Goal: Task Accomplishment & Management: Manage account settings

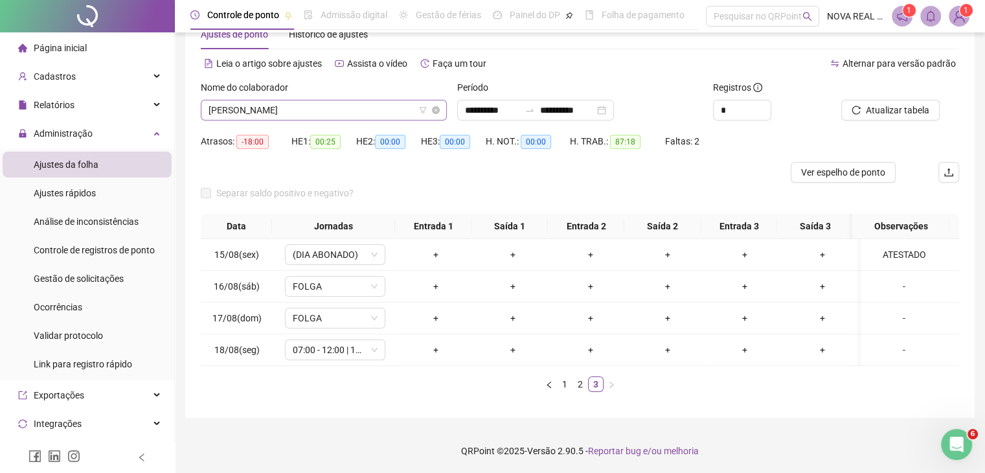
click at [317, 109] on span "[PERSON_NAME]" at bounding box center [324, 109] width 231 height 19
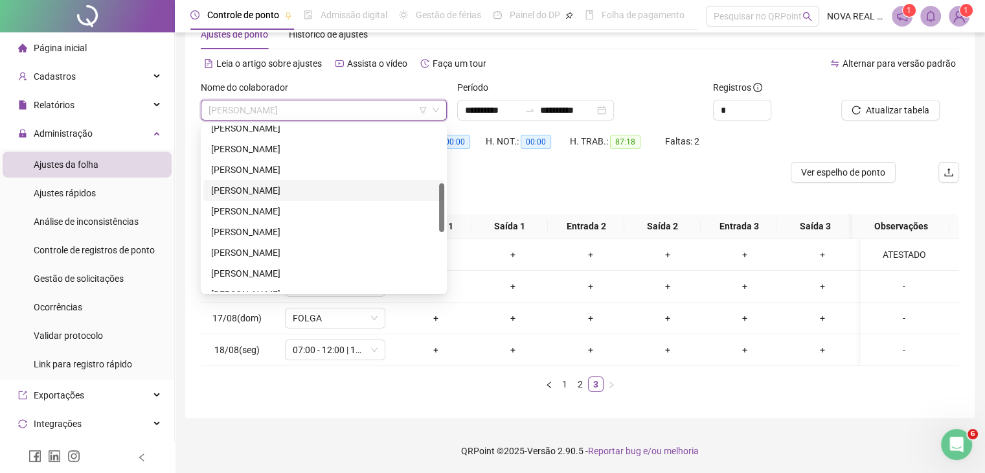
scroll to position [130, 0]
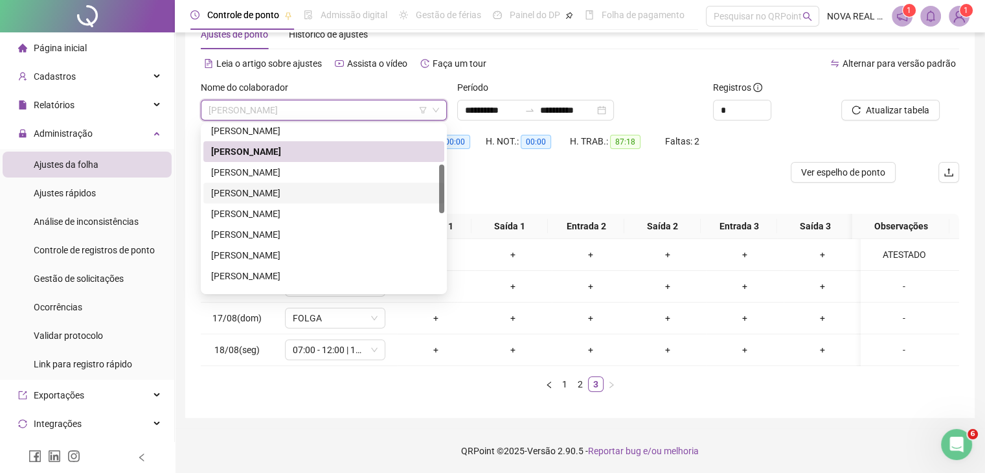
click at [337, 179] on div "[PERSON_NAME]" at bounding box center [323, 172] width 241 height 21
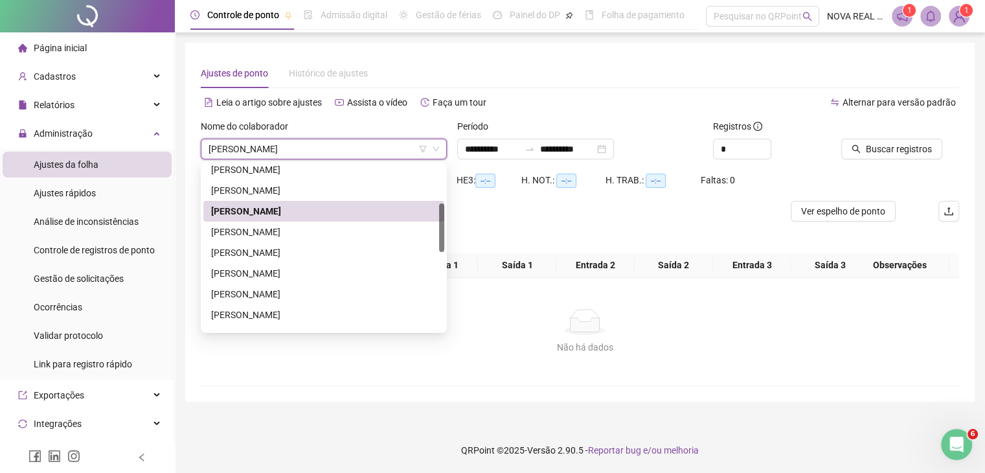
scroll to position [0, 0]
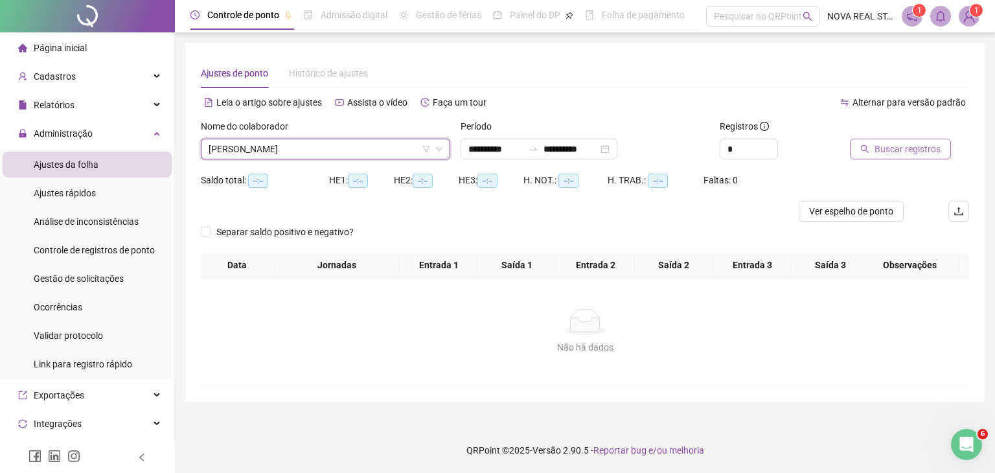
click at [877, 153] on span "Buscar registros" at bounding box center [907, 149] width 66 height 14
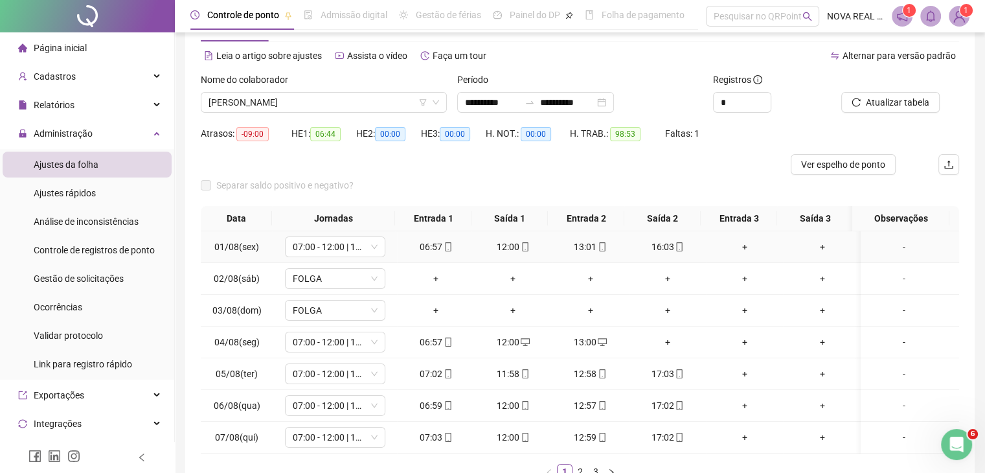
scroll to position [65, 0]
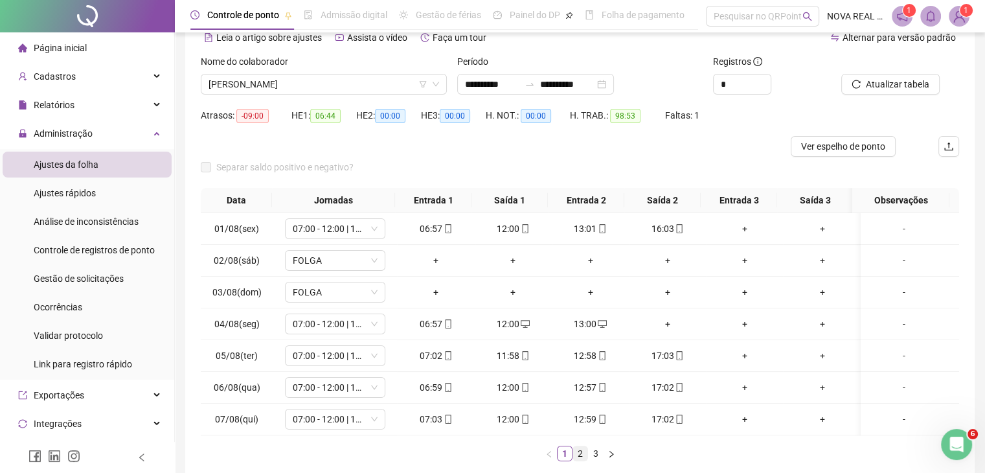
click at [579, 454] on li "2" at bounding box center [581, 454] width 16 height 16
click at [600, 455] on link "3" at bounding box center [596, 453] width 14 height 14
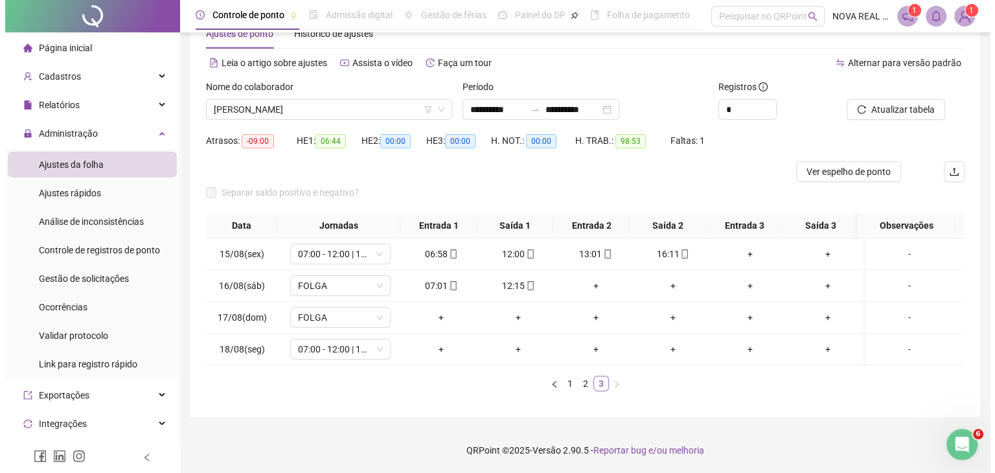
scroll to position [49, 0]
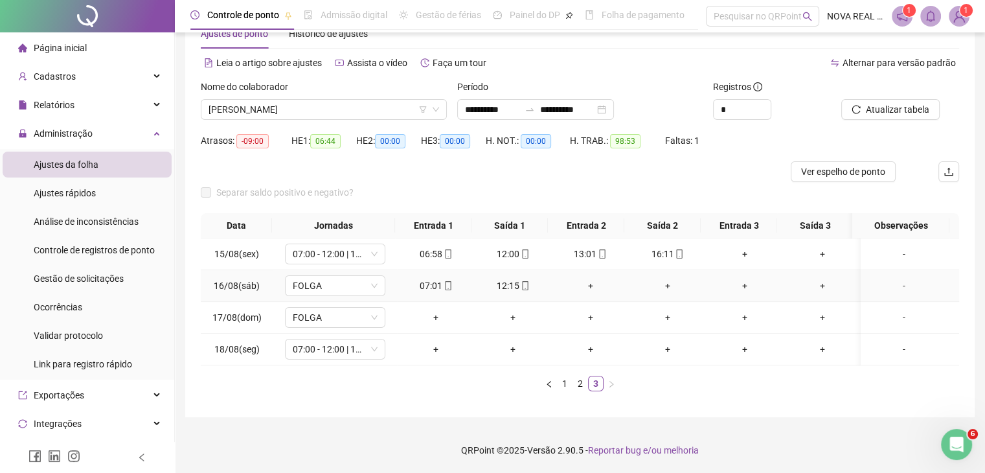
click at [887, 278] on div "-" at bounding box center [904, 285] width 76 height 14
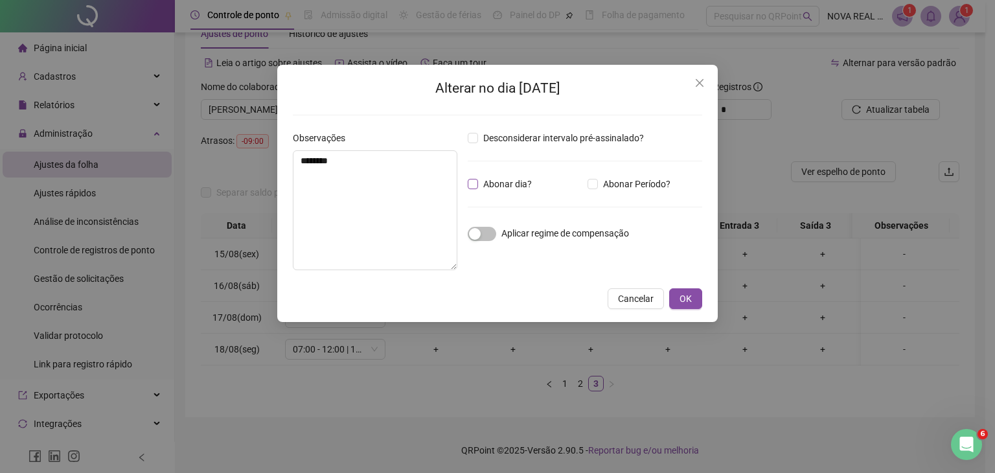
click at [513, 184] on span "Abonar dia?" at bounding box center [507, 184] width 59 height 14
click at [425, 194] on textarea "********" at bounding box center [375, 210] width 165 height 120
click at [499, 230] on div "Aplicar regime de compensação" at bounding box center [548, 232] width 161 height 15
click at [477, 231] on div "button" at bounding box center [475, 234] width 12 height 12
click at [493, 184] on span "Abonar dia?" at bounding box center [507, 184] width 59 height 14
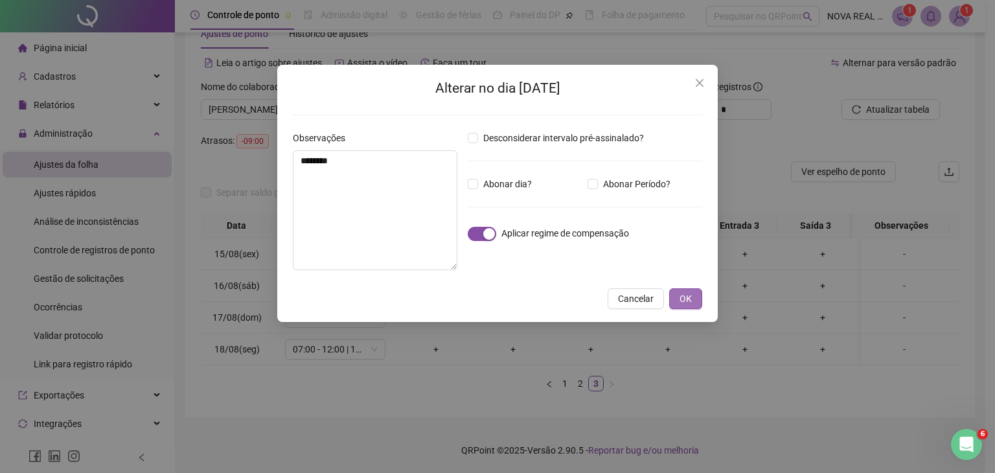
click at [684, 305] on span "OK" at bounding box center [685, 298] width 12 height 14
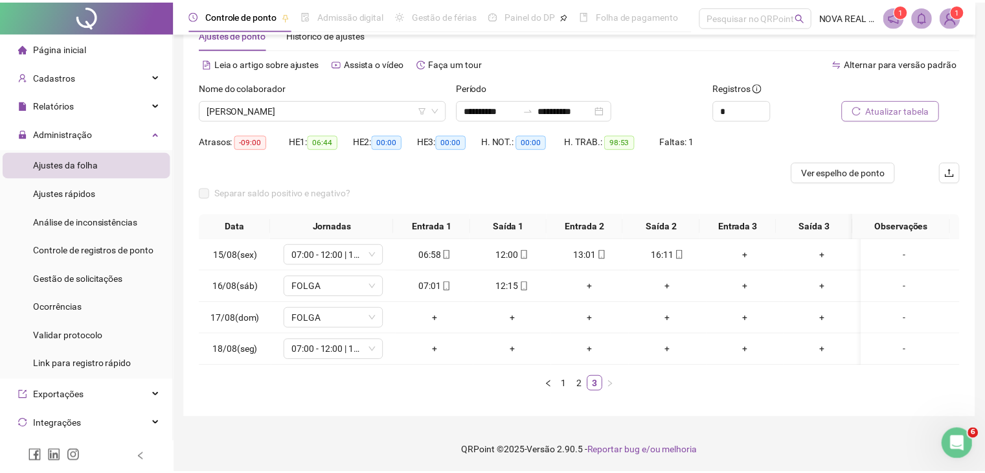
scroll to position [39, 0]
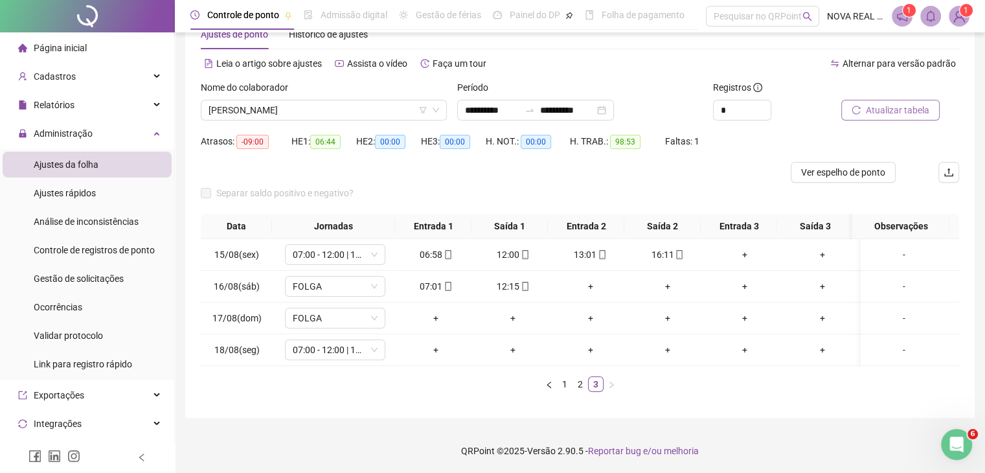
click at [874, 106] on span "Atualizar tabela" at bounding box center [897, 110] width 63 height 14
click at [247, 106] on span "[PERSON_NAME]" at bounding box center [324, 109] width 231 height 19
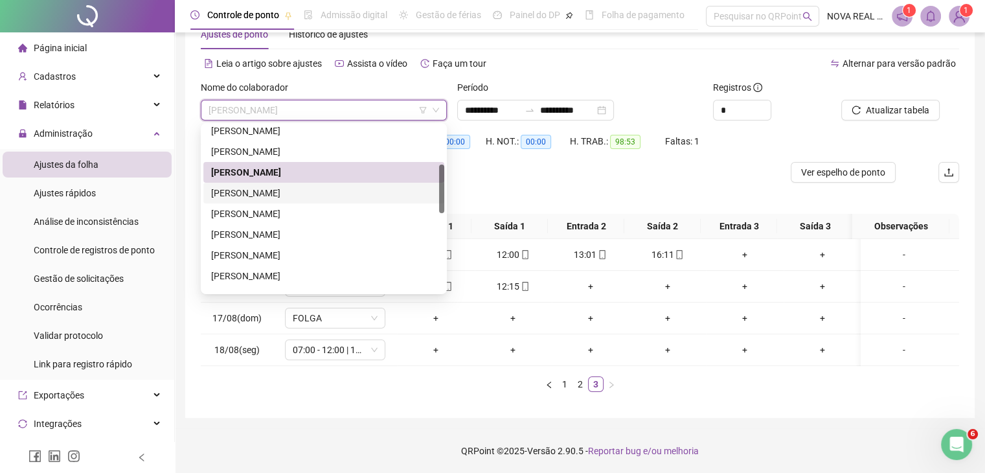
click at [275, 195] on div "[PERSON_NAME]" at bounding box center [323, 193] width 225 height 14
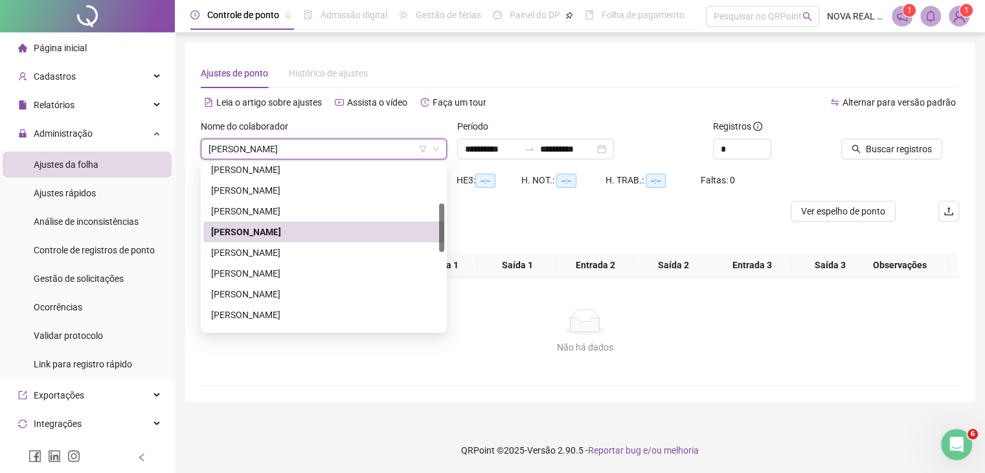
scroll to position [0, 0]
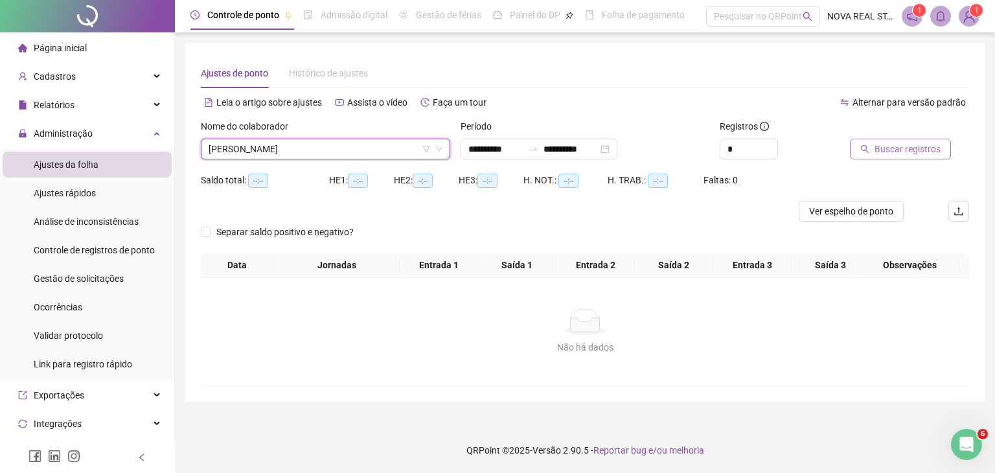
click at [886, 147] on span "Buscar registros" at bounding box center [907, 149] width 66 height 14
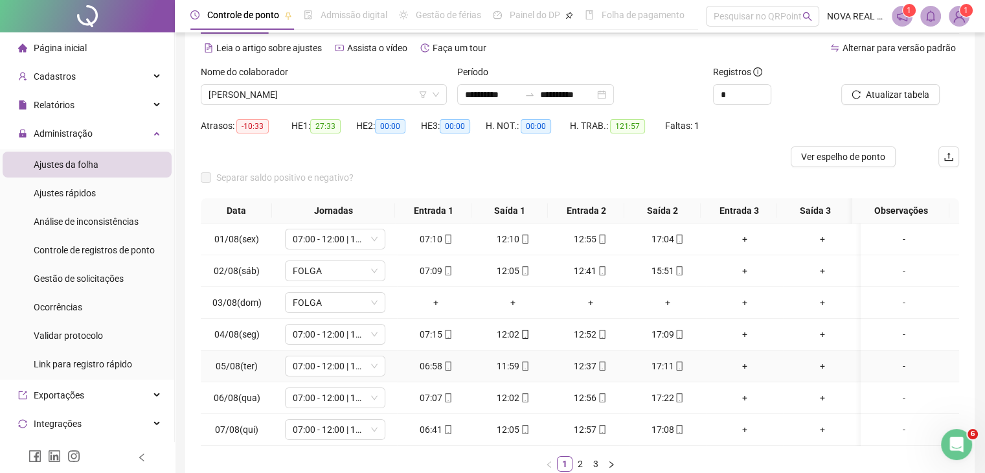
scroll to position [65, 0]
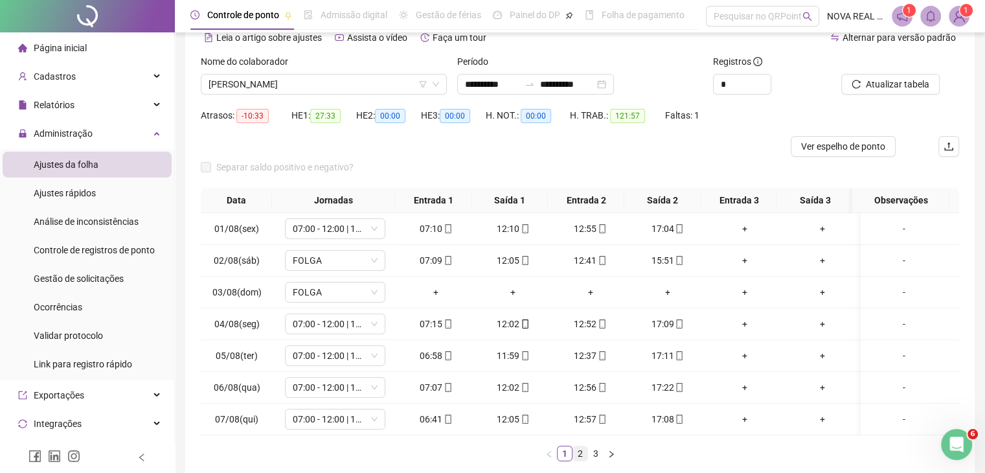
click at [577, 459] on link "2" at bounding box center [580, 453] width 14 height 14
click at [591, 458] on link "3" at bounding box center [596, 453] width 14 height 14
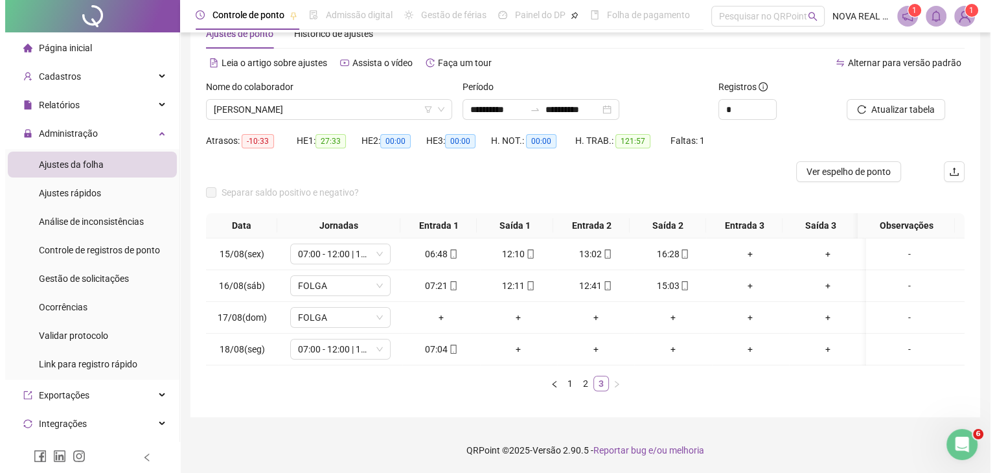
scroll to position [49, 0]
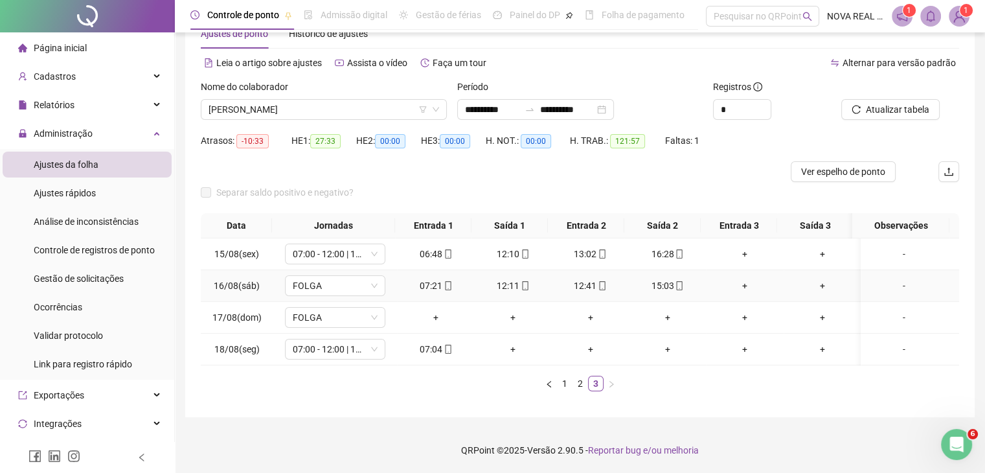
click at [891, 278] on div "-" at bounding box center [904, 285] width 76 height 14
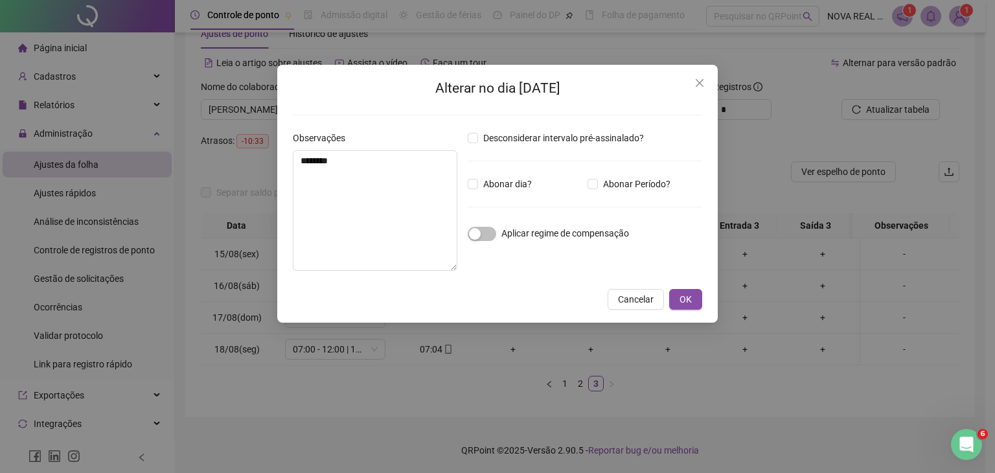
click at [514, 236] on span "Aplicar regime de compensação" at bounding box center [565, 233] width 128 height 10
click at [497, 232] on div "Aplicar regime de compensação" at bounding box center [548, 232] width 161 height 15
click at [492, 233] on span "button" at bounding box center [482, 234] width 28 height 14
click at [684, 294] on span "OK" at bounding box center [685, 299] width 12 height 14
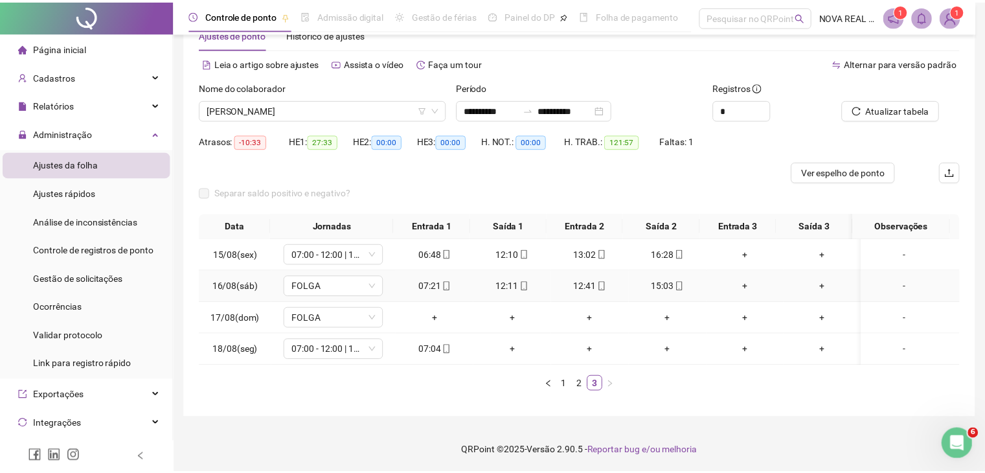
scroll to position [39, 0]
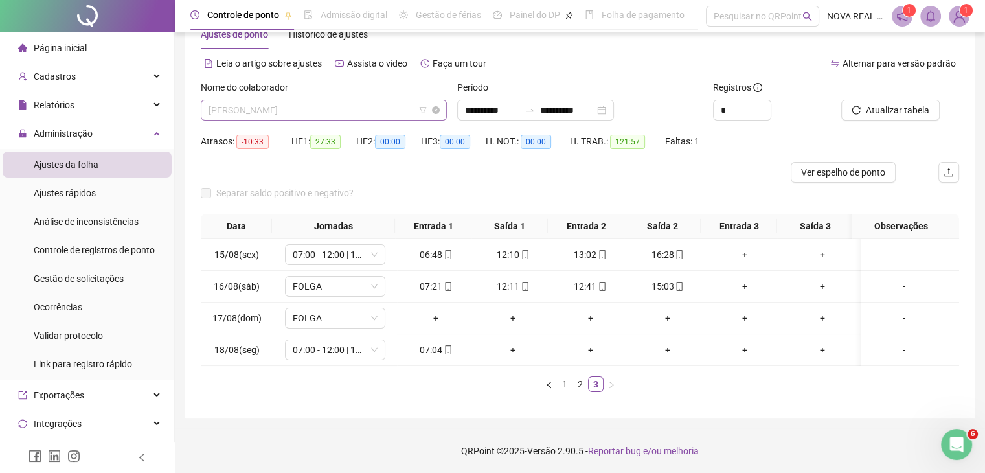
click at [244, 115] on span "[PERSON_NAME]" at bounding box center [324, 109] width 231 height 19
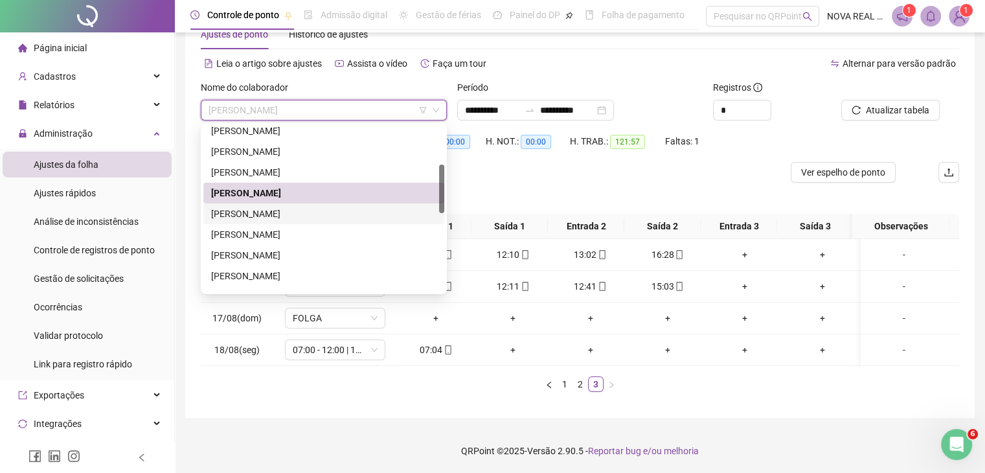
click at [272, 215] on div "[PERSON_NAME]" at bounding box center [323, 214] width 225 height 14
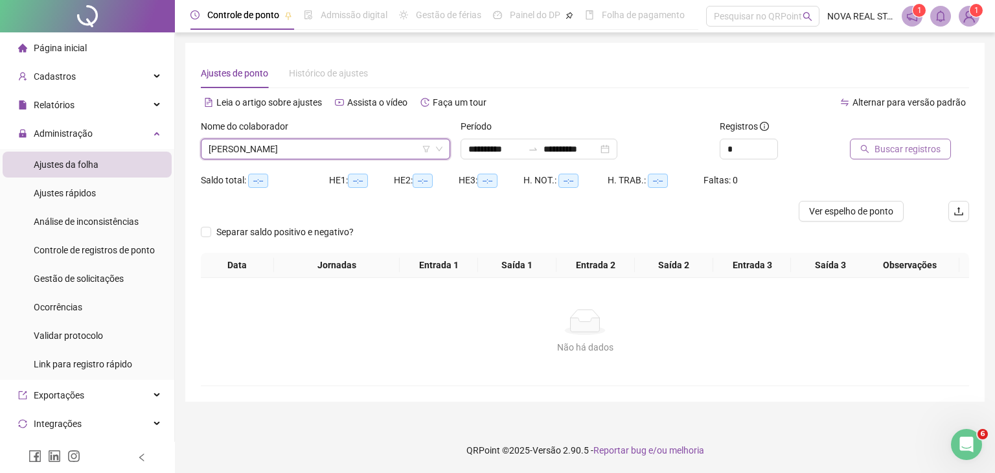
click at [905, 148] on span "Buscar registros" at bounding box center [907, 149] width 66 height 14
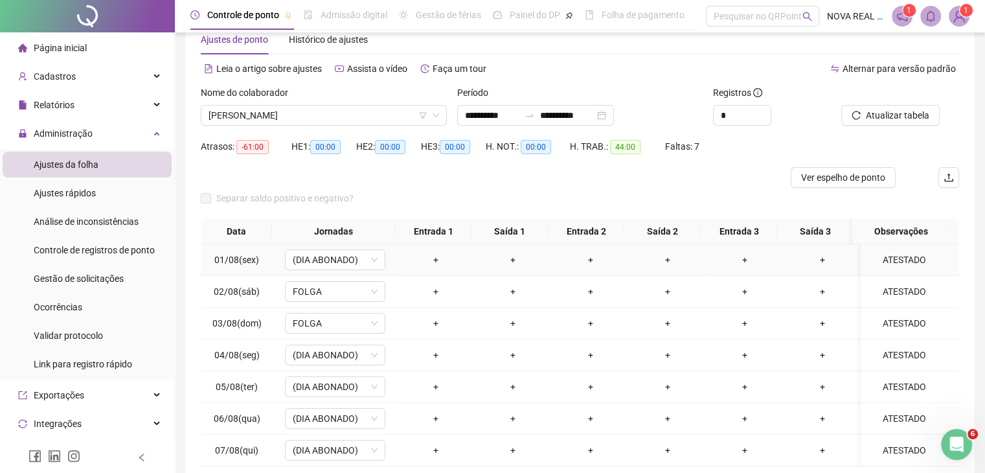
scroll to position [65, 0]
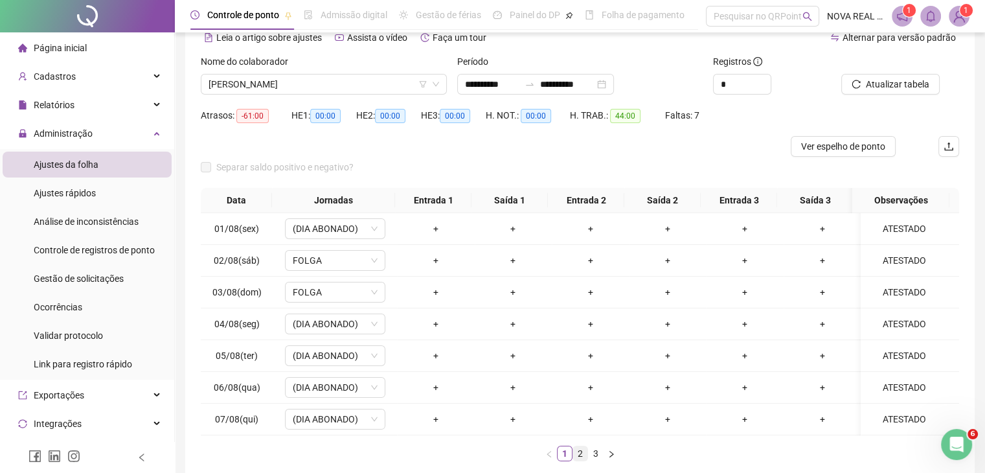
click at [580, 457] on link "2" at bounding box center [580, 453] width 14 height 14
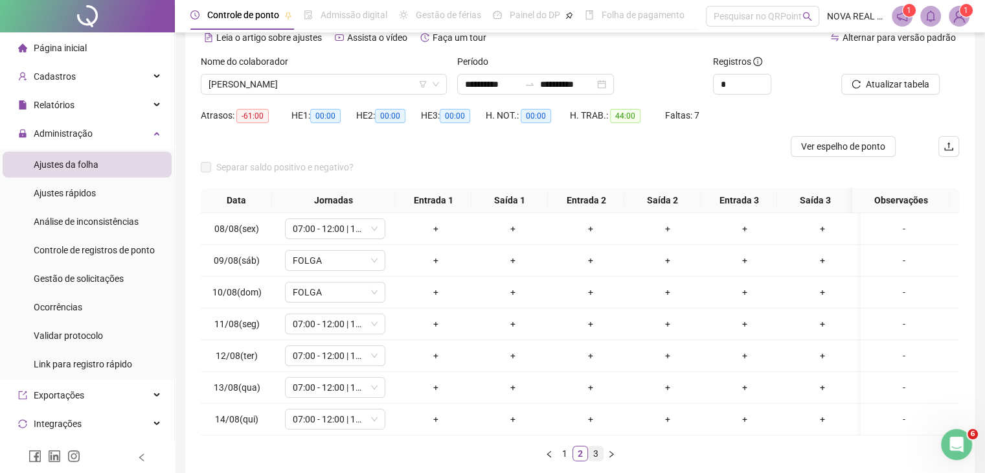
click at [589, 457] on link "3" at bounding box center [596, 453] width 14 height 14
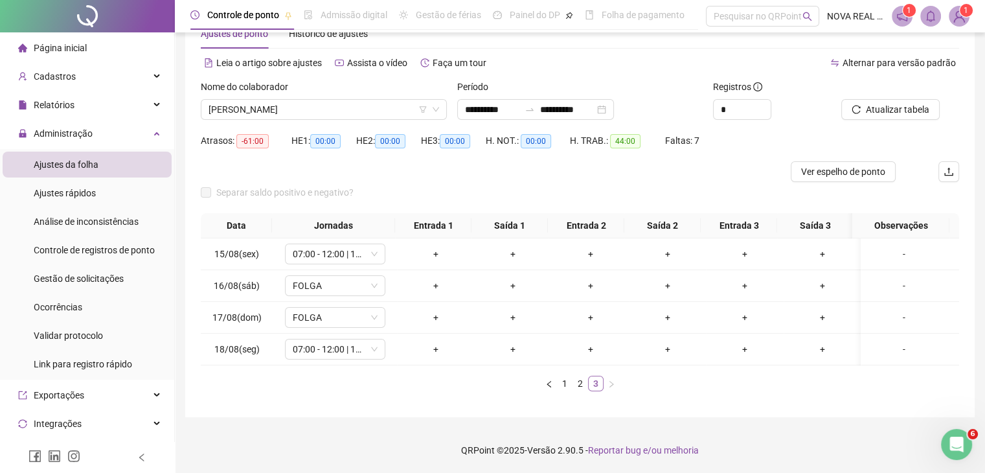
scroll to position [49, 0]
click at [264, 89] on div "Nome do colaborador [PERSON_NAME]" at bounding box center [324, 100] width 246 height 40
click at [267, 104] on span "[PERSON_NAME]" at bounding box center [324, 109] width 231 height 19
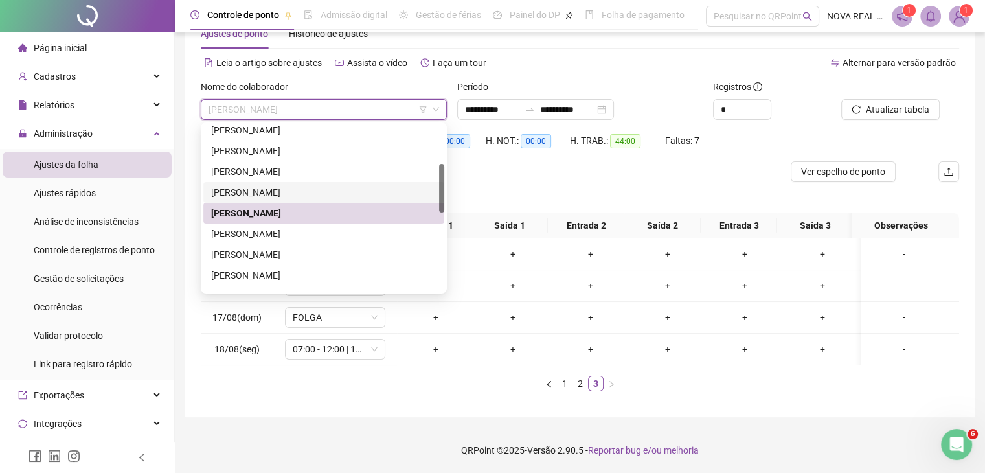
scroll to position [0, 0]
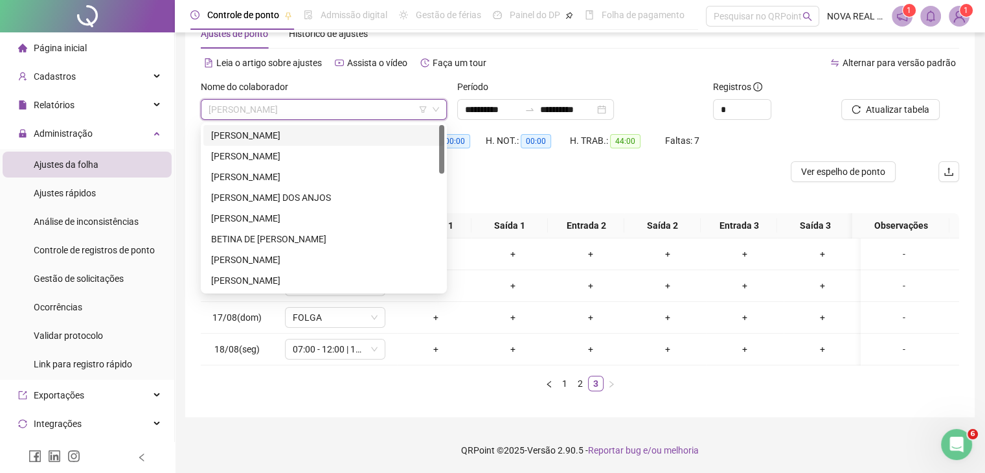
click at [339, 128] on div "[PERSON_NAME]" at bounding box center [323, 135] width 225 height 14
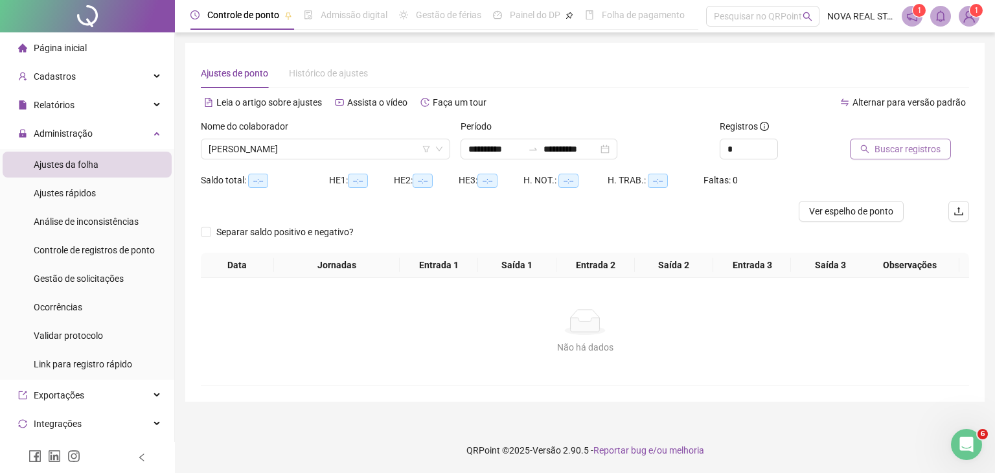
click at [916, 151] on span "Buscar registros" at bounding box center [907, 149] width 66 height 14
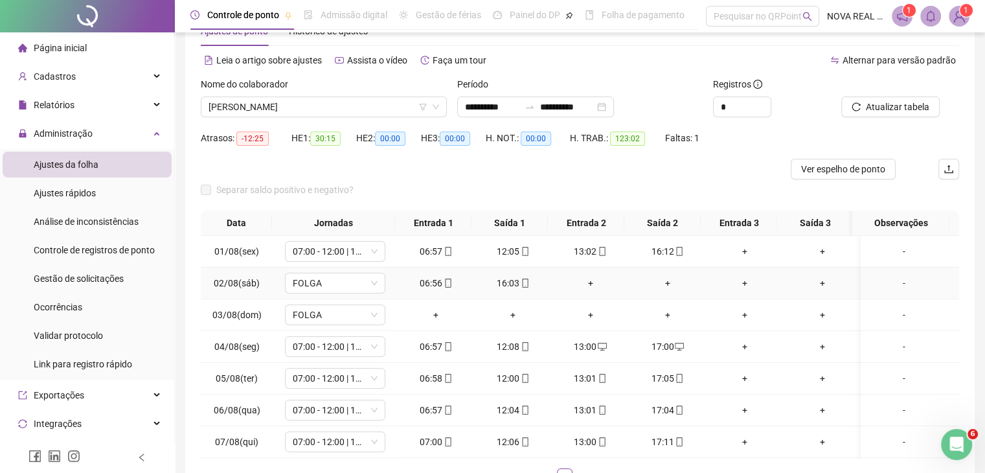
scroll to position [65, 0]
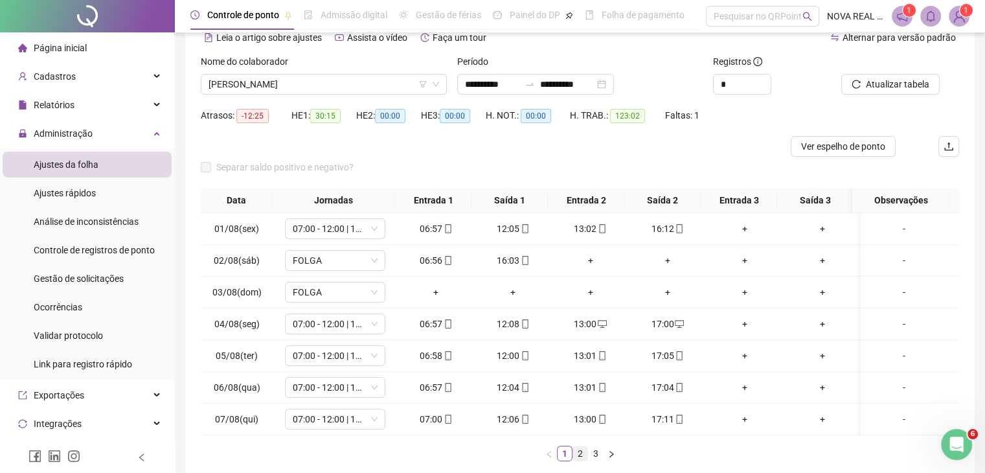
click at [578, 460] on link "2" at bounding box center [580, 453] width 14 height 14
click at [604, 461] on button "button" at bounding box center [612, 454] width 16 height 16
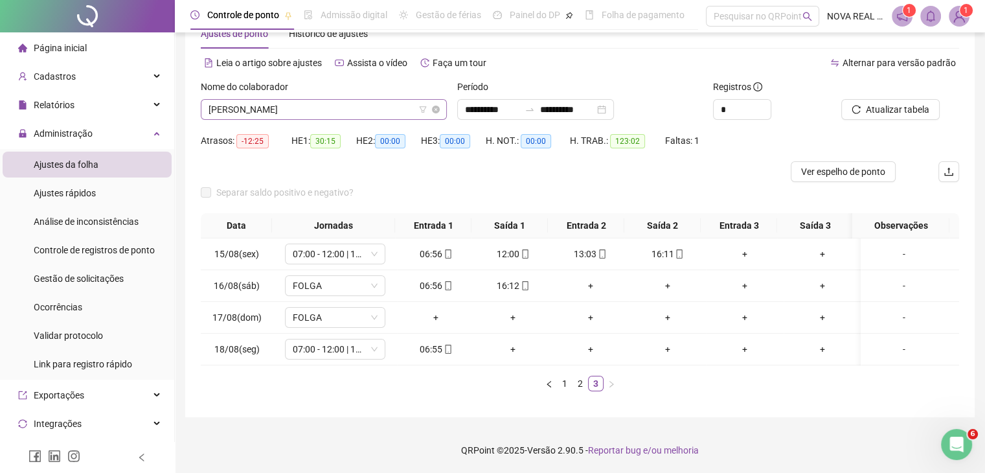
click at [233, 102] on span "[PERSON_NAME]" at bounding box center [324, 109] width 231 height 19
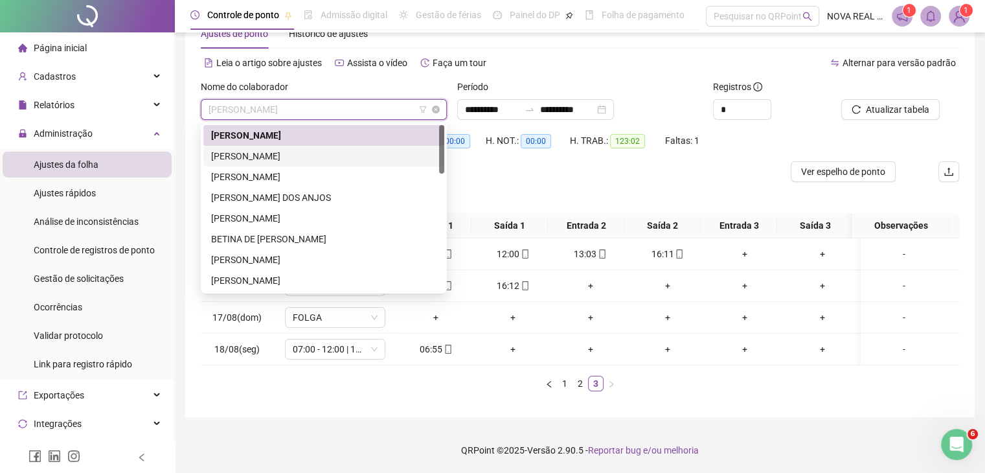
click at [264, 149] on div "[PERSON_NAME]" at bounding box center [323, 156] width 225 height 14
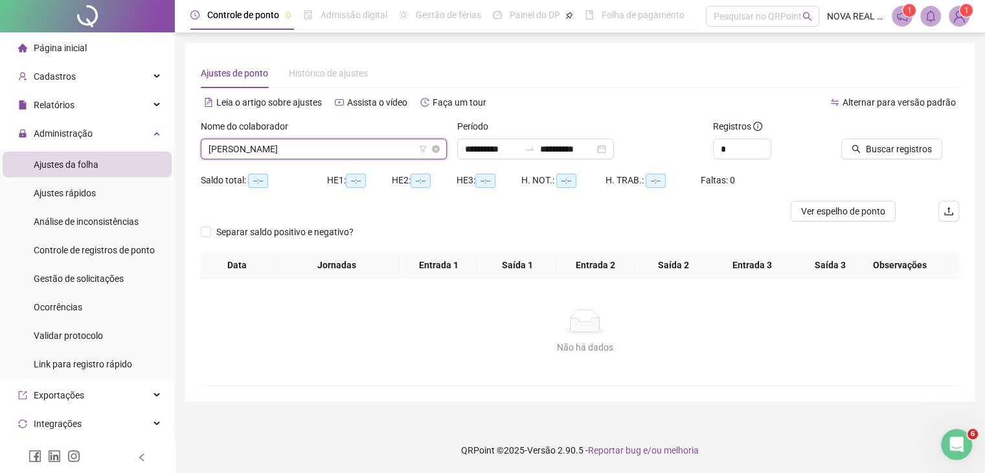
scroll to position [0, 0]
click at [922, 153] on span "Buscar registros" at bounding box center [907, 149] width 66 height 14
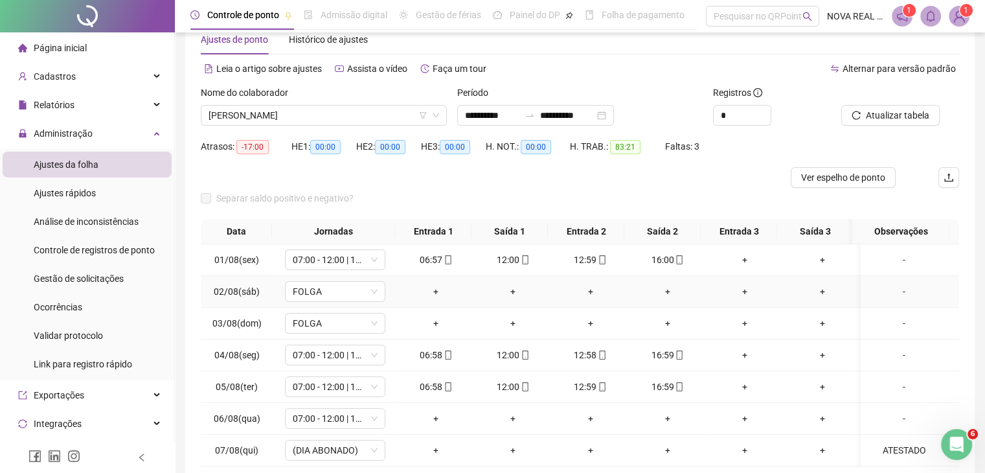
scroll to position [65, 0]
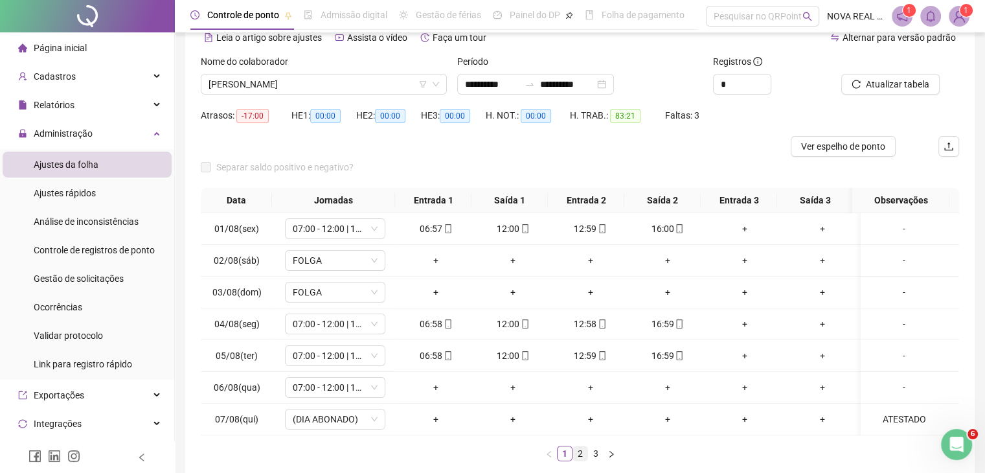
click at [586, 459] on link "2" at bounding box center [580, 453] width 14 height 14
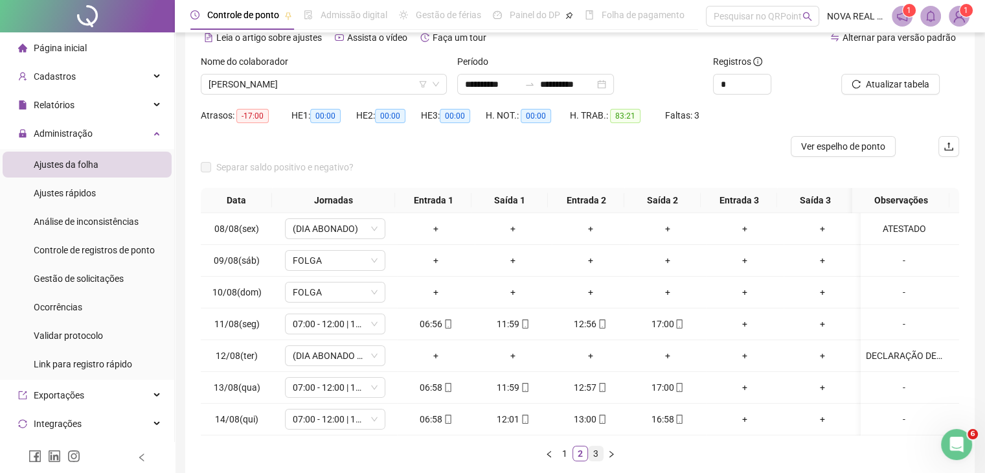
click at [597, 455] on link "3" at bounding box center [596, 453] width 14 height 14
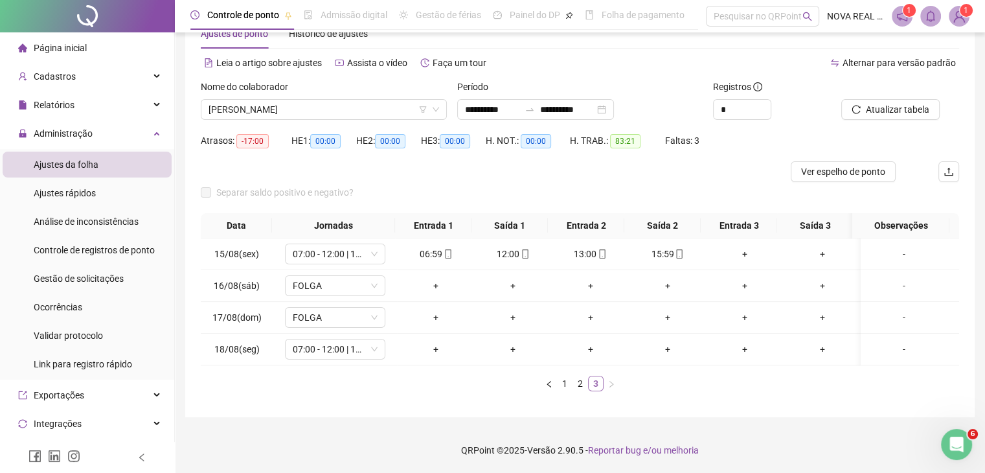
scroll to position [49, 0]
click at [285, 102] on span "[PERSON_NAME]" at bounding box center [324, 109] width 231 height 19
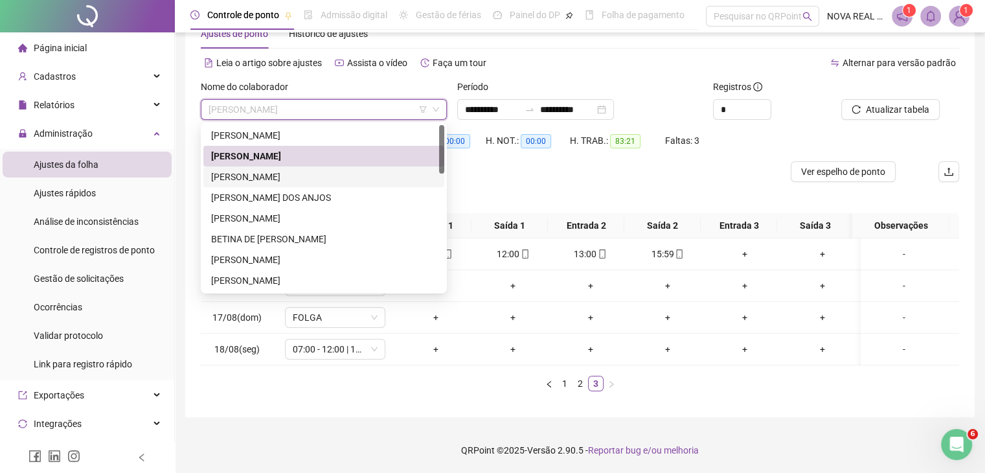
click at [295, 170] on div "[PERSON_NAME]" at bounding box center [323, 177] width 225 height 14
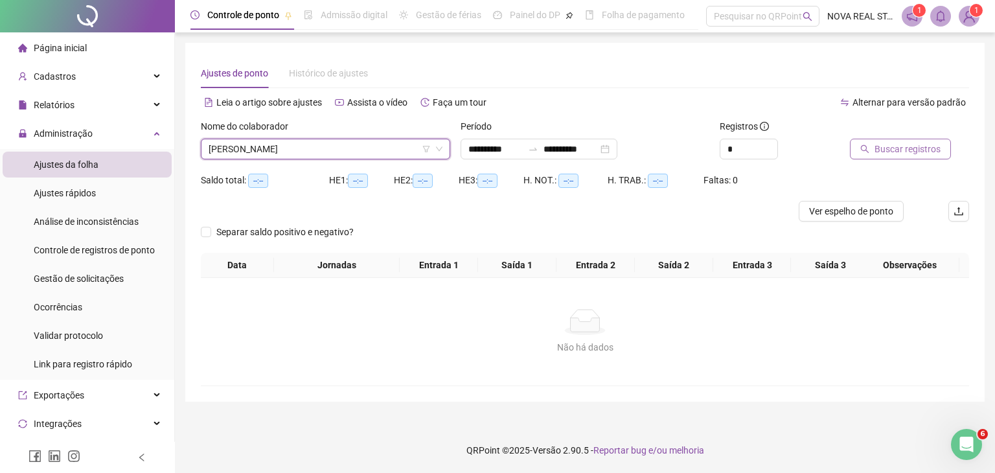
click at [870, 150] on button "Buscar registros" at bounding box center [900, 149] width 101 height 21
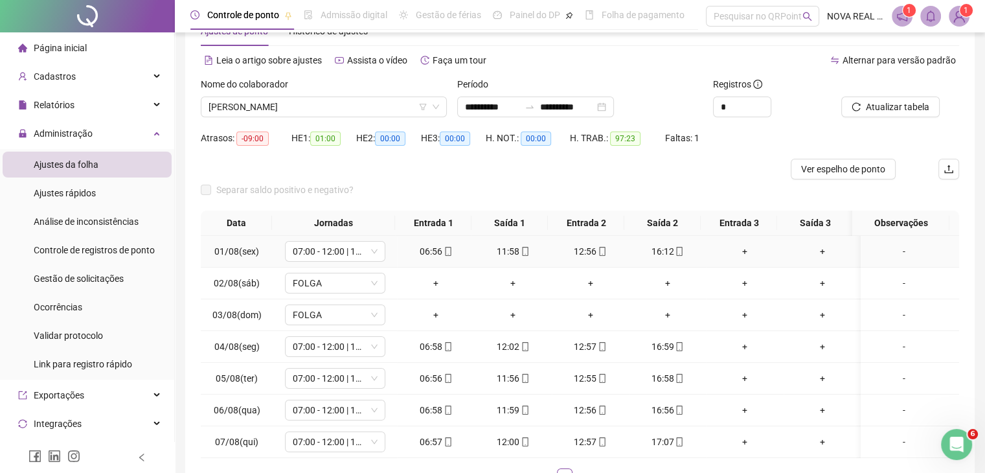
scroll to position [65, 0]
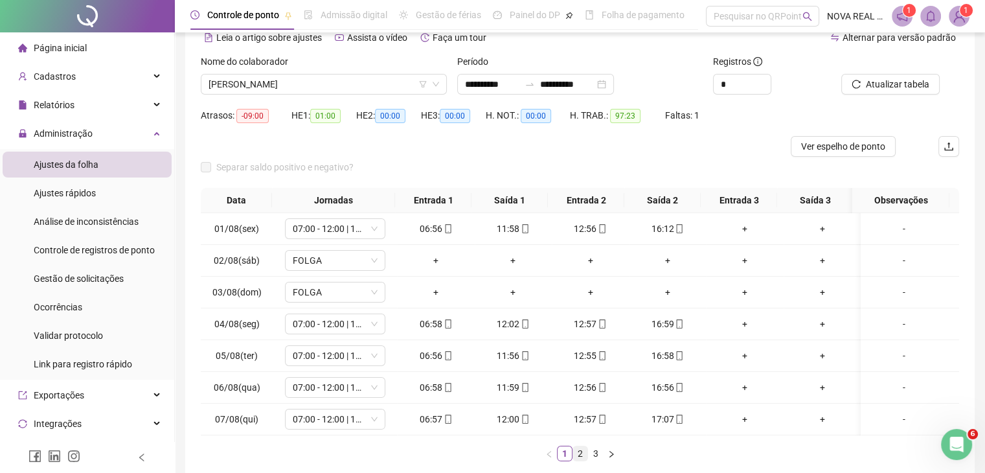
click at [580, 460] on link "2" at bounding box center [580, 453] width 14 height 14
click at [597, 460] on link "3" at bounding box center [596, 453] width 14 height 14
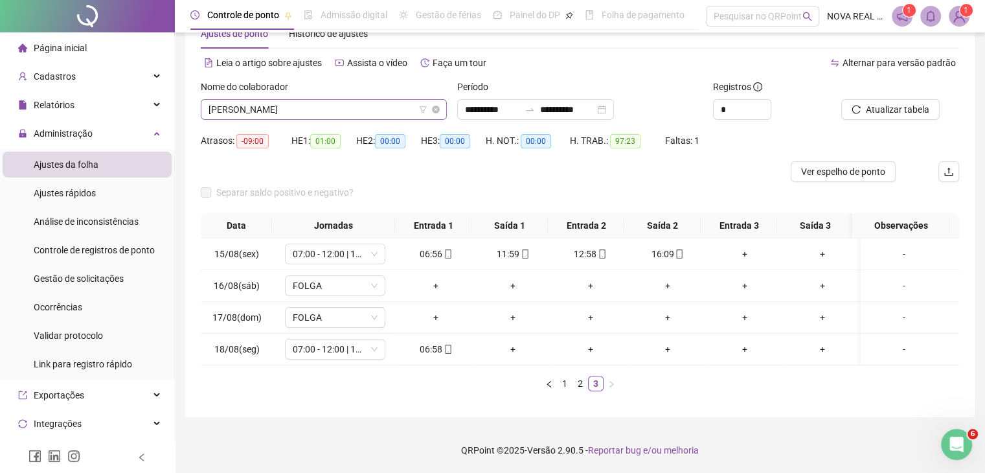
click at [291, 103] on span "[PERSON_NAME]" at bounding box center [324, 109] width 231 height 19
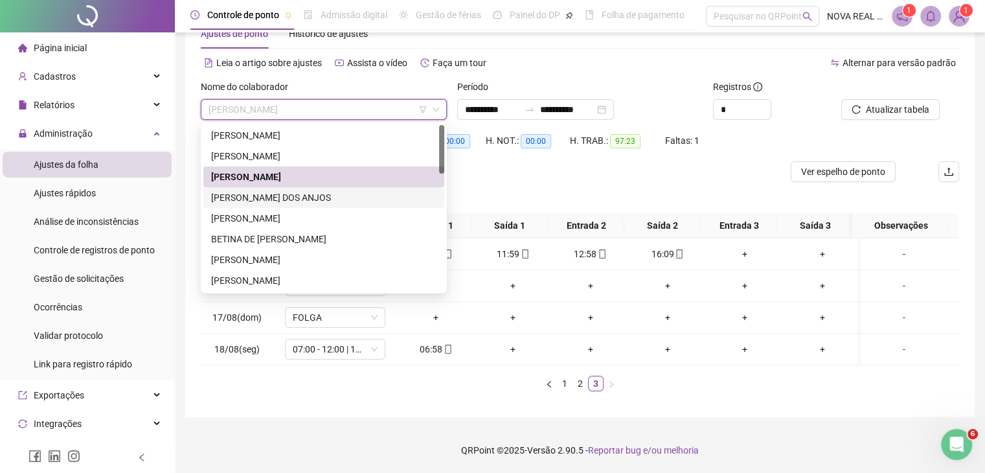
click at [275, 190] on div "[PERSON_NAME] DOS ANJOS" at bounding box center [323, 197] width 225 height 14
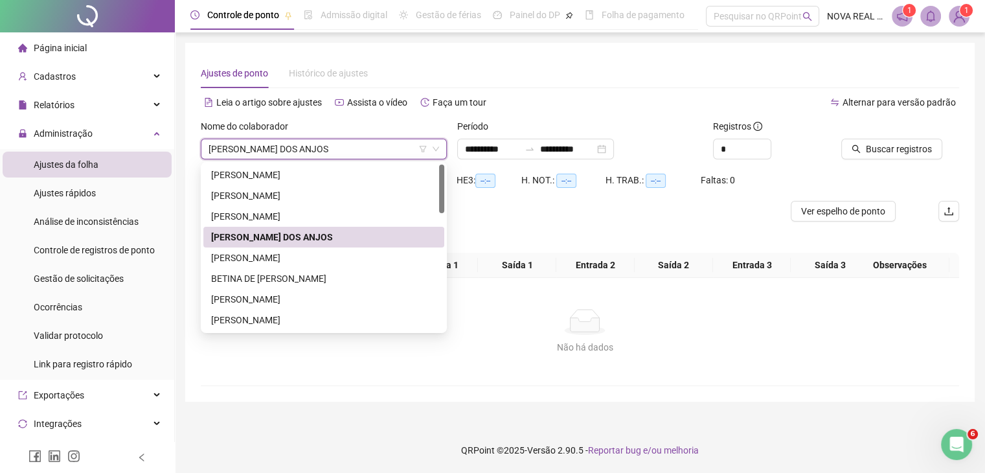
scroll to position [0, 0]
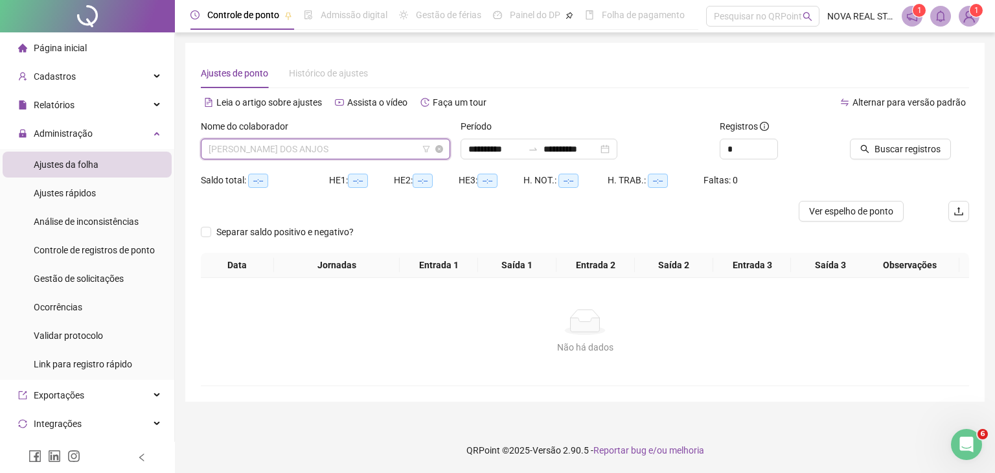
click at [277, 150] on span "[PERSON_NAME] DOS ANJOS" at bounding box center [326, 148] width 234 height 19
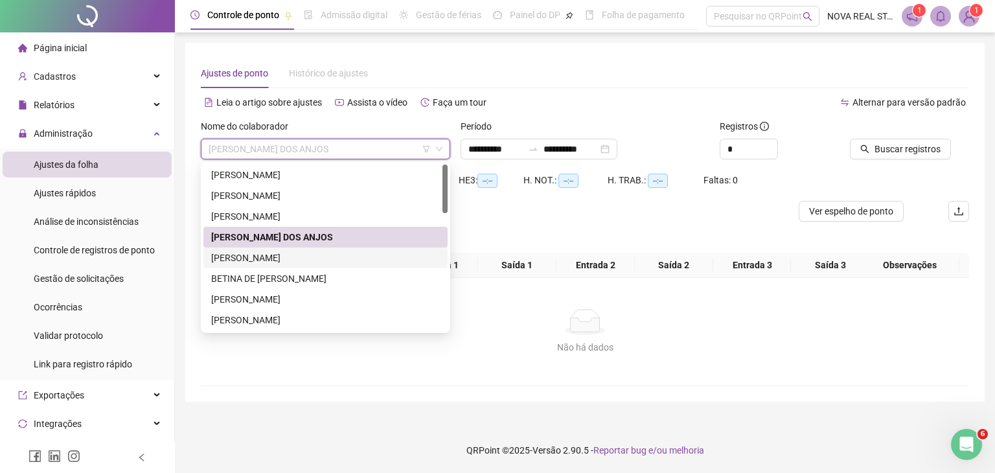
click at [275, 257] on div "[PERSON_NAME]" at bounding box center [325, 258] width 229 height 14
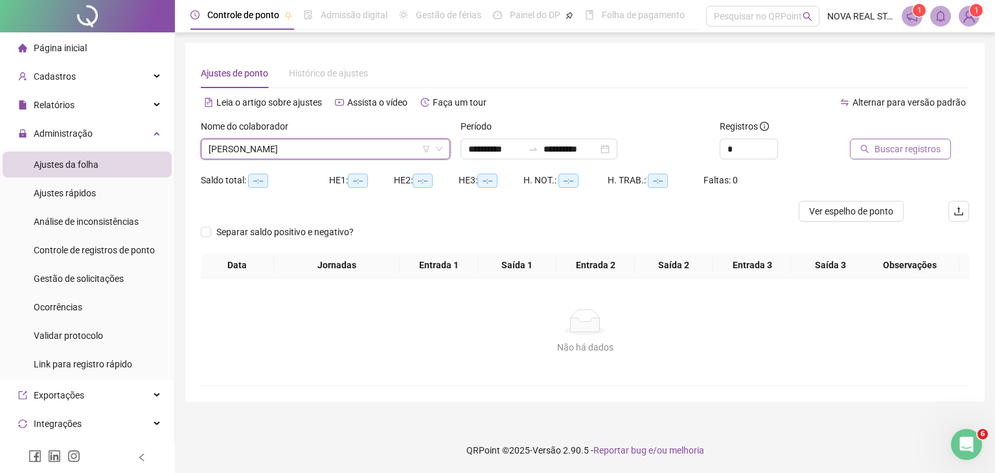
click at [884, 152] on span "Buscar registros" at bounding box center [907, 149] width 66 height 14
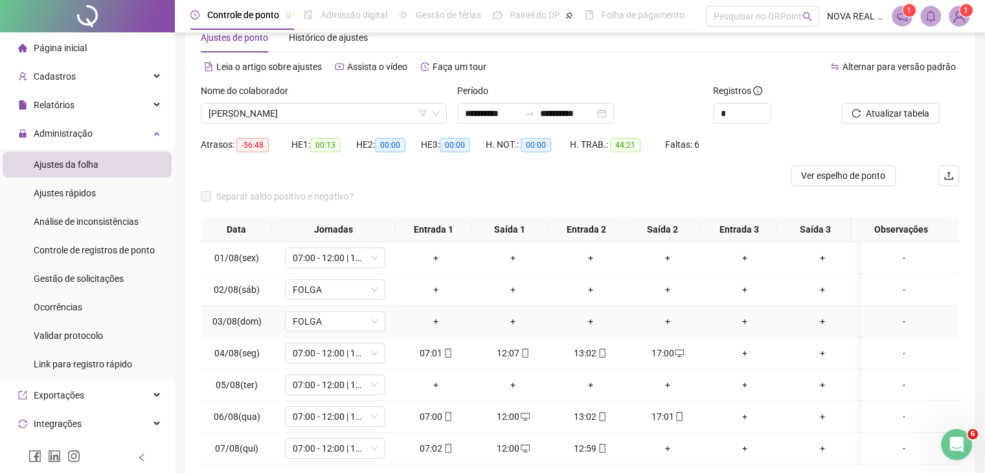
scroll to position [65, 0]
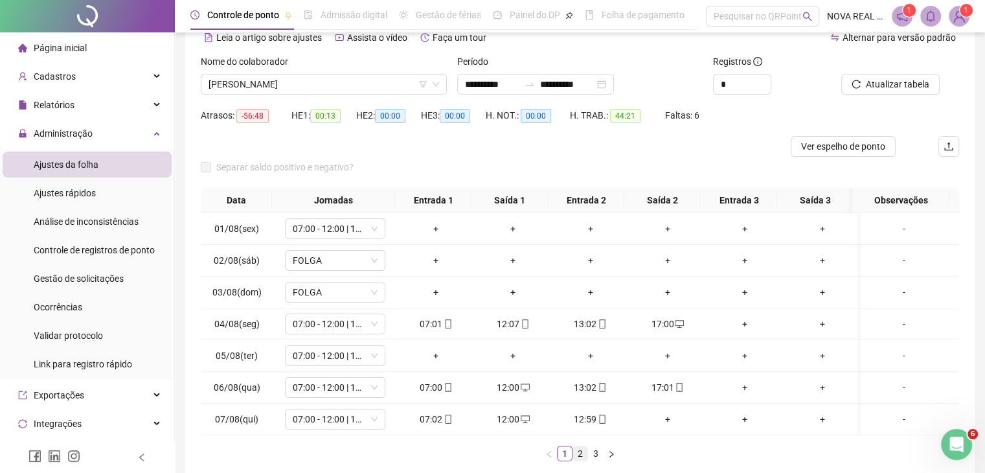
click at [578, 460] on link "2" at bounding box center [580, 453] width 14 height 14
click at [596, 460] on link "3" at bounding box center [596, 453] width 14 height 14
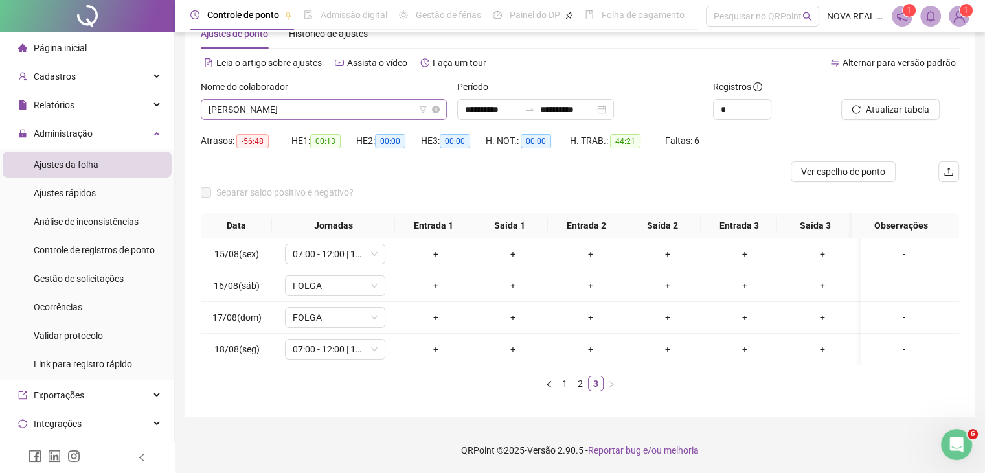
click at [262, 106] on span "[PERSON_NAME]" at bounding box center [324, 109] width 231 height 19
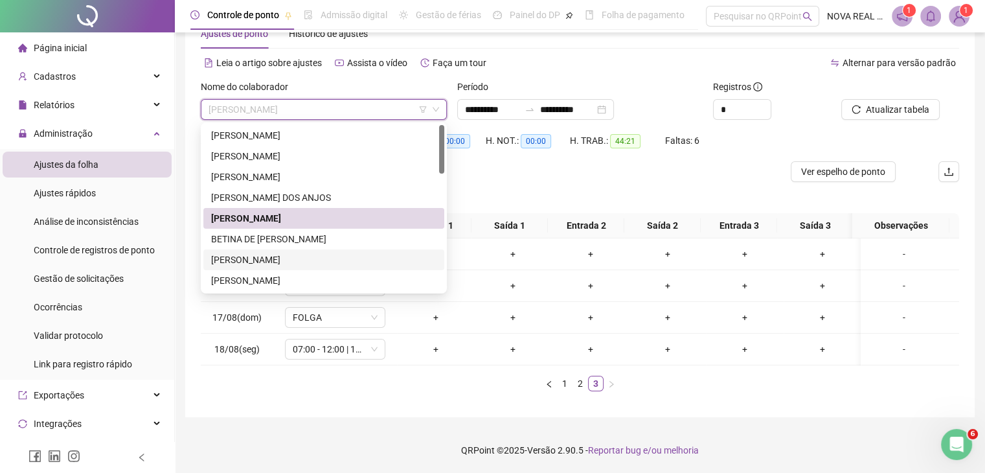
click at [280, 253] on div "[PERSON_NAME]" at bounding box center [323, 260] width 225 height 14
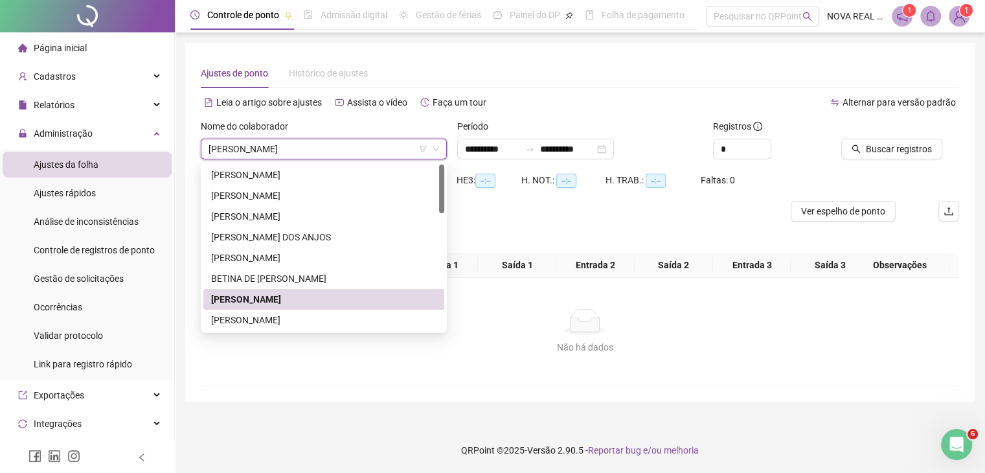
scroll to position [0, 0]
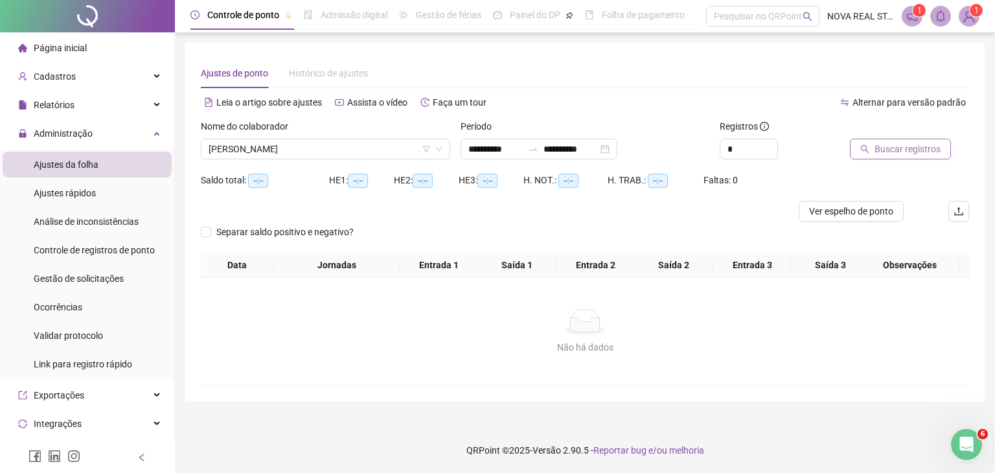
click at [896, 150] on span "Buscar registros" at bounding box center [907, 149] width 66 height 14
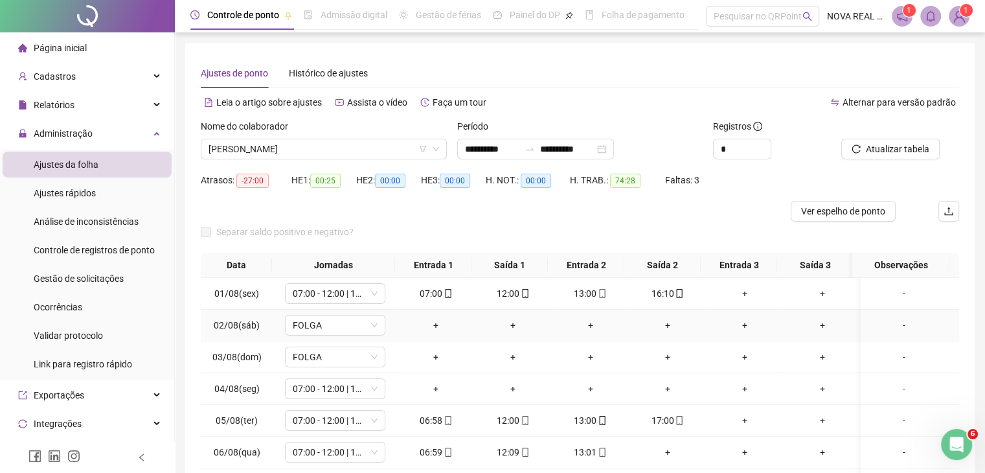
scroll to position [65, 0]
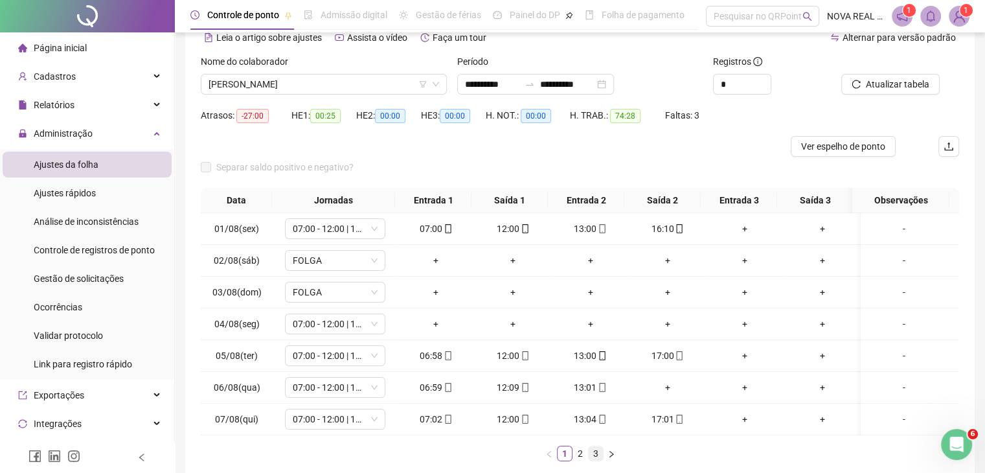
click at [589, 460] on link "3" at bounding box center [596, 453] width 14 height 14
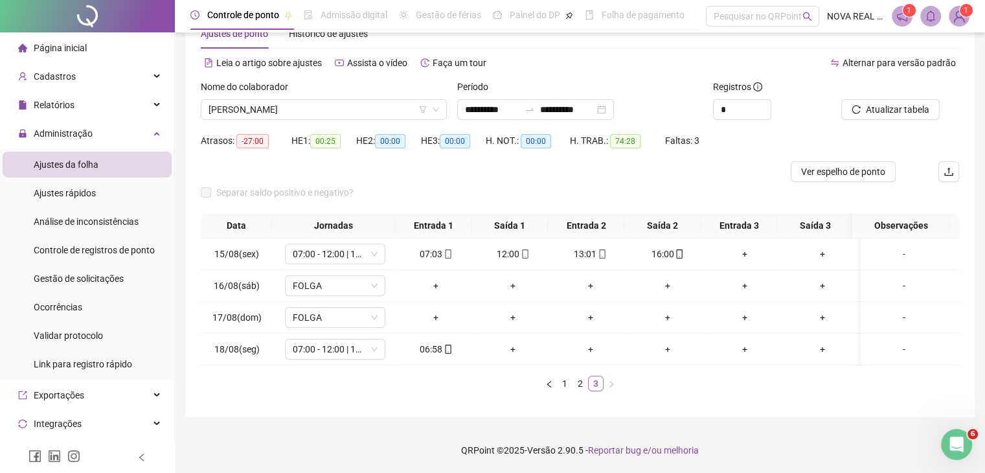
scroll to position [49, 0]
click at [565, 381] on link "1" at bounding box center [565, 383] width 14 height 14
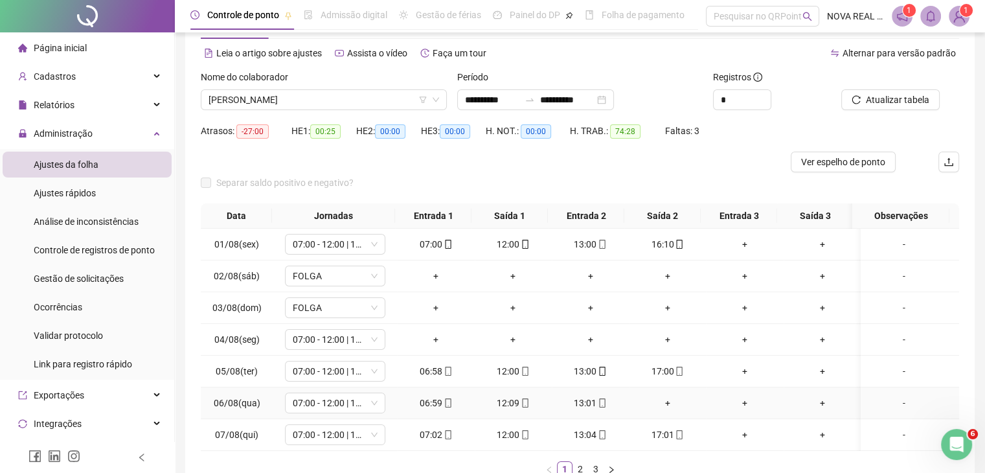
scroll to position [114, 0]
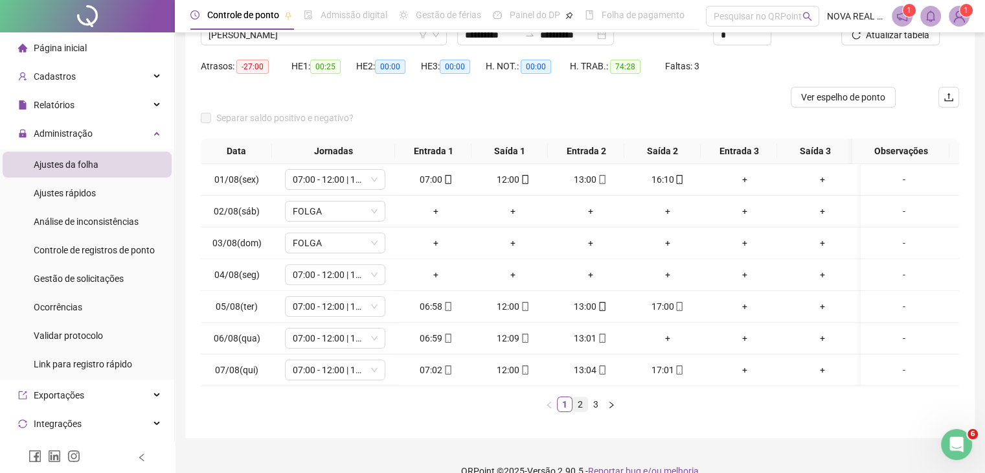
click at [575, 411] on link "2" at bounding box center [580, 404] width 14 height 14
click at [595, 410] on link "3" at bounding box center [596, 404] width 14 height 14
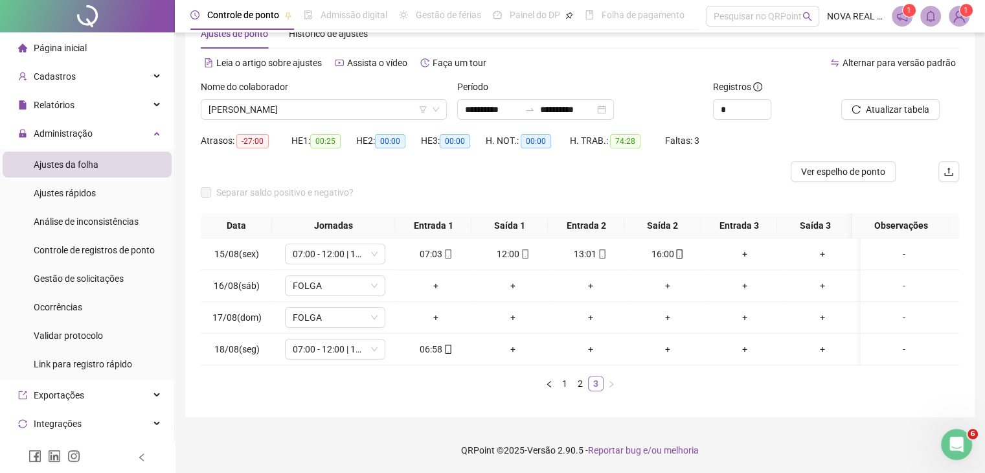
scroll to position [49, 0]
click at [317, 100] on span "[PERSON_NAME]" at bounding box center [324, 109] width 231 height 19
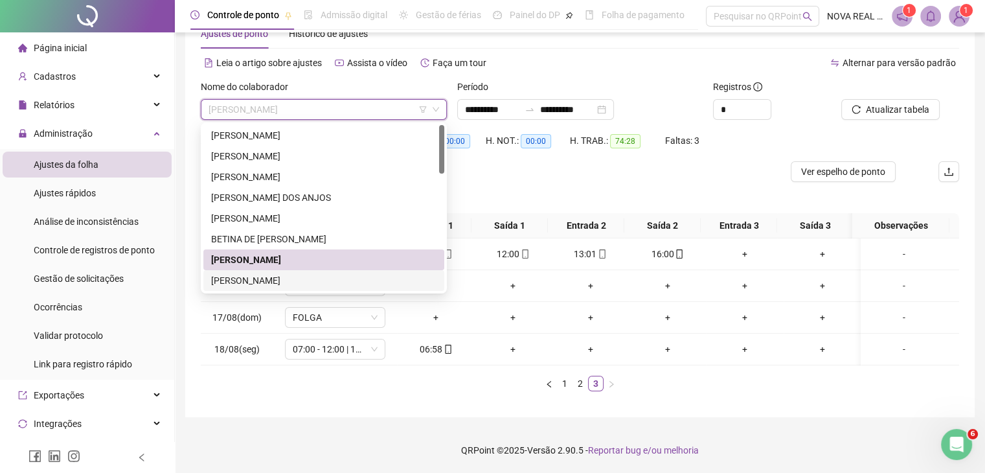
click at [278, 273] on div "[PERSON_NAME]" at bounding box center [323, 280] width 225 height 14
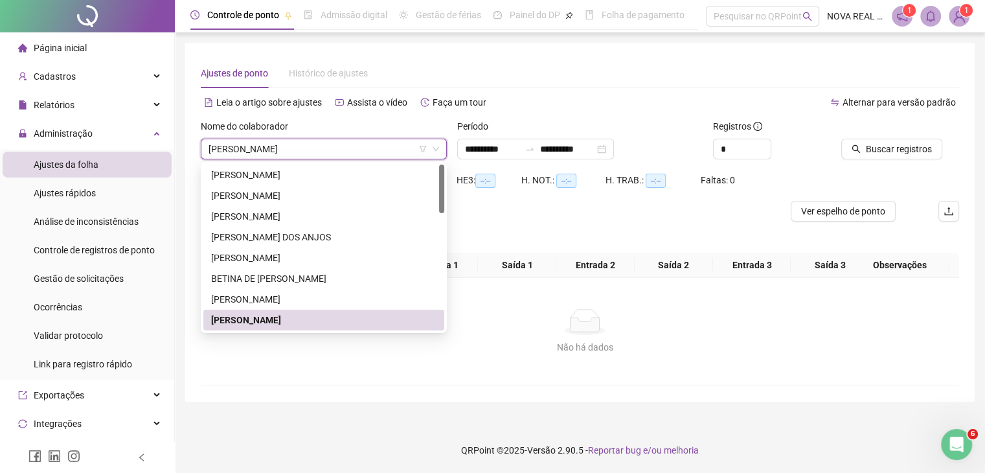
scroll to position [0, 0]
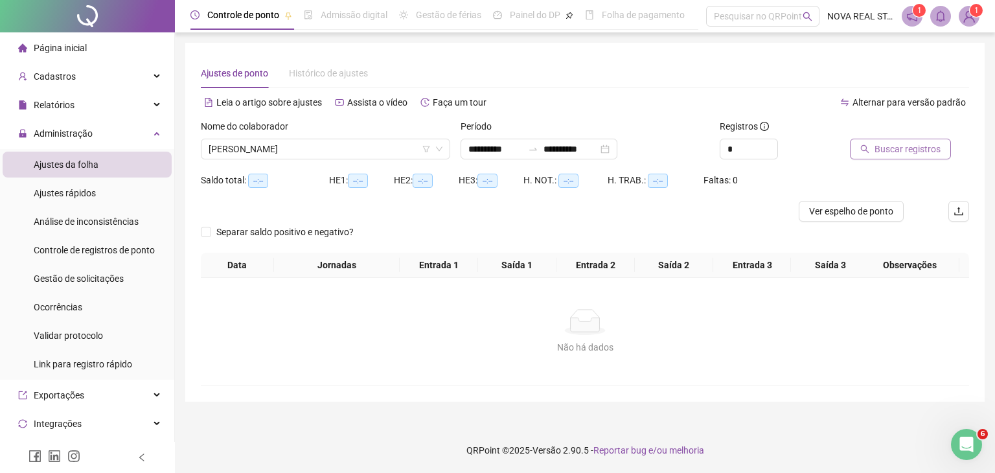
click at [876, 139] on button "Buscar registros" at bounding box center [900, 149] width 101 height 21
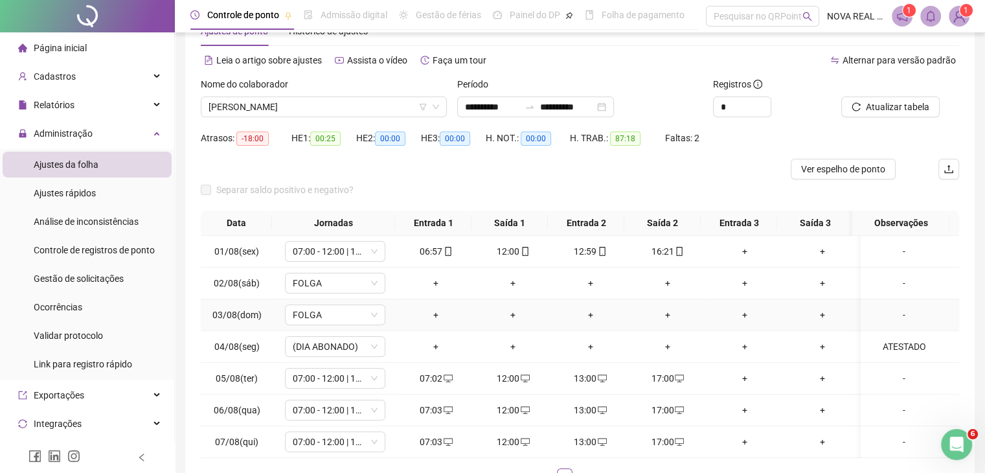
scroll to position [65, 0]
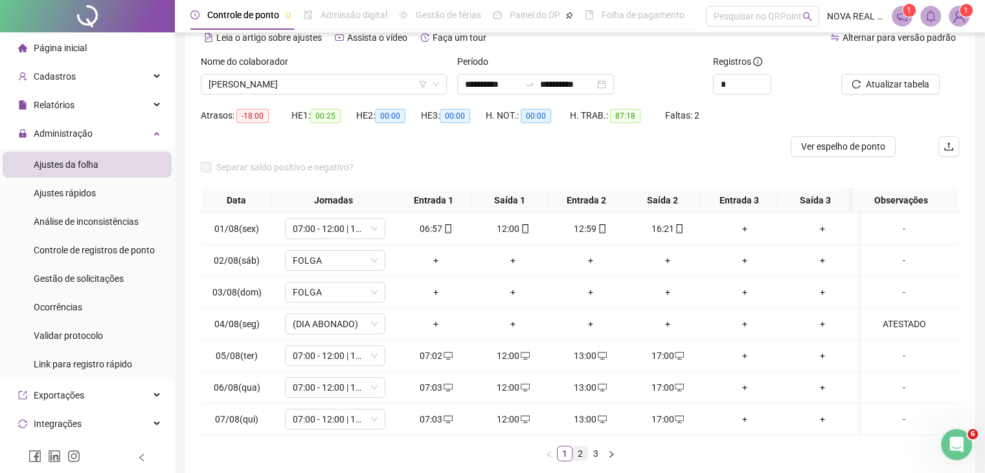
click at [575, 460] on link "2" at bounding box center [580, 453] width 14 height 14
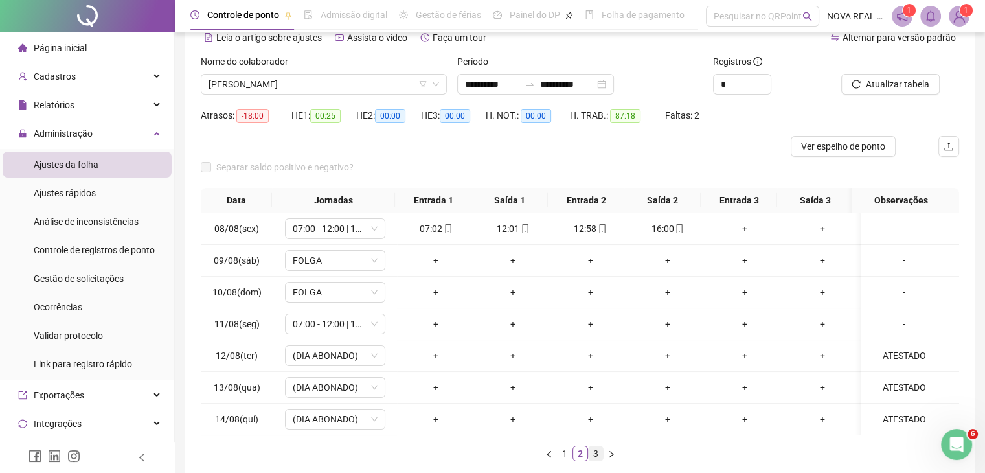
click at [595, 460] on link "3" at bounding box center [596, 453] width 14 height 14
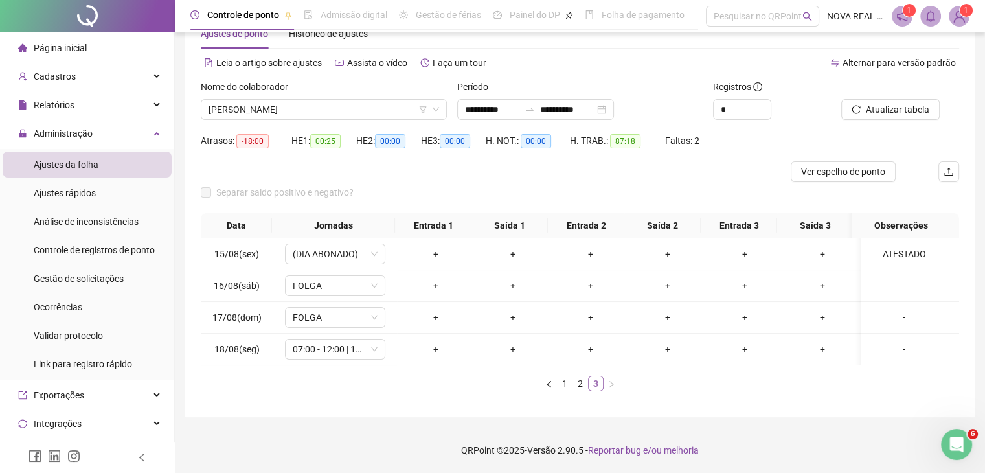
scroll to position [49, 0]
click at [575, 387] on link "2" at bounding box center [580, 383] width 14 height 14
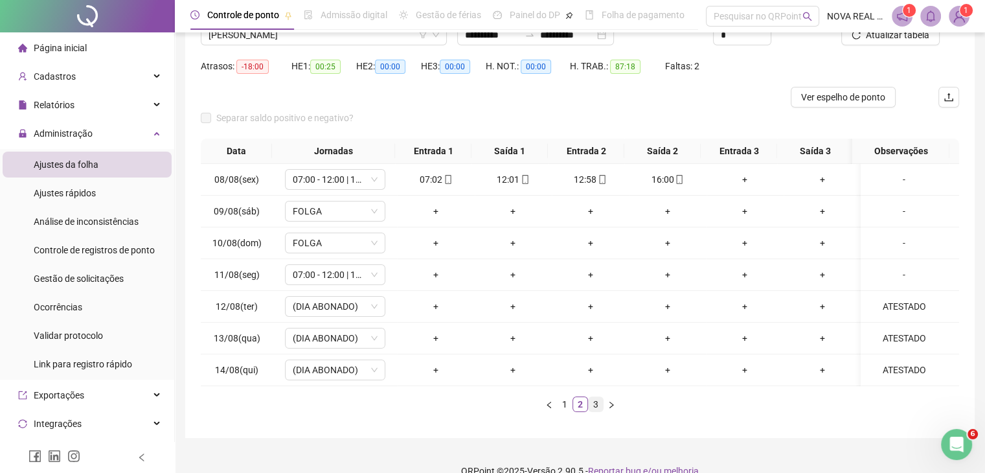
click at [595, 411] on link "3" at bounding box center [596, 404] width 14 height 14
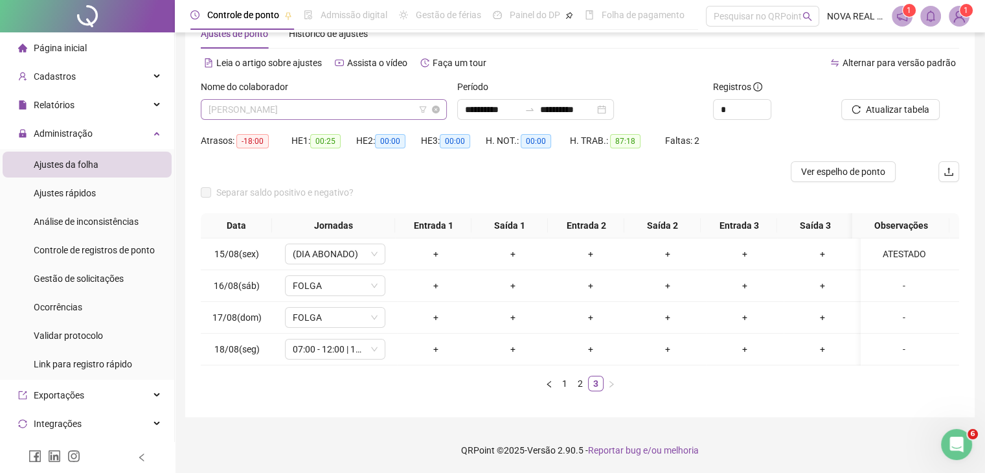
click at [341, 100] on span "[PERSON_NAME]" at bounding box center [324, 109] width 231 height 19
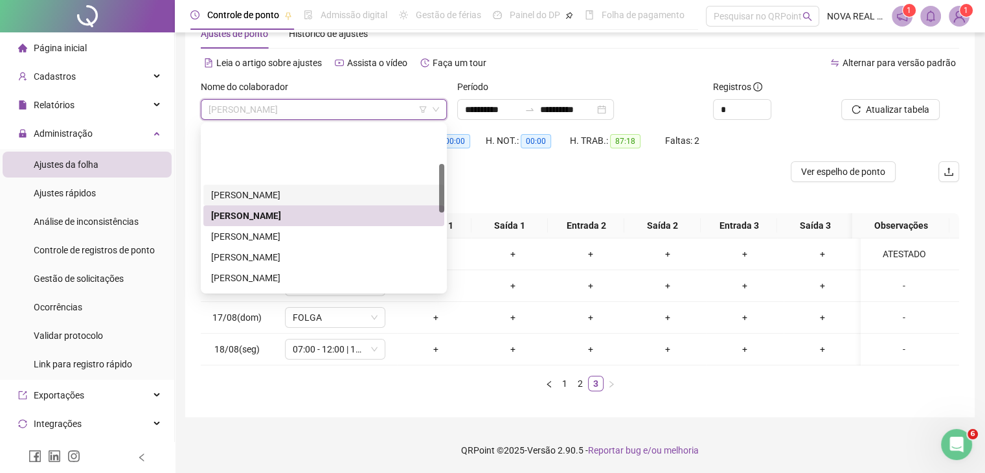
scroll to position [130, 0]
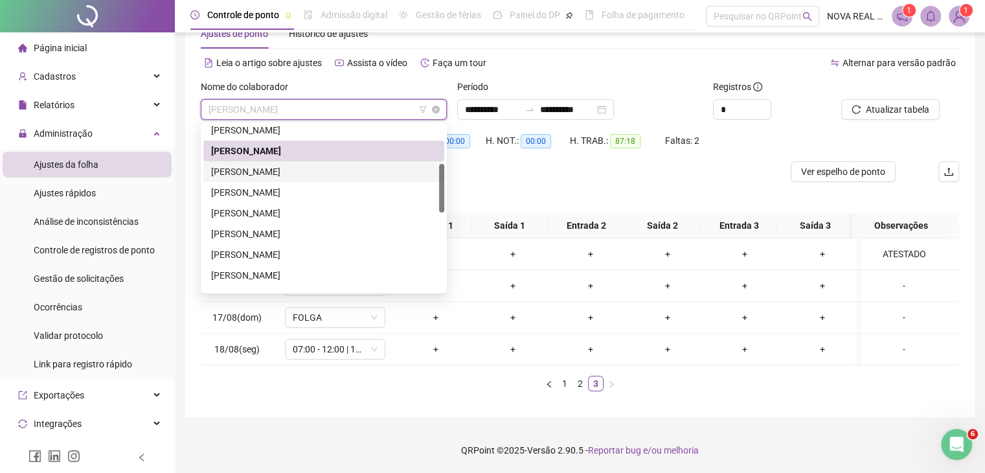
drag, startPoint x: 317, startPoint y: 160, endPoint x: 387, endPoint y: 159, distance: 70.0
click at [317, 165] on div "[PERSON_NAME]" at bounding box center [323, 172] width 225 height 14
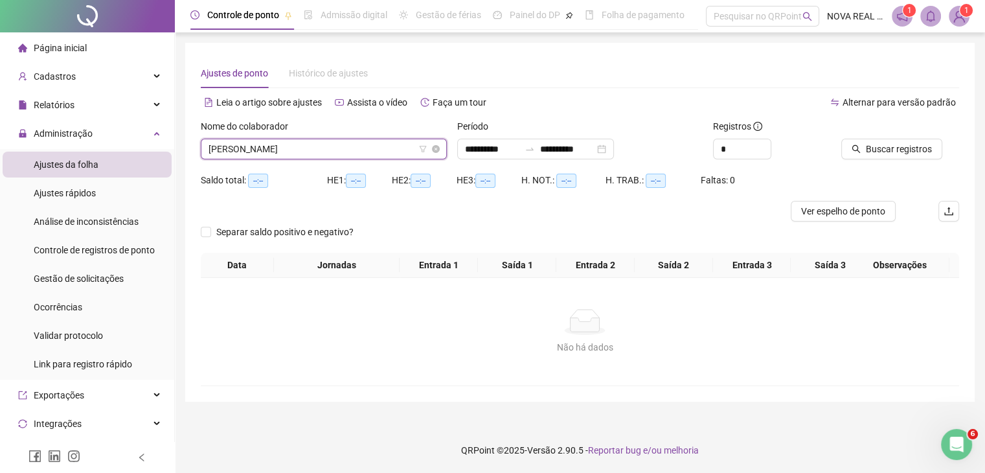
scroll to position [0, 0]
click at [911, 146] on span "Buscar registros" at bounding box center [907, 149] width 66 height 14
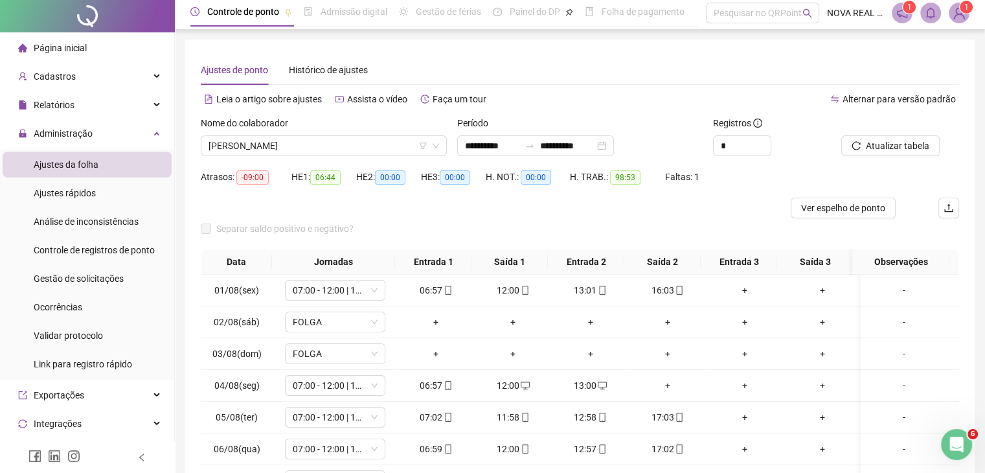
scroll to position [65, 0]
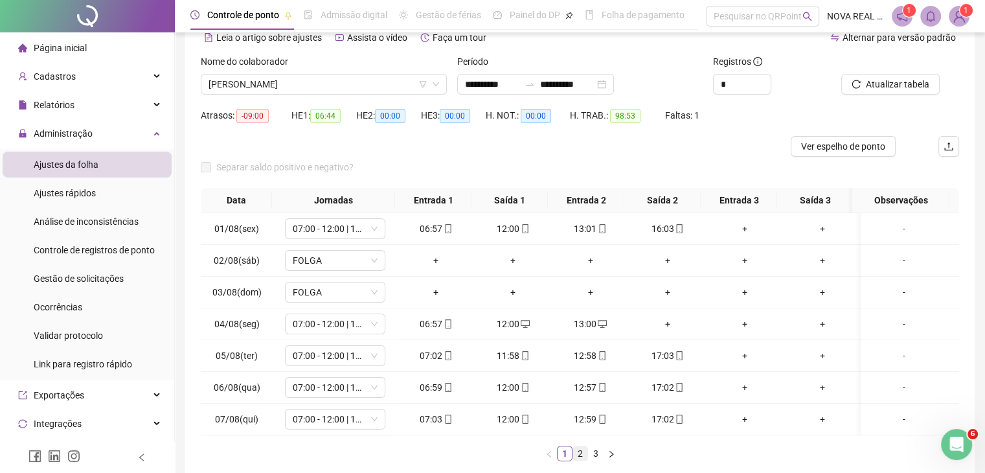
click at [582, 460] on link "2" at bounding box center [580, 453] width 14 height 14
click at [593, 460] on link "3" at bounding box center [596, 453] width 14 height 14
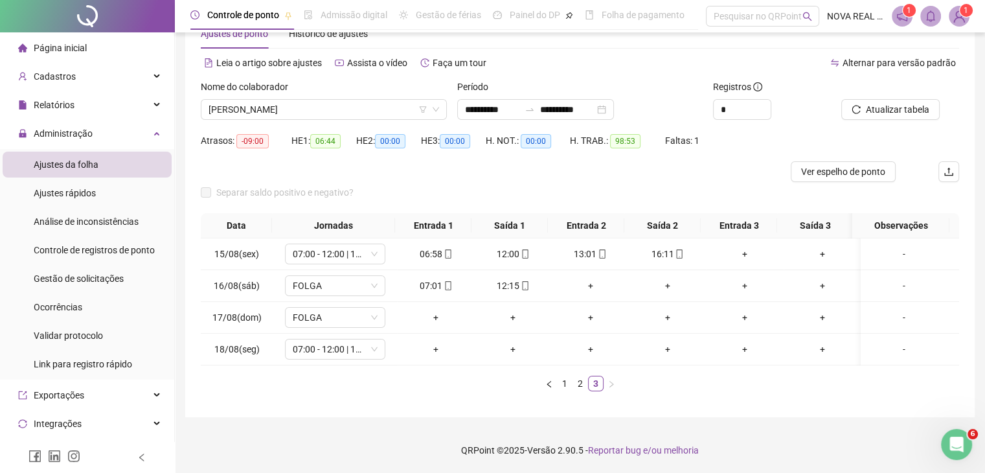
scroll to position [49, 0]
click at [350, 100] on span "[PERSON_NAME]" at bounding box center [324, 109] width 231 height 19
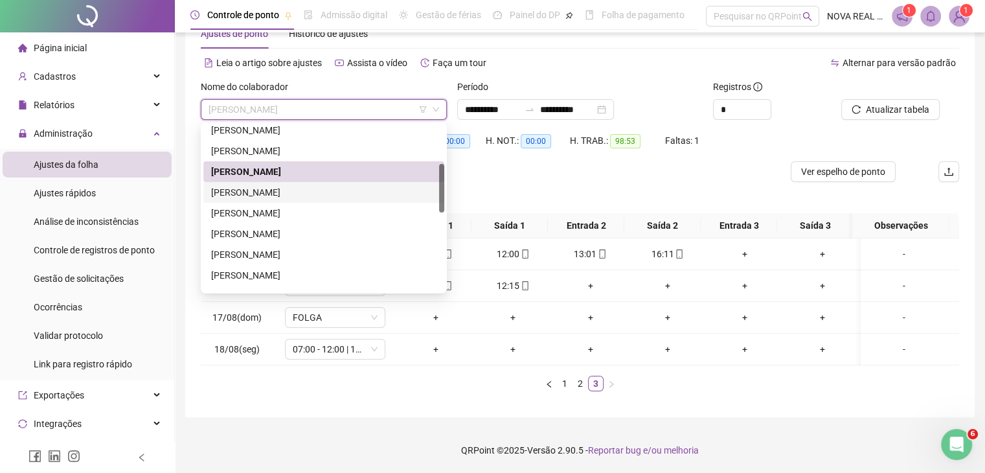
click at [302, 185] on div "[PERSON_NAME]" at bounding box center [323, 192] width 225 height 14
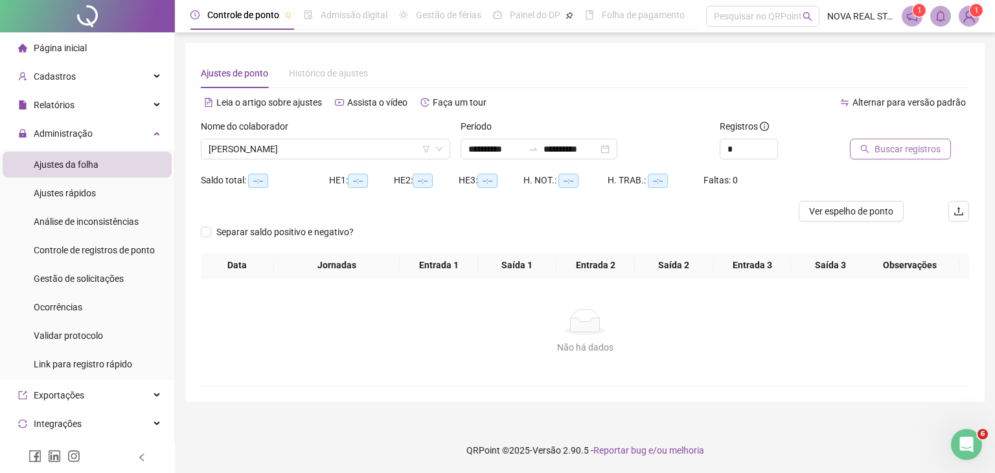
click at [884, 141] on button "Buscar registros" at bounding box center [900, 149] width 101 height 21
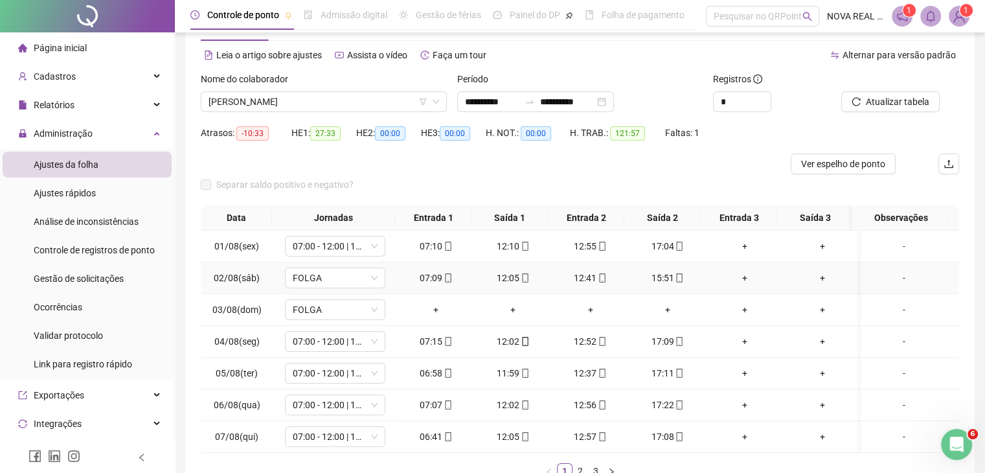
scroll to position [65, 0]
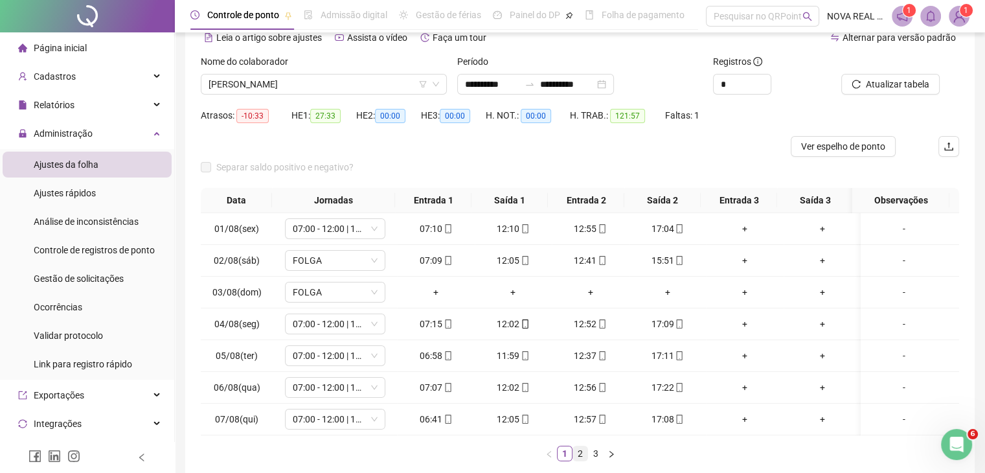
click at [582, 455] on link "2" at bounding box center [580, 453] width 14 height 14
click at [598, 460] on link "3" at bounding box center [596, 453] width 14 height 14
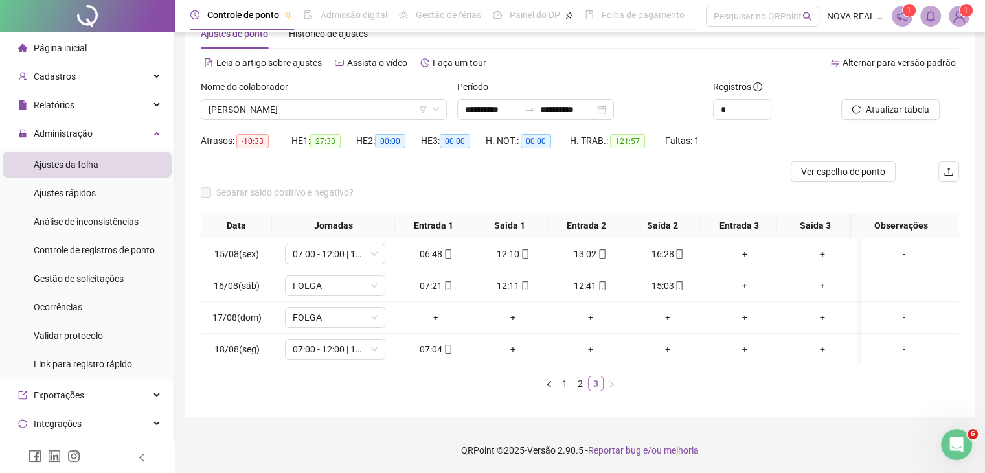
scroll to position [49, 0]
click at [289, 110] on div "Nome do colaborador [PERSON_NAME]" at bounding box center [324, 105] width 256 height 51
click at [289, 102] on span "[PERSON_NAME]" at bounding box center [324, 109] width 231 height 19
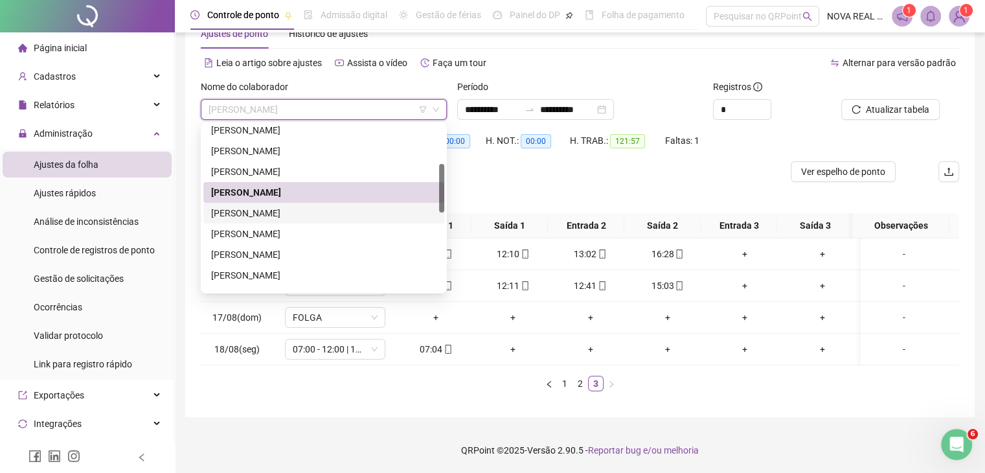
click at [335, 206] on div "[PERSON_NAME]" at bounding box center [323, 213] width 225 height 14
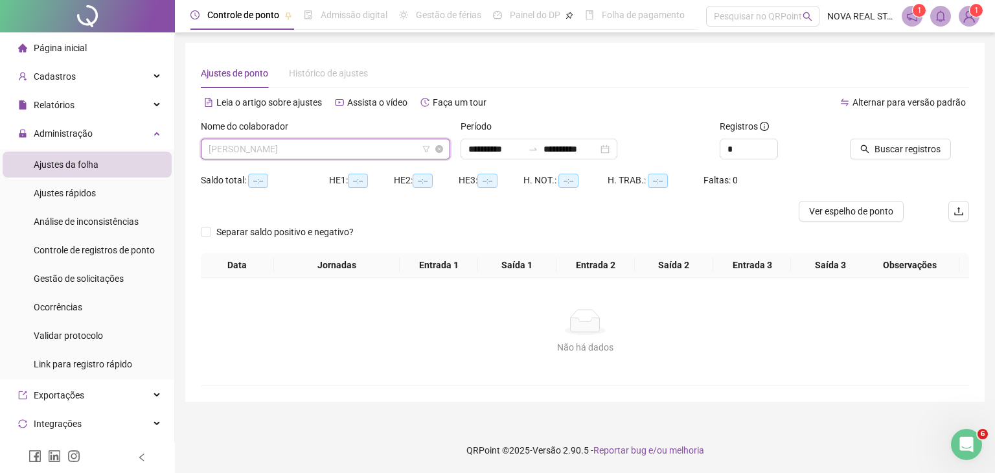
click at [334, 144] on span "[PERSON_NAME]" at bounding box center [326, 148] width 234 height 19
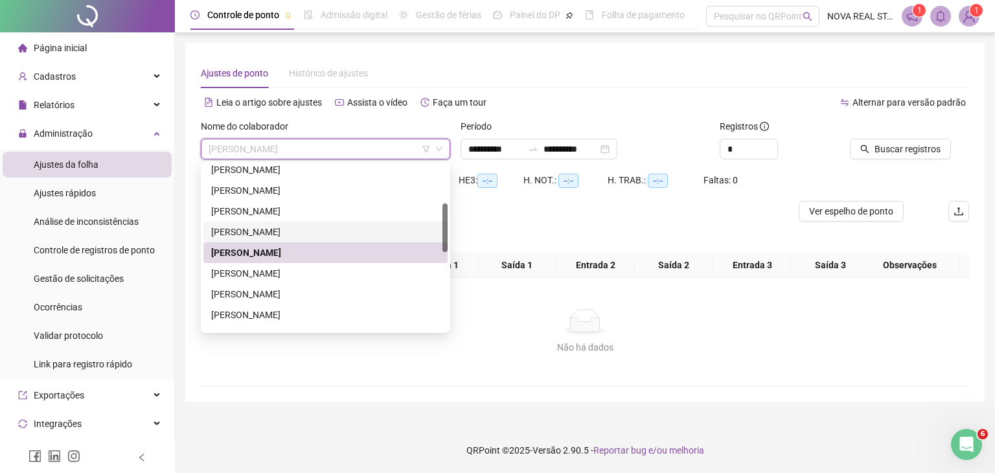
click at [311, 234] on div "[PERSON_NAME]" at bounding box center [325, 232] width 229 height 14
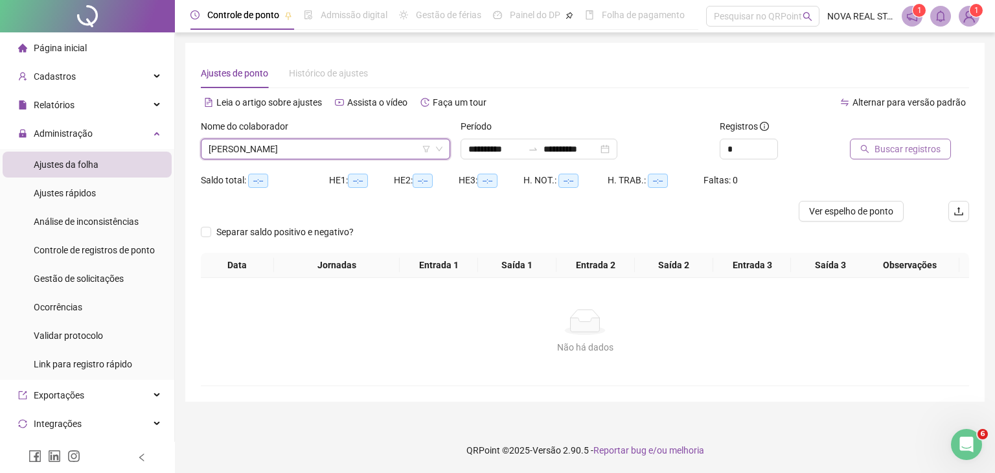
click at [880, 152] on span "Buscar registros" at bounding box center [907, 149] width 66 height 14
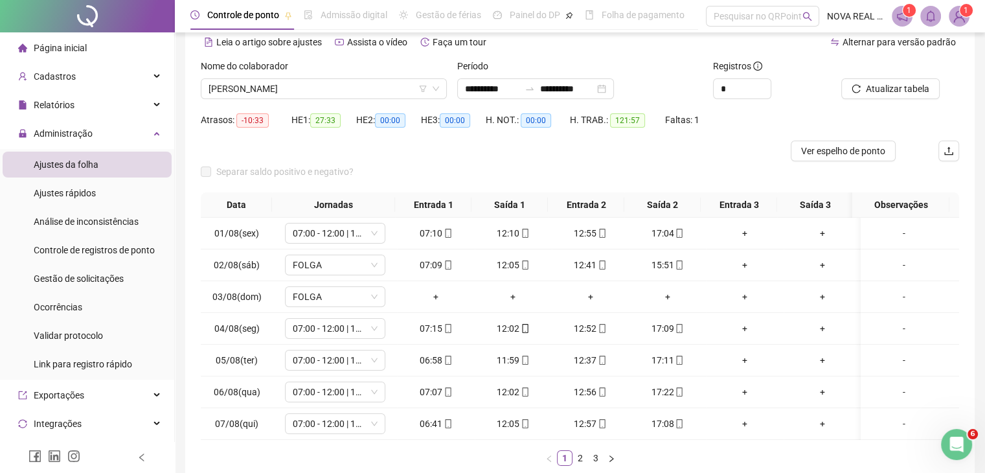
scroll to position [130, 0]
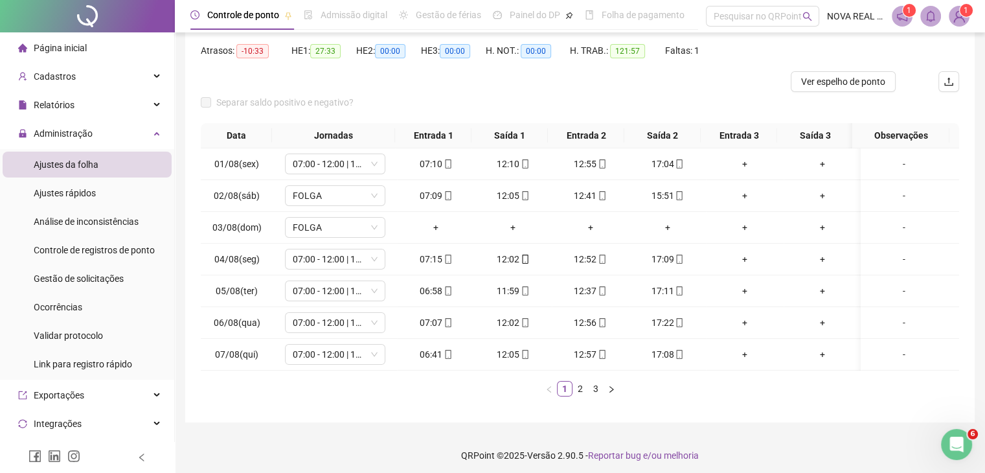
click at [593, 396] on link "3" at bounding box center [596, 388] width 14 height 14
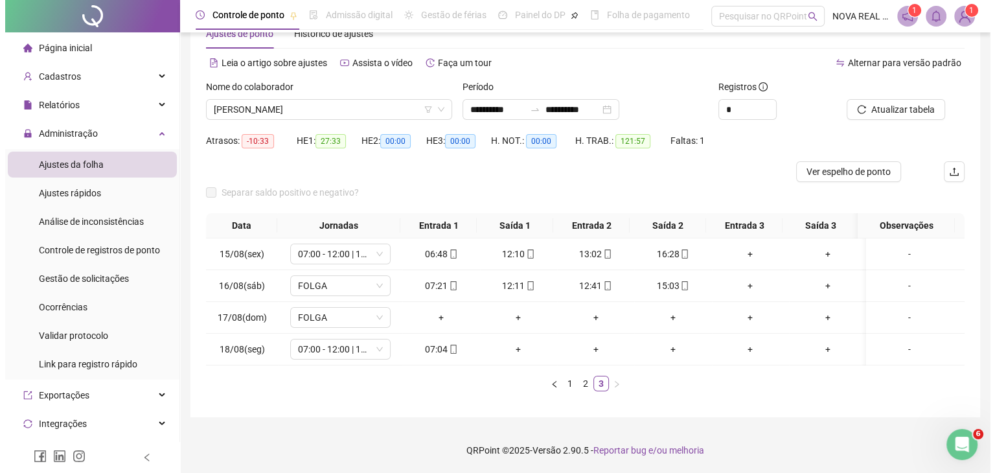
scroll to position [49, 0]
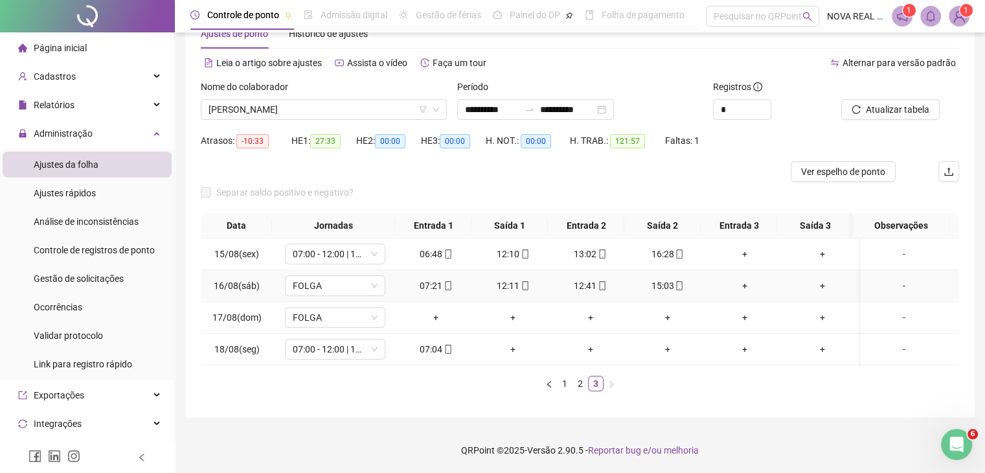
click at [887, 278] on div "-" at bounding box center [904, 285] width 76 height 14
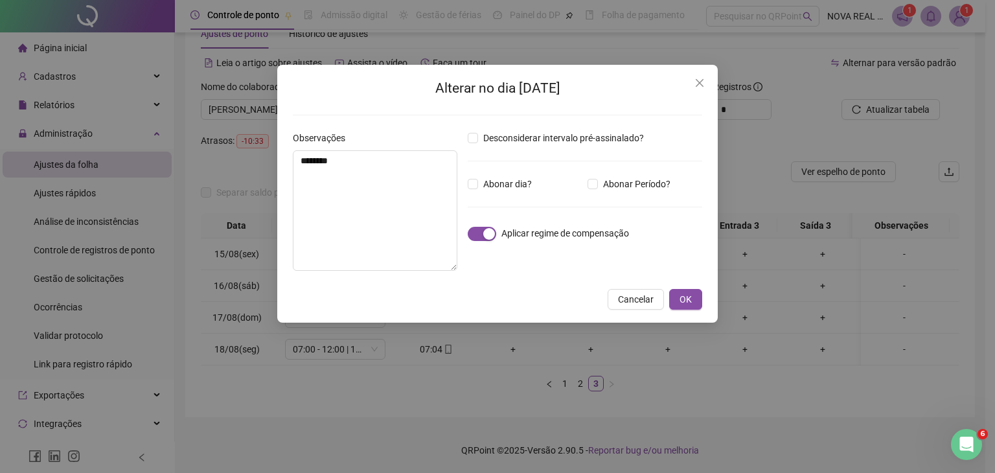
click at [706, 304] on div "Alterar no dia [DATE] Observações ******** Desconsiderar intervalo pré-assinala…" at bounding box center [497, 194] width 440 height 258
click at [681, 291] on button "OK" at bounding box center [685, 299] width 33 height 21
click at [689, 299] on span "OK" at bounding box center [685, 299] width 12 height 14
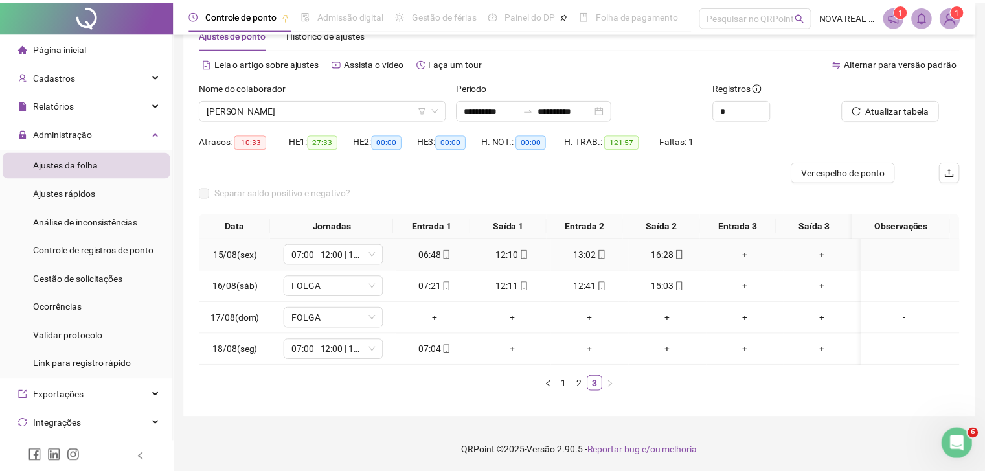
scroll to position [39, 0]
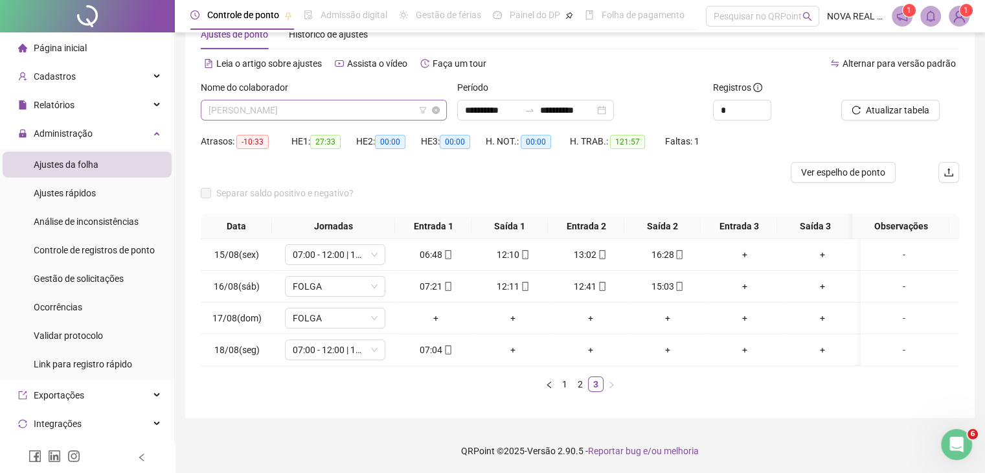
click at [242, 115] on span "[PERSON_NAME]" at bounding box center [324, 109] width 231 height 19
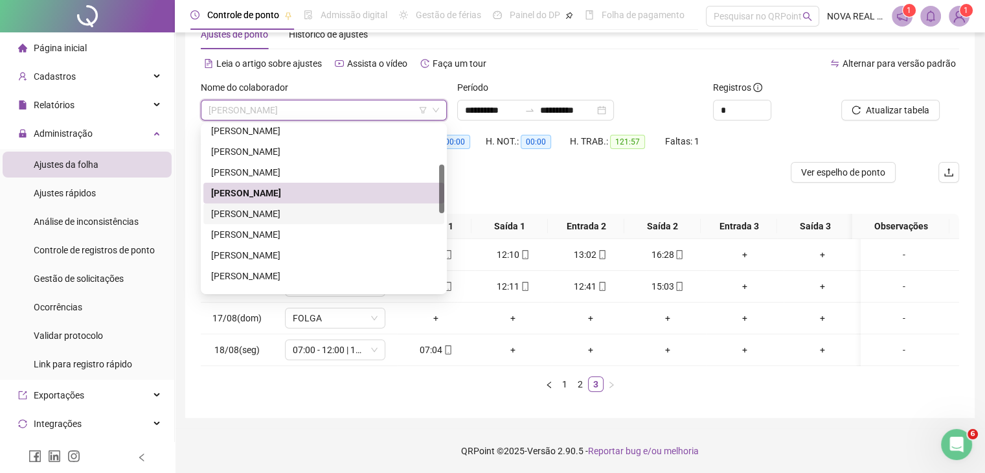
click at [256, 215] on div "[PERSON_NAME]" at bounding box center [323, 214] width 225 height 14
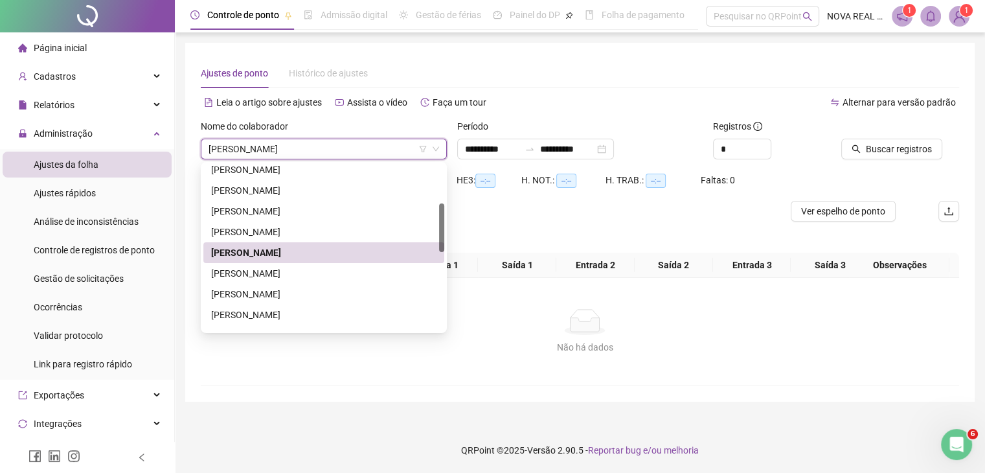
scroll to position [0, 0]
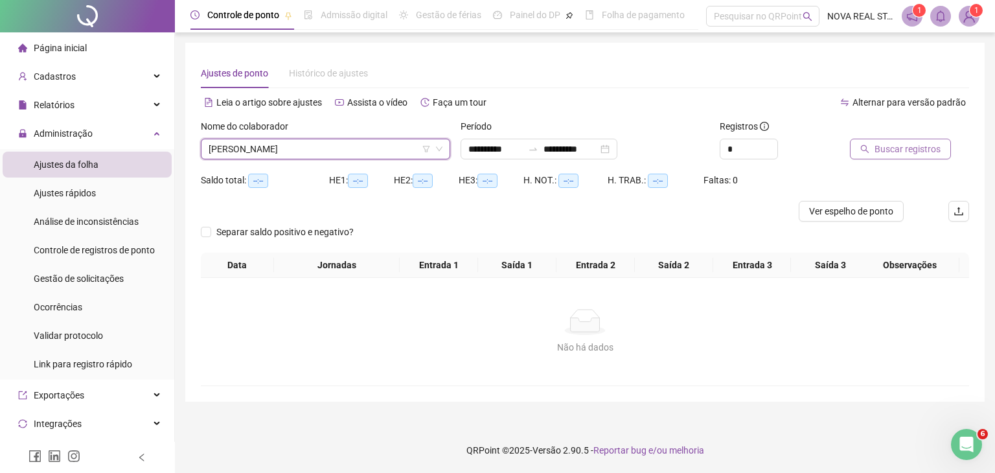
click at [869, 148] on button "Buscar registros" at bounding box center [900, 149] width 101 height 21
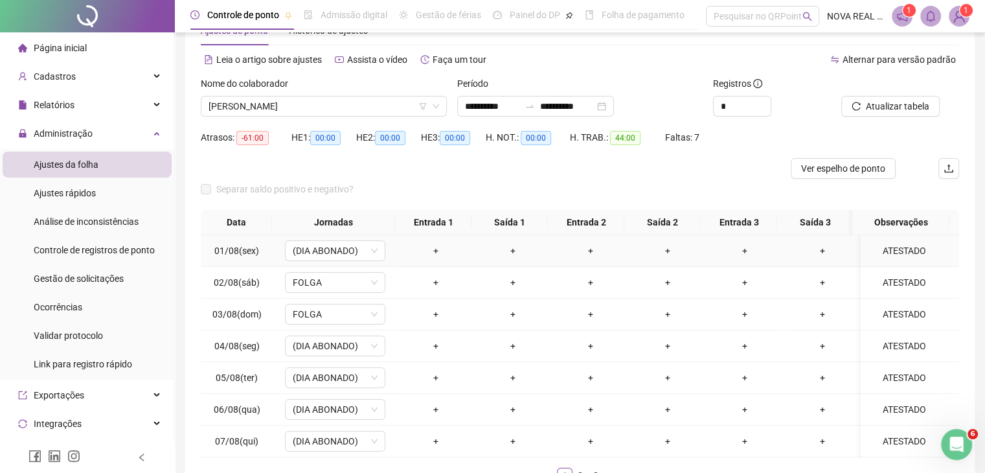
scroll to position [65, 0]
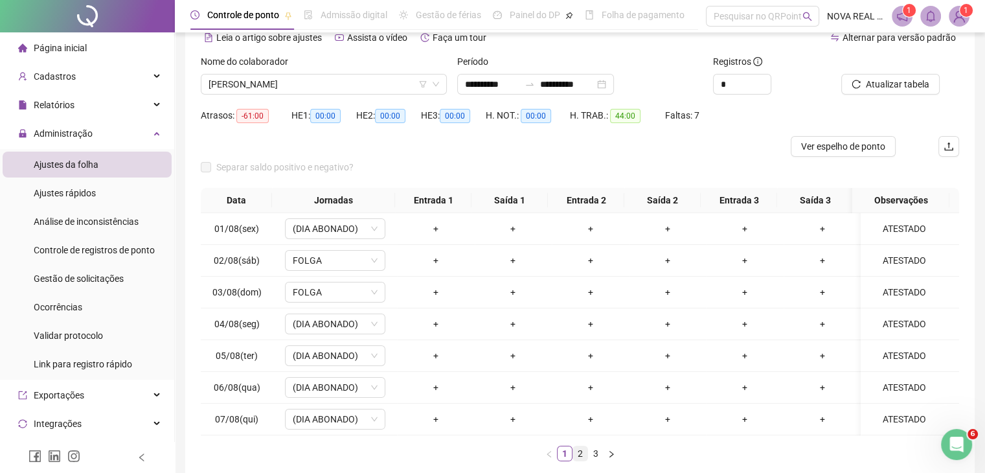
click at [582, 460] on link "2" at bounding box center [580, 453] width 14 height 14
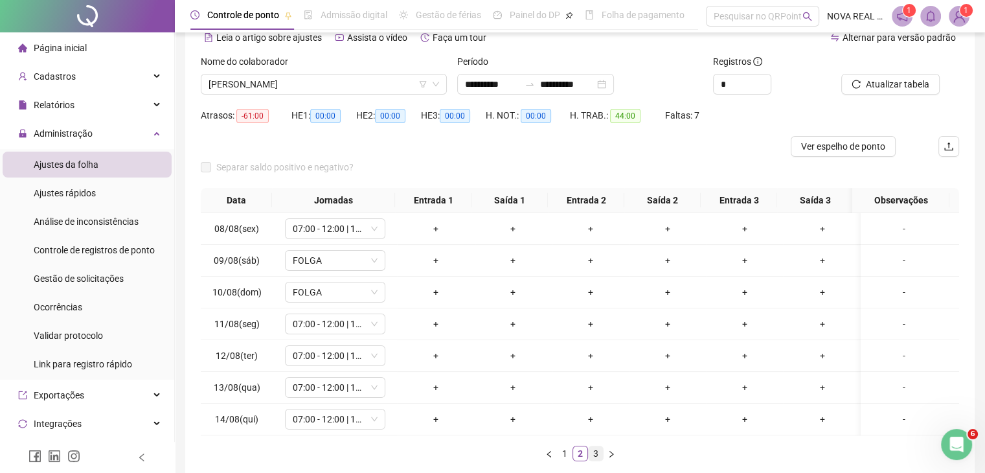
click at [601, 458] on link "3" at bounding box center [596, 453] width 14 height 14
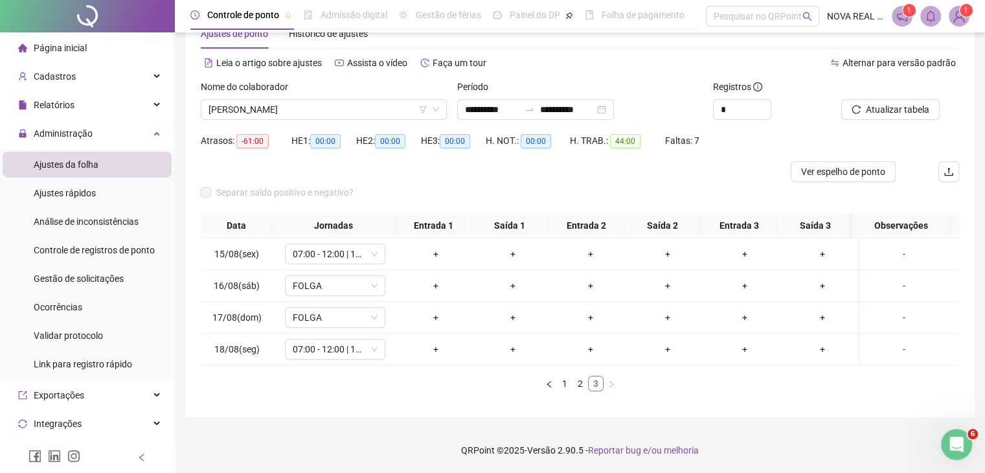
scroll to position [49, 0]
click at [250, 100] on span "[PERSON_NAME]" at bounding box center [324, 109] width 231 height 19
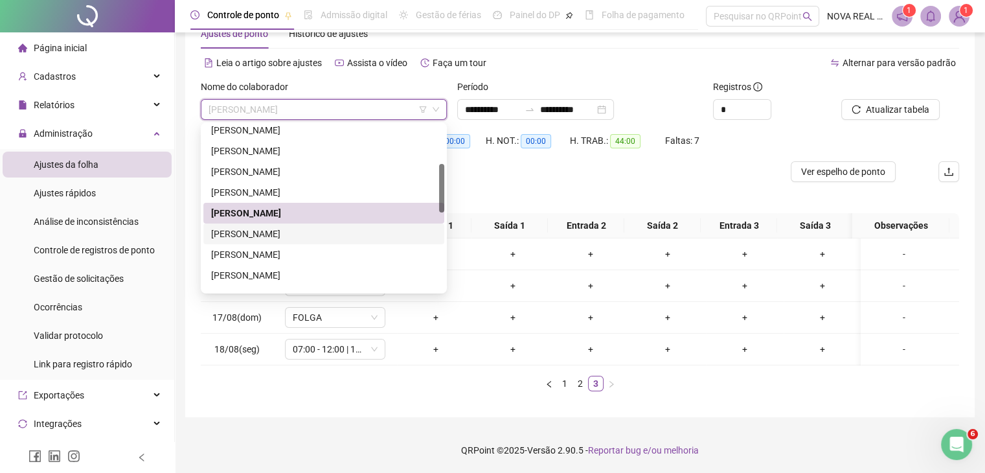
click at [275, 227] on div "[PERSON_NAME]" at bounding box center [323, 234] width 225 height 14
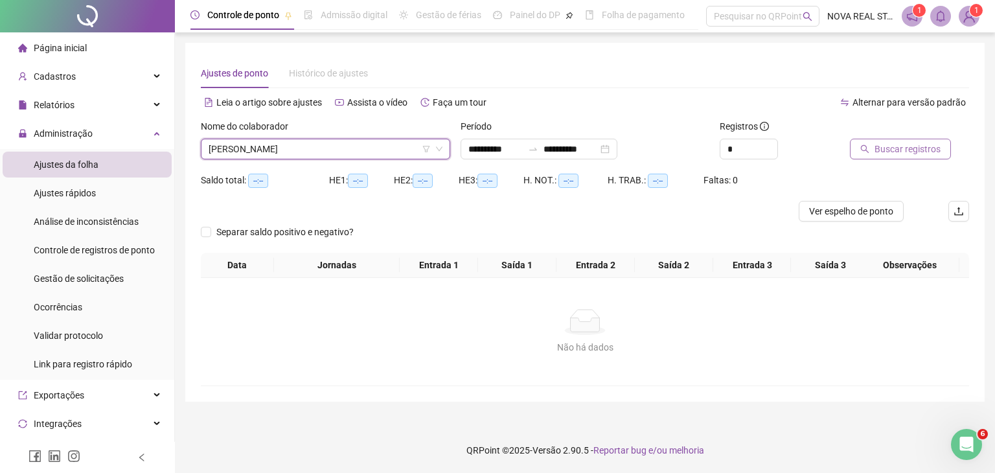
click at [885, 146] on span "Buscar registros" at bounding box center [907, 149] width 66 height 14
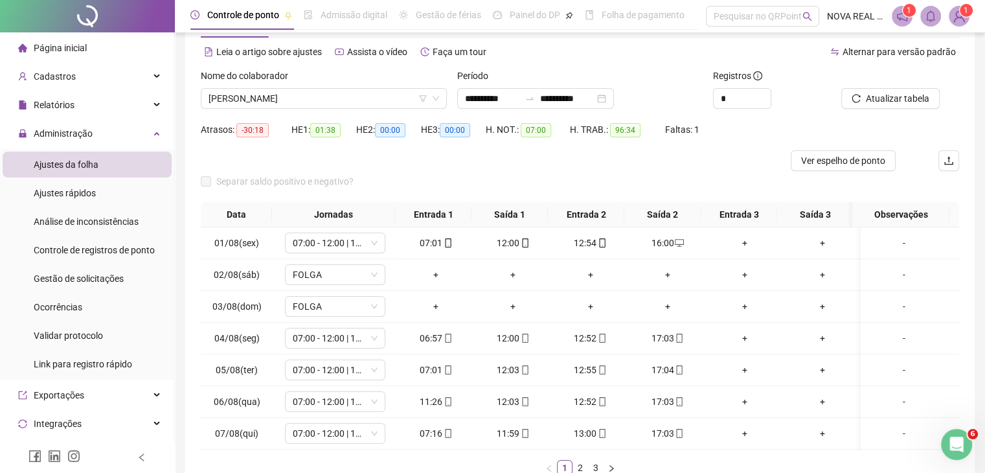
scroll to position [65, 0]
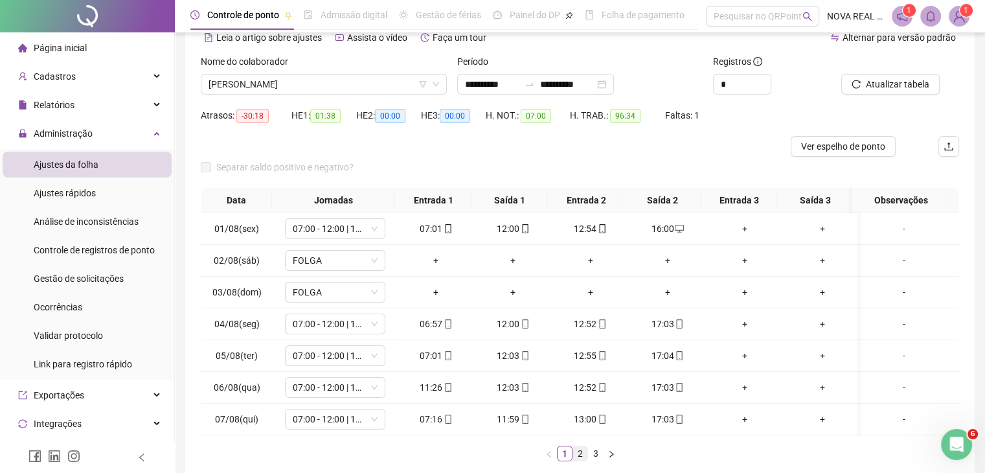
click at [575, 460] on link "2" at bounding box center [580, 453] width 14 height 14
click at [600, 460] on link "3" at bounding box center [596, 453] width 14 height 14
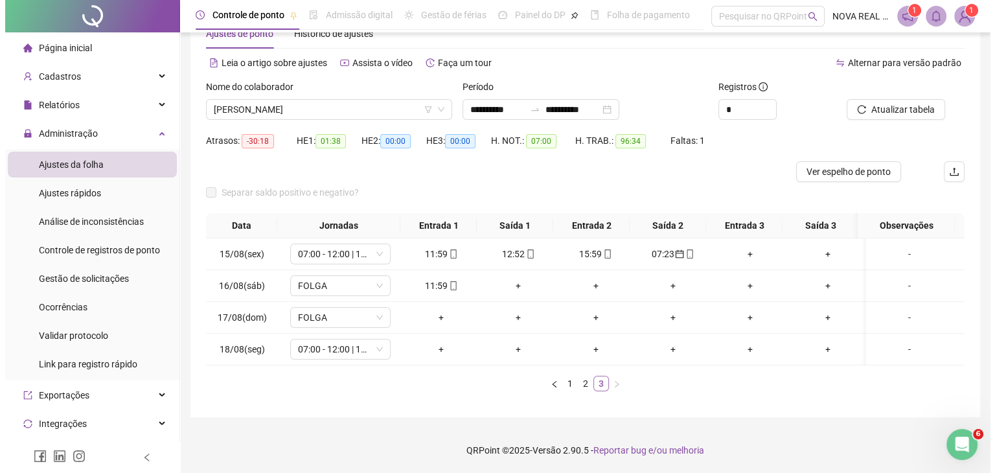
scroll to position [49, 0]
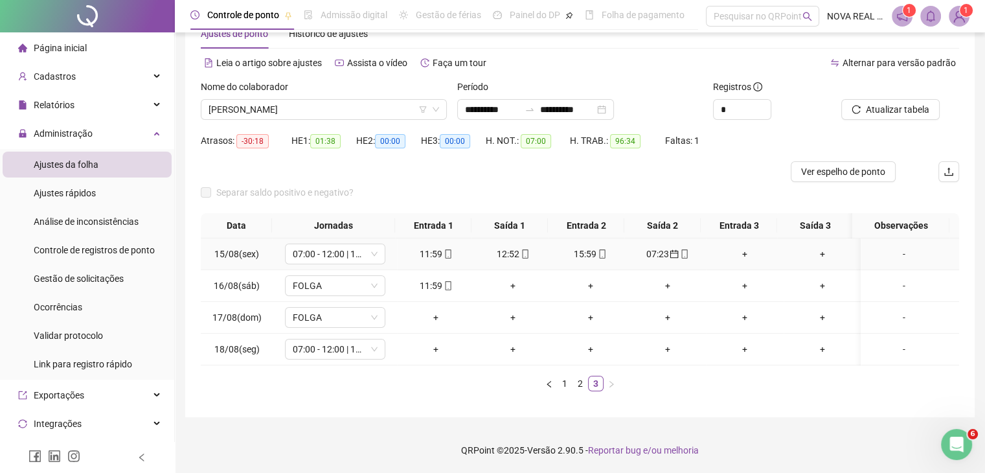
click at [671, 249] on icon "calendar" at bounding box center [674, 253] width 9 height 9
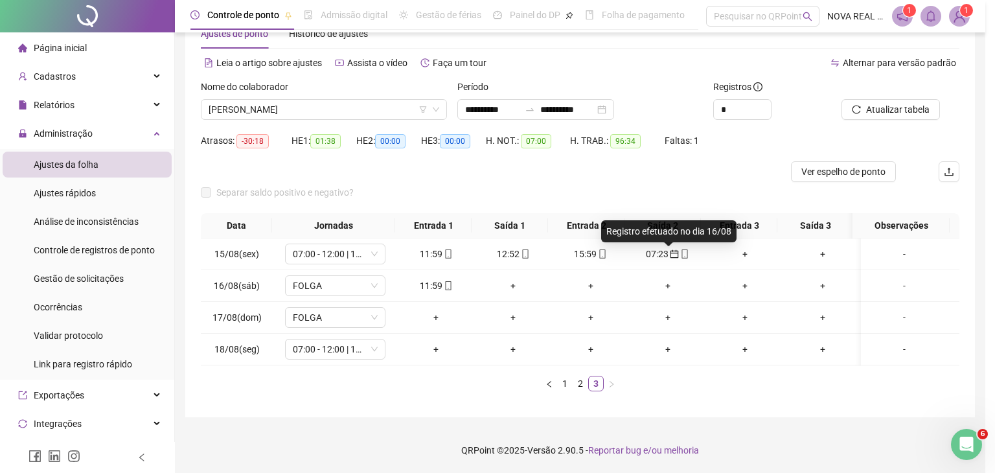
type input "**********"
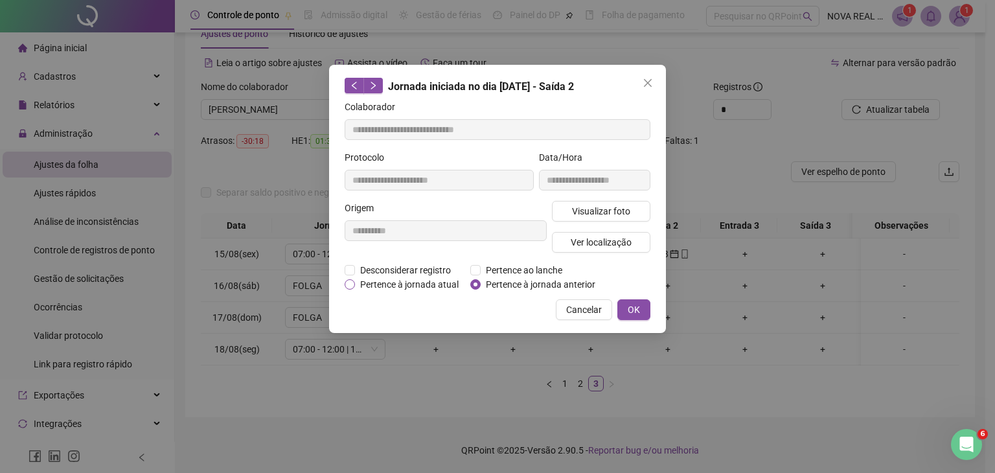
click at [363, 282] on span "Pertence à jornada atual" at bounding box center [409, 284] width 109 height 14
click at [646, 307] on button "OK" at bounding box center [633, 309] width 33 height 21
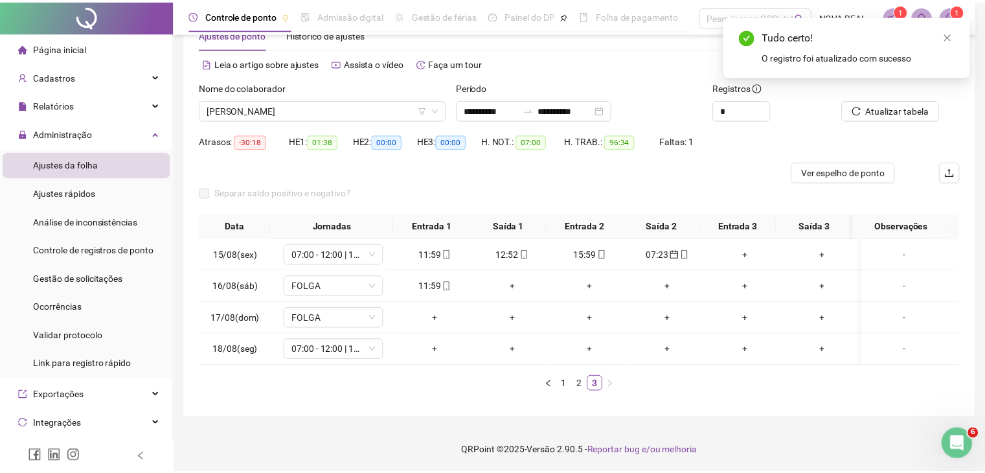
scroll to position [39, 0]
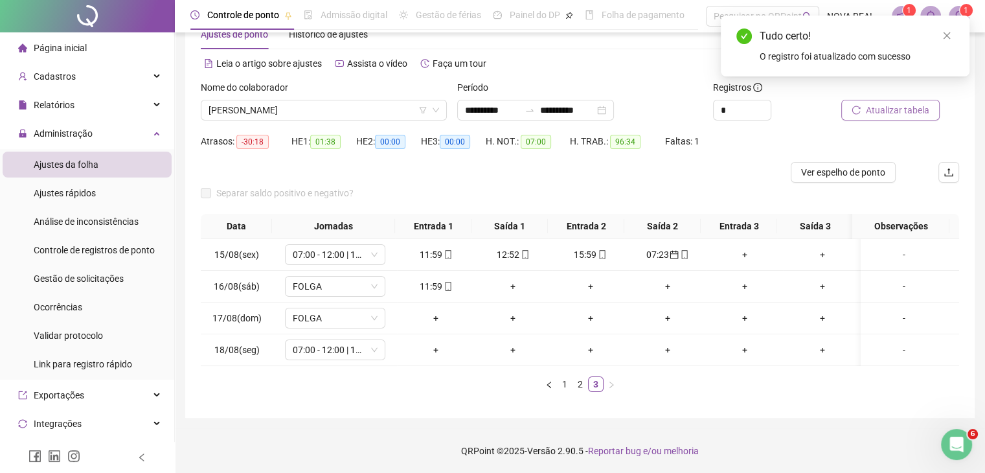
click at [883, 117] on button "Atualizar tabela" at bounding box center [890, 110] width 98 height 21
click at [889, 280] on div "-" at bounding box center [904, 286] width 76 height 14
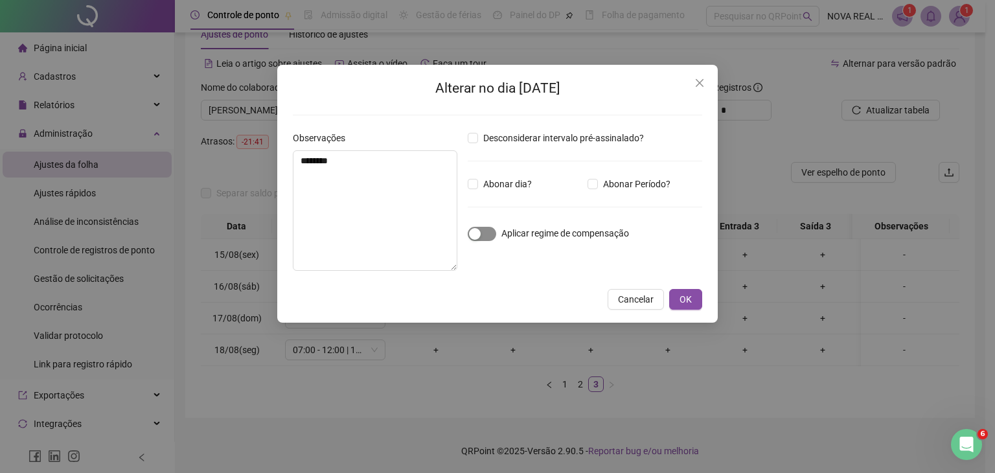
click at [487, 227] on span "button" at bounding box center [482, 234] width 28 height 14
click at [681, 299] on span "OK" at bounding box center [685, 299] width 12 height 14
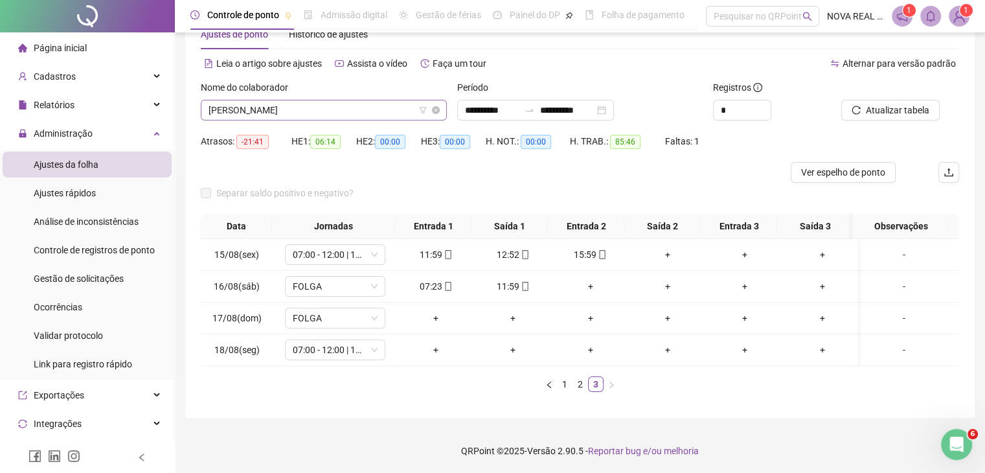
click at [336, 104] on span "[PERSON_NAME]" at bounding box center [324, 109] width 231 height 19
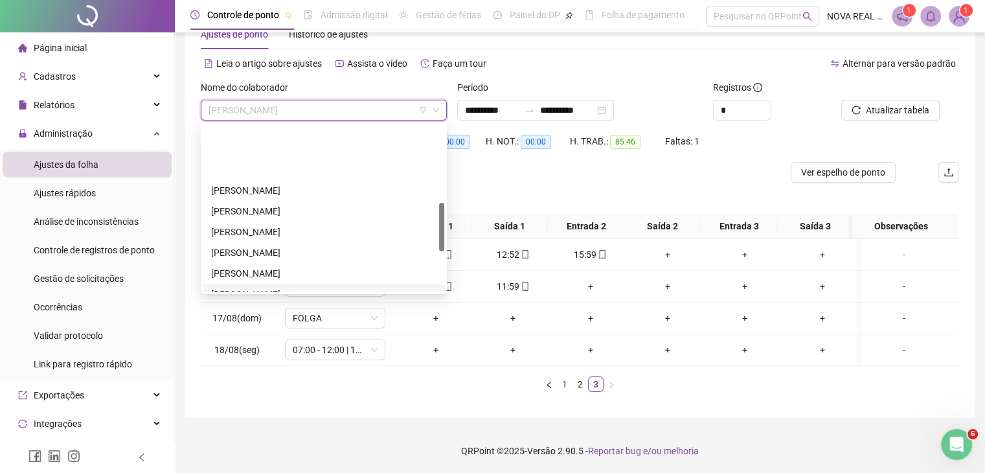
scroll to position [259, 0]
click at [308, 170] on div "[PERSON_NAME]" at bounding box center [323, 167] width 225 height 14
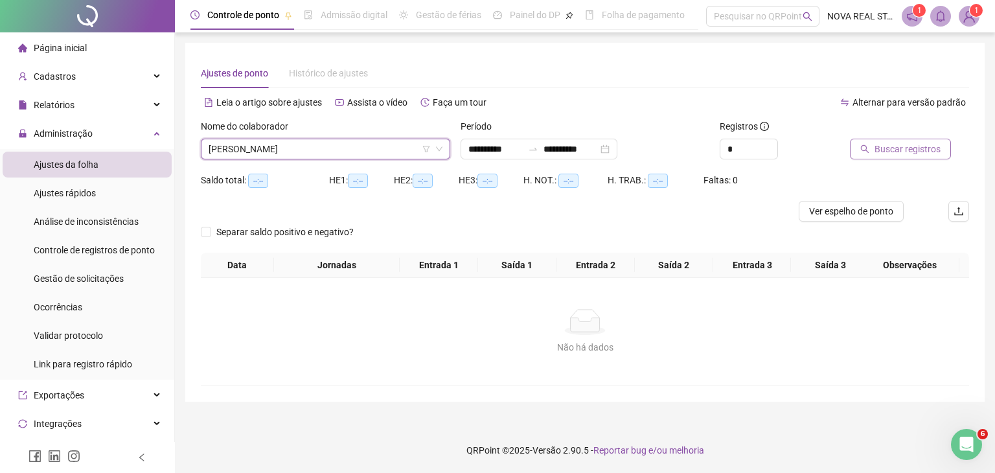
click at [901, 140] on button "Buscar registros" at bounding box center [900, 149] width 101 height 21
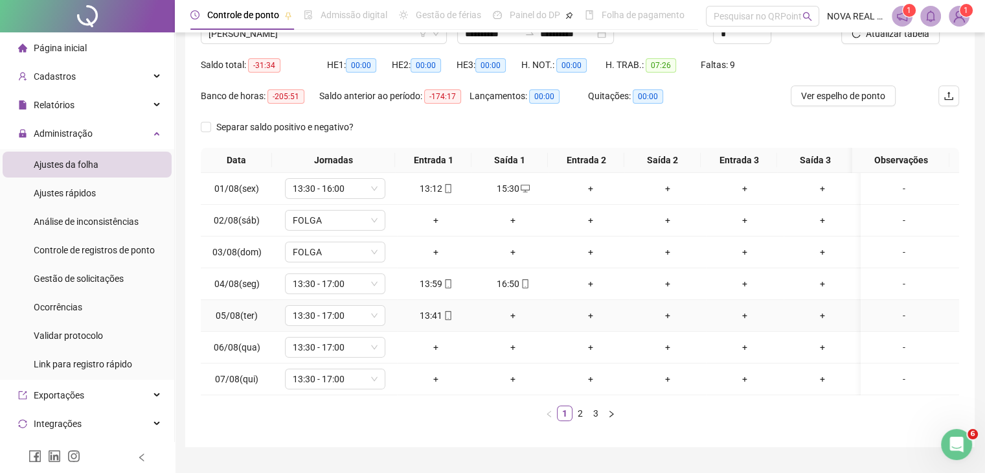
scroll to position [130, 0]
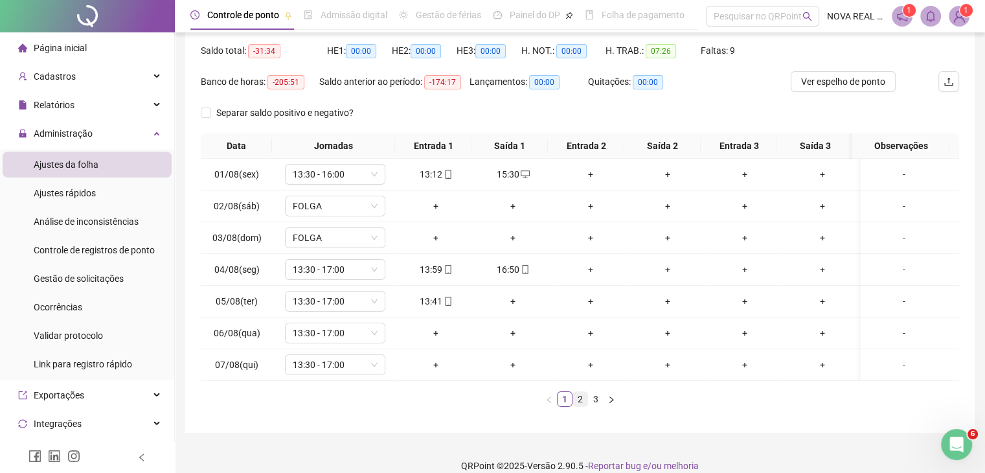
click at [573, 402] on link "2" at bounding box center [580, 399] width 14 height 14
click at [596, 406] on link "3" at bounding box center [596, 399] width 14 height 14
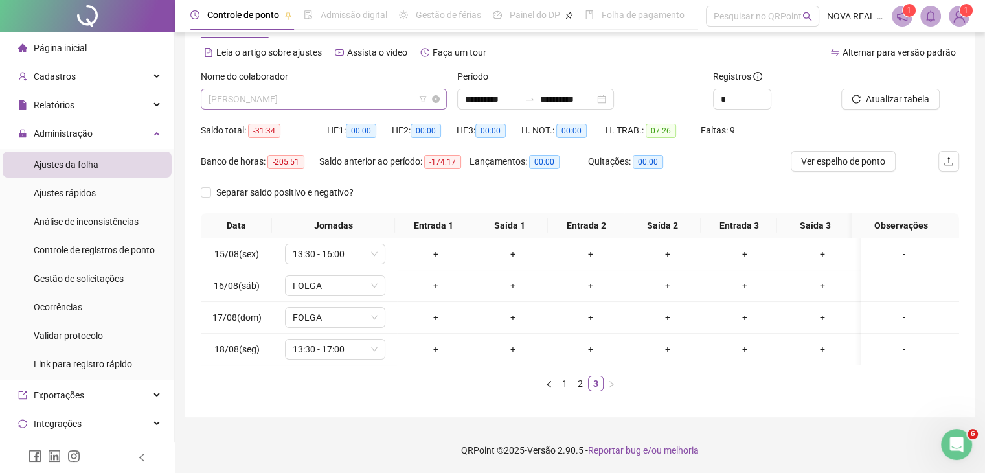
click at [304, 89] on span "[PERSON_NAME]" at bounding box center [324, 98] width 231 height 19
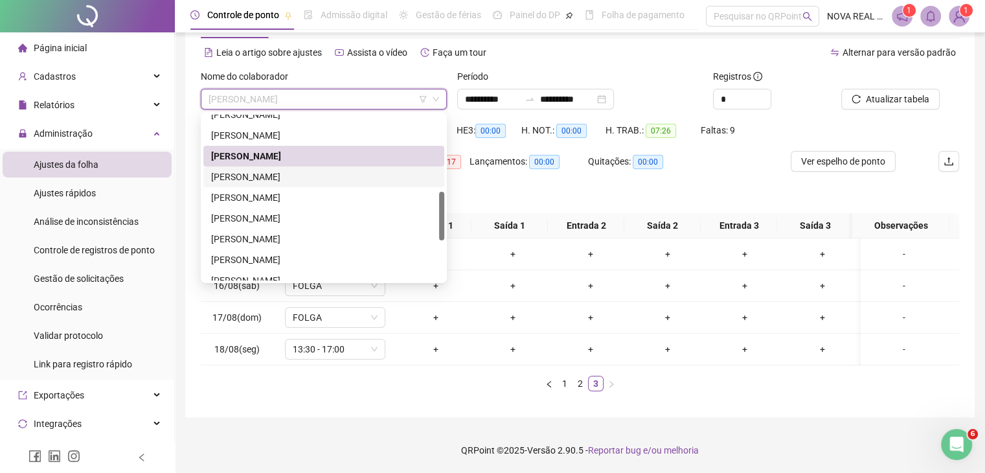
click at [285, 170] on div "[PERSON_NAME]" at bounding box center [323, 177] width 225 height 14
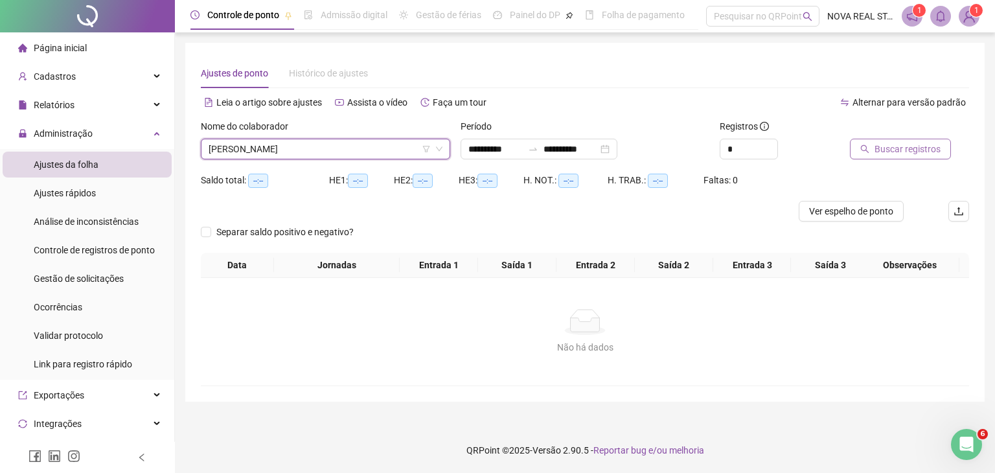
click at [892, 155] on span "Buscar registros" at bounding box center [907, 149] width 66 height 14
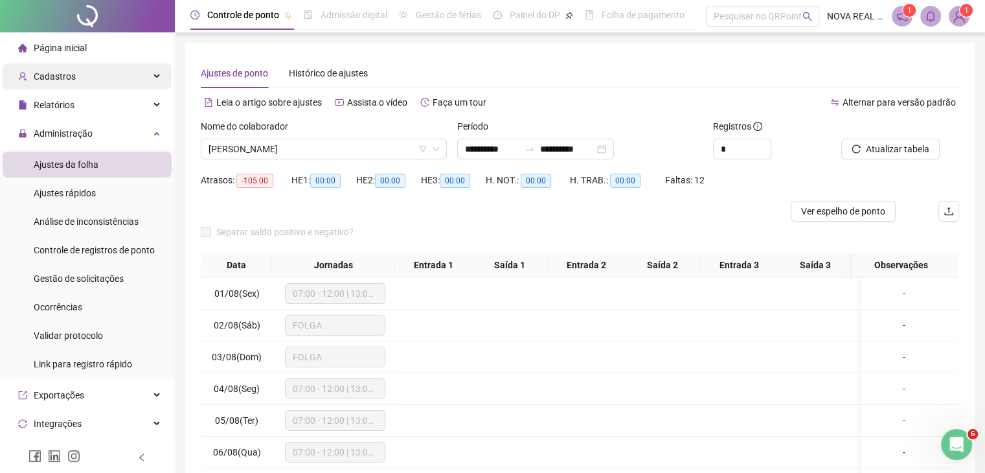
click at [75, 86] on div "Cadastros" at bounding box center [87, 76] width 169 height 26
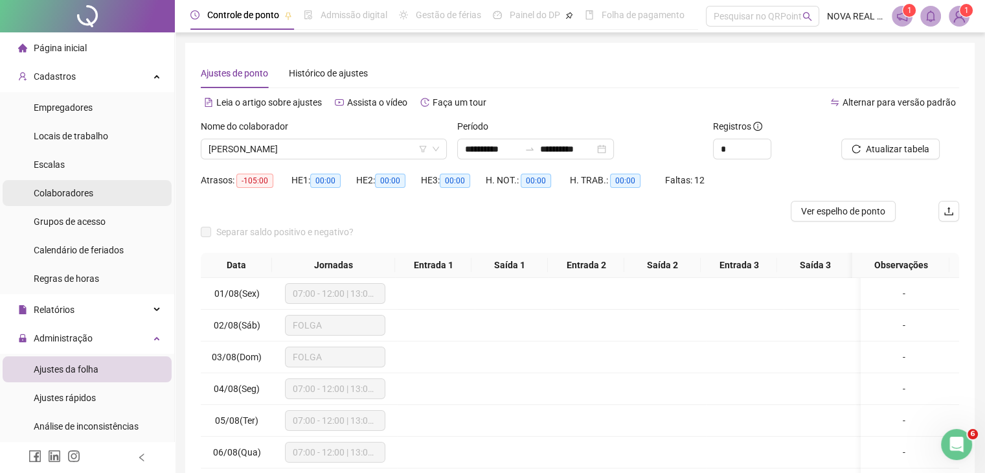
click at [89, 186] on div "Colaboradores" at bounding box center [64, 193] width 60 height 26
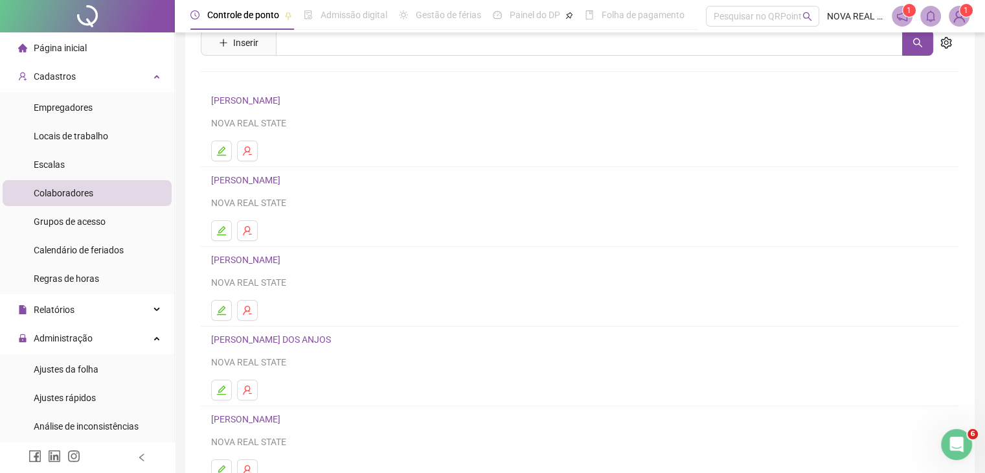
scroll to position [130, 0]
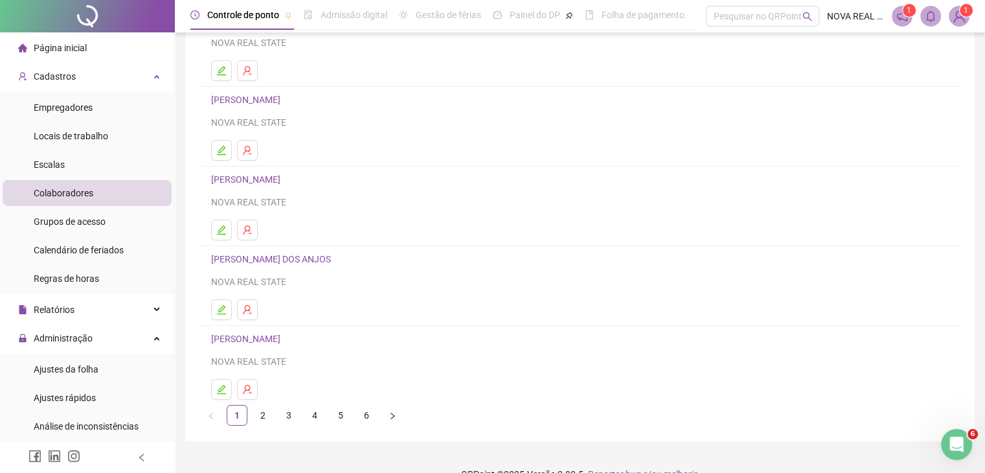
click at [267, 402] on li "ARISEL DE MATOS NOVA REAL STATE" at bounding box center [580, 365] width 758 height 79
click at [267, 414] on link "2" at bounding box center [262, 414] width 19 height 19
click at [284, 416] on link "3" at bounding box center [288, 414] width 19 height 19
click at [306, 416] on link "4" at bounding box center [314, 414] width 19 height 19
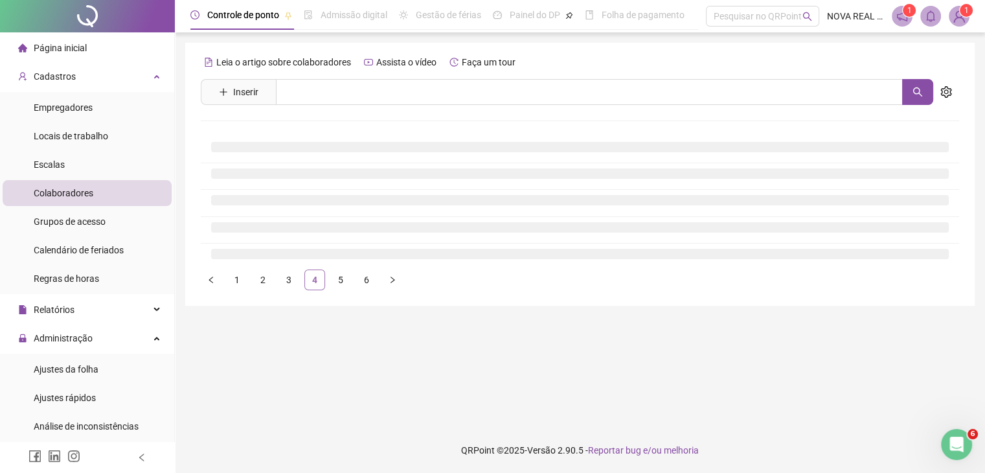
scroll to position [0, 0]
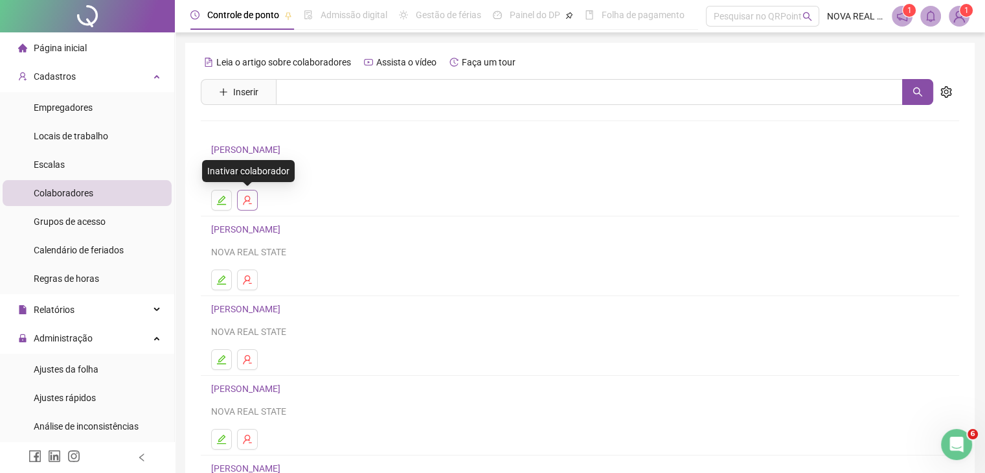
click at [253, 194] on button "button" at bounding box center [247, 200] width 21 height 21
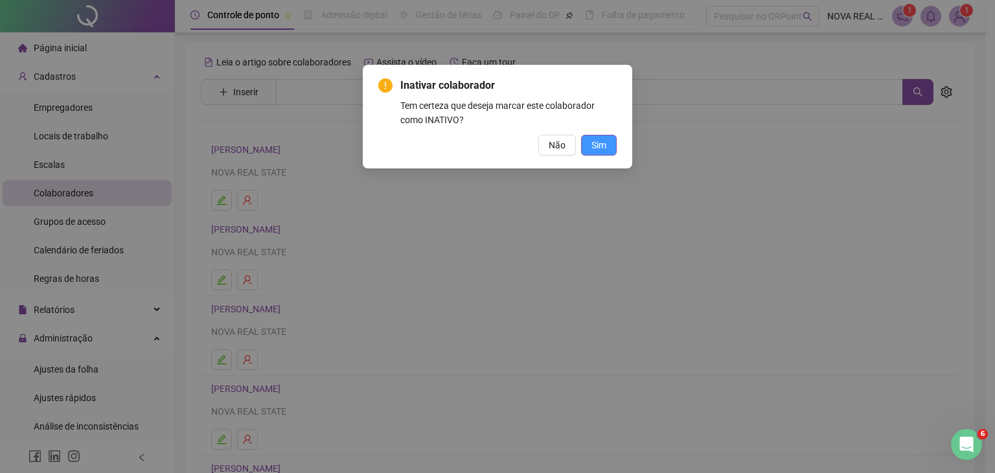
click at [600, 146] on span "Sim" at bounding box center [598, 145] width 15 height 14
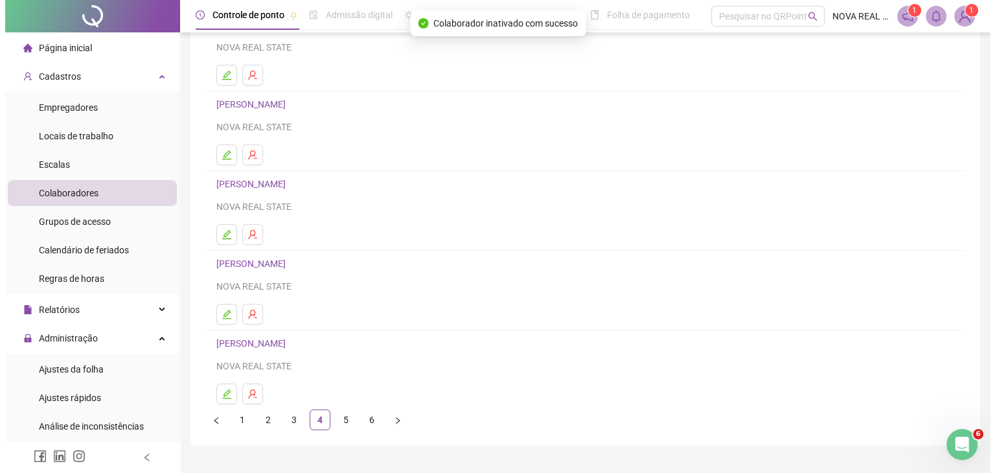
scroll to position [130, 0]
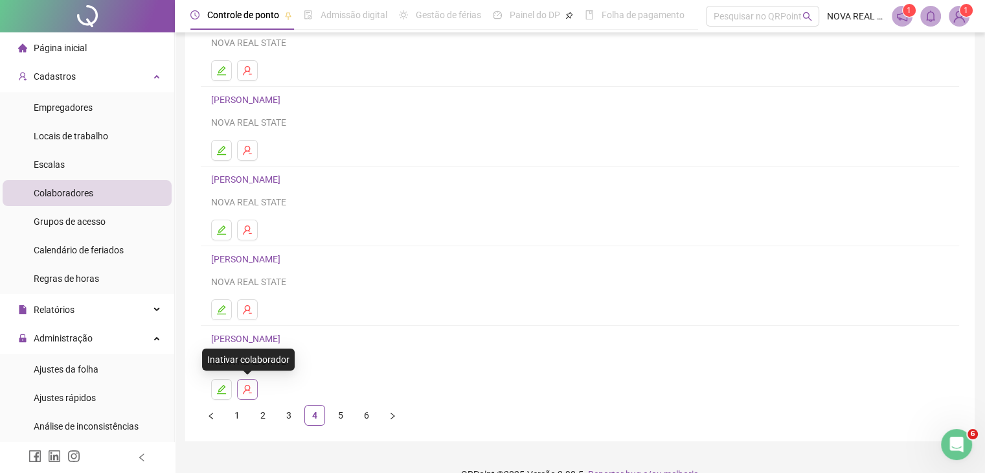
click at [248, 391] on icon "user-delete" at bounding box center [247, 389] width 10 height 10
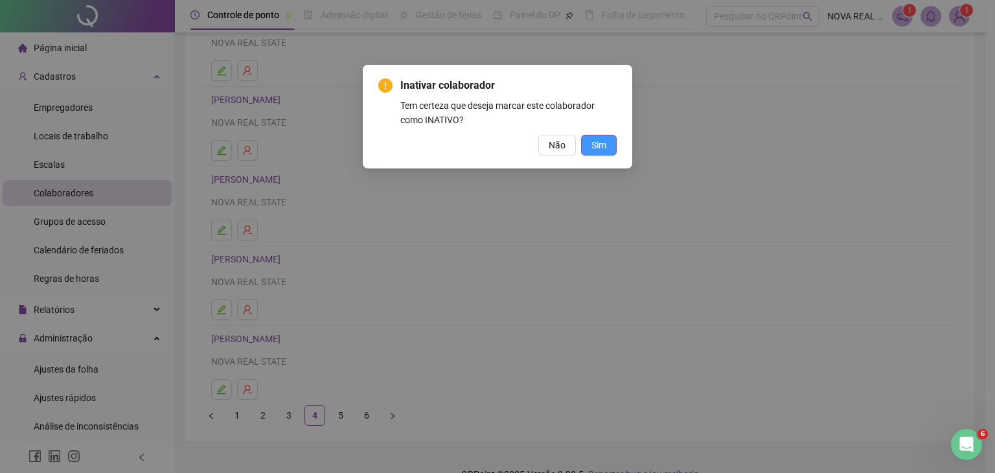
click at [604, 142] on span "Sim" at bounding box center [598, 145] width 15 height 14
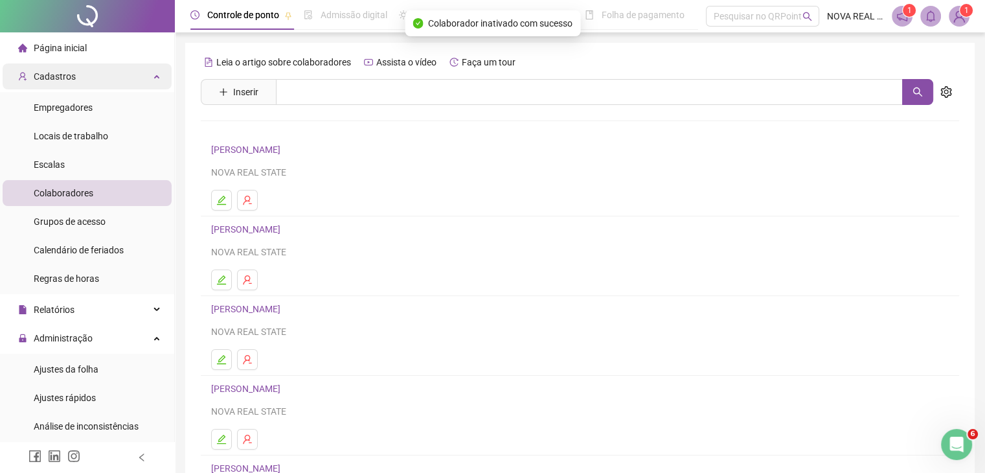
click at [95, 82] on div "Cadastros" at bounding box center [87, 76] width 169 height 26
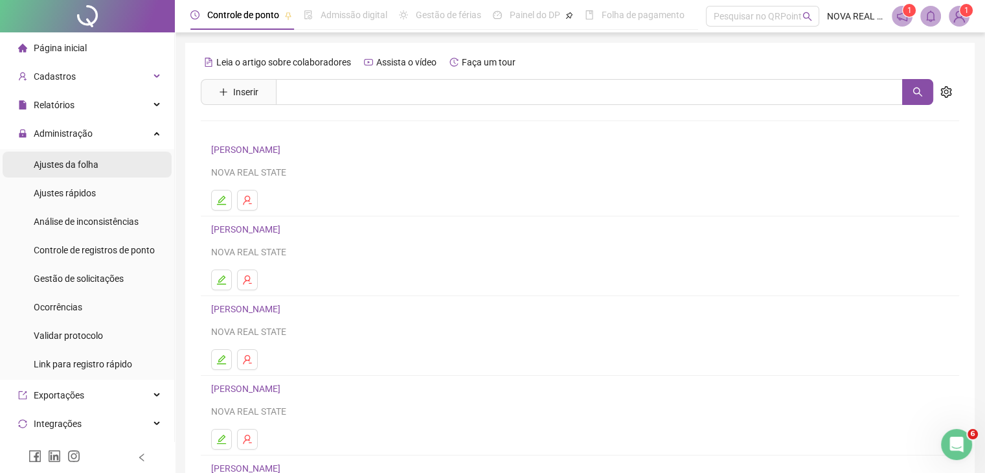
click at [99, 168] on li "Ajustes da folha" at bounding box center [87, 165] width 169 height 26
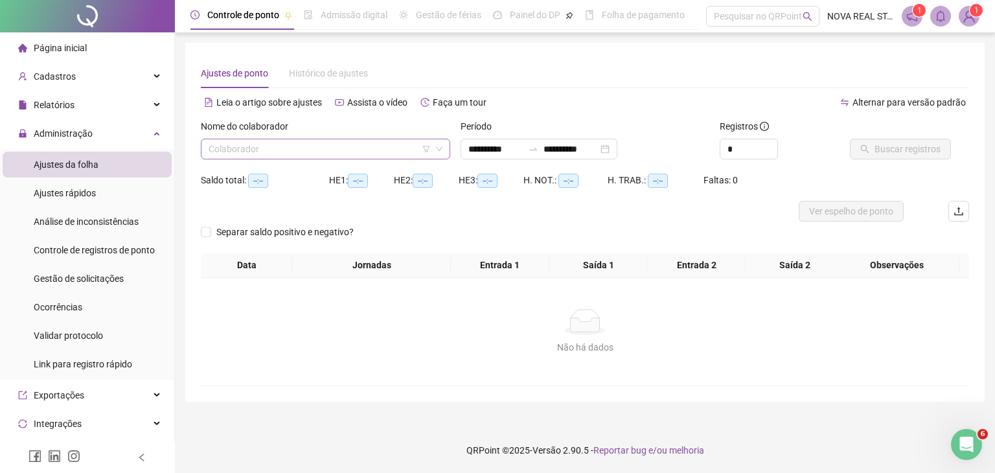
click at [266, 158] on input "search" at bounding box center [320, 148] width 222 height 19
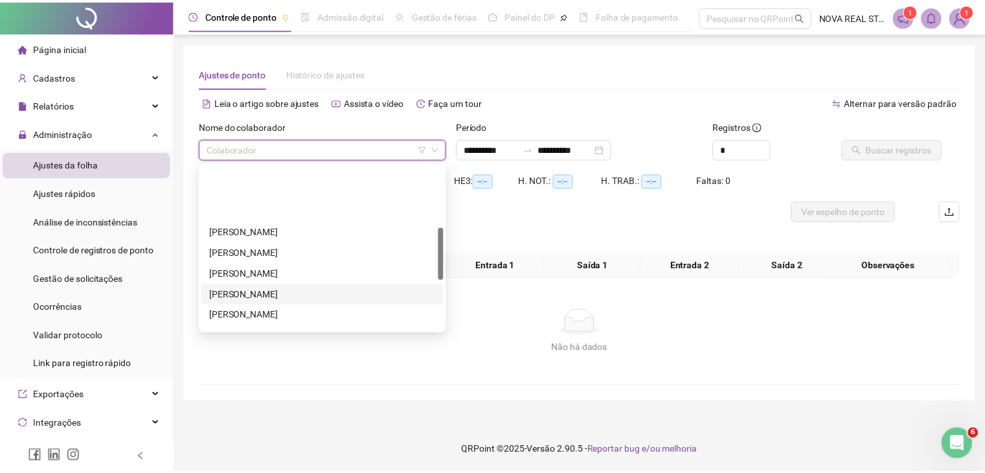
scroll to position [194, 0]
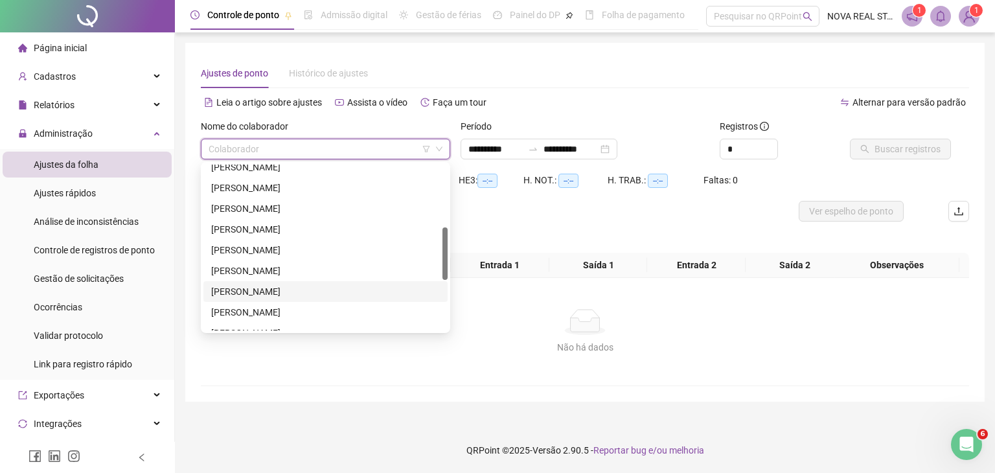
click at [282, 289] on div "[PERSON_NAME]" at bounding box center [325, 291] width 229 height 14
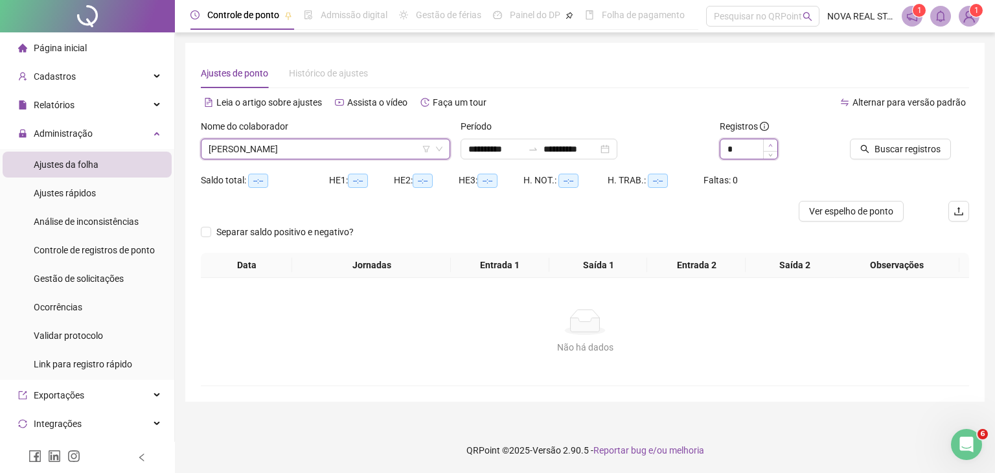
type input "*"
click at [773, 146] on span "Increase Value" at bounding box center [770, 145] width 14 height 12
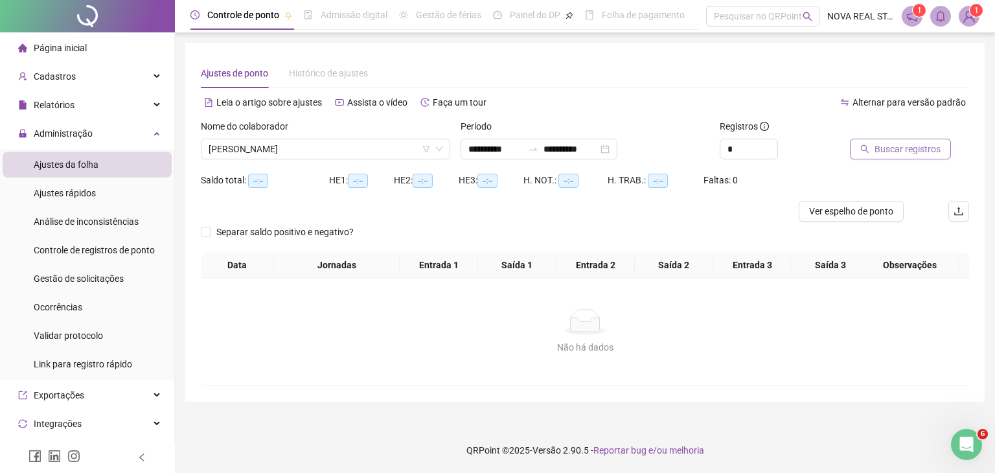
click at [885, 151] on span "Buscar registros" at bounding box center [907, 149] width 66 height 14
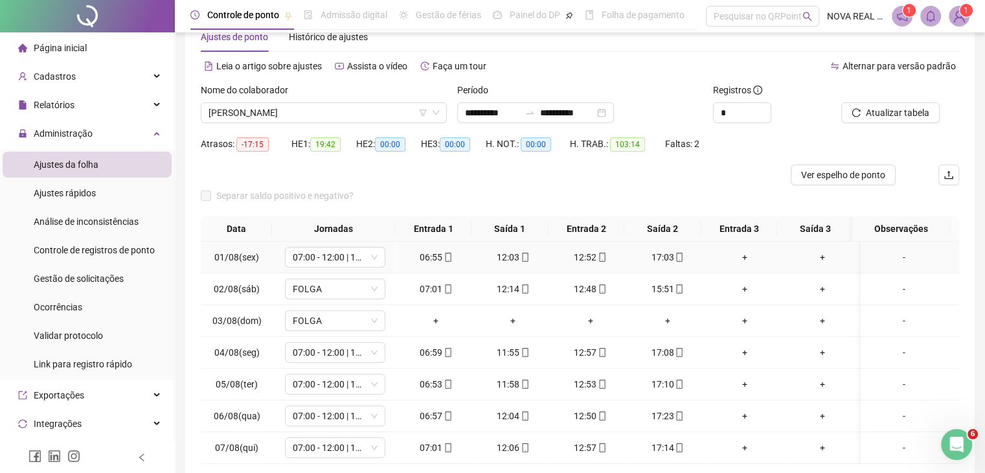
scroll to position [65, 0]
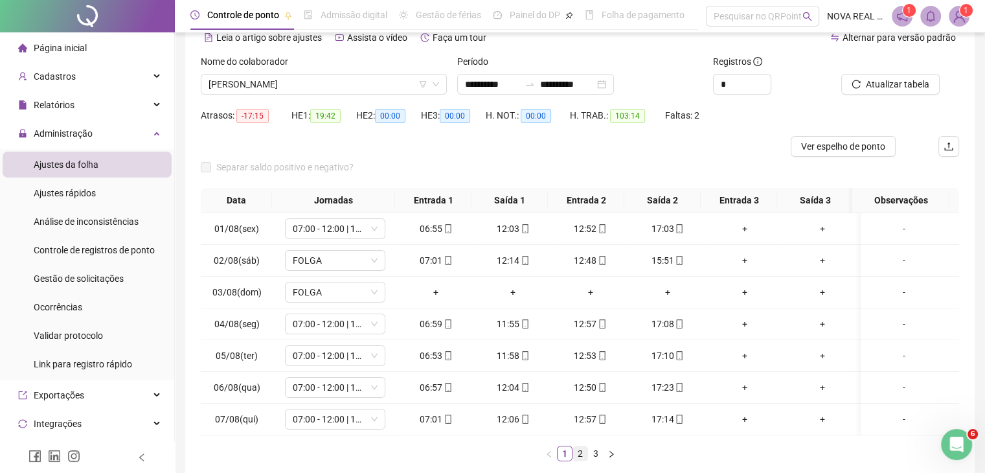
click at [575, 460] on link "2" at bounding box center [580, 453] width 14 height 14
click at [598, 457] on link "3" at bounding box center [596, 453] width 14 height 14
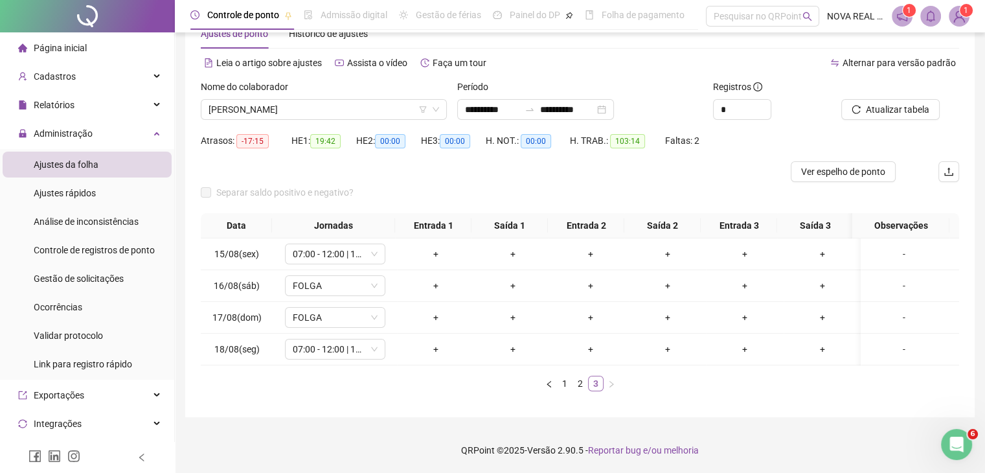
scroll to position [49, 0]
click at [302, 105] on span "[PERSON_NAME]" at bounding box center [324, 109] width 231 height 19
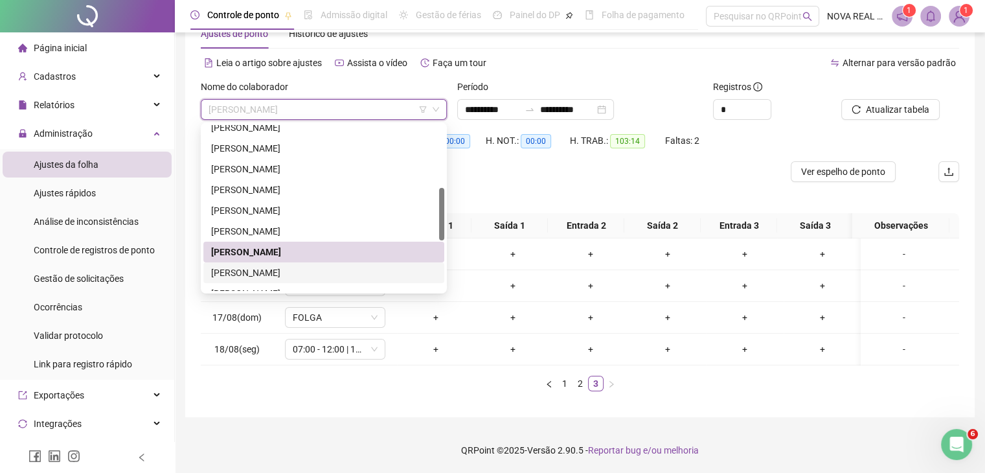
click at [290, 266] on div "[PERSON_NAME]" at bounding box center [323, 273] width 225 height 14
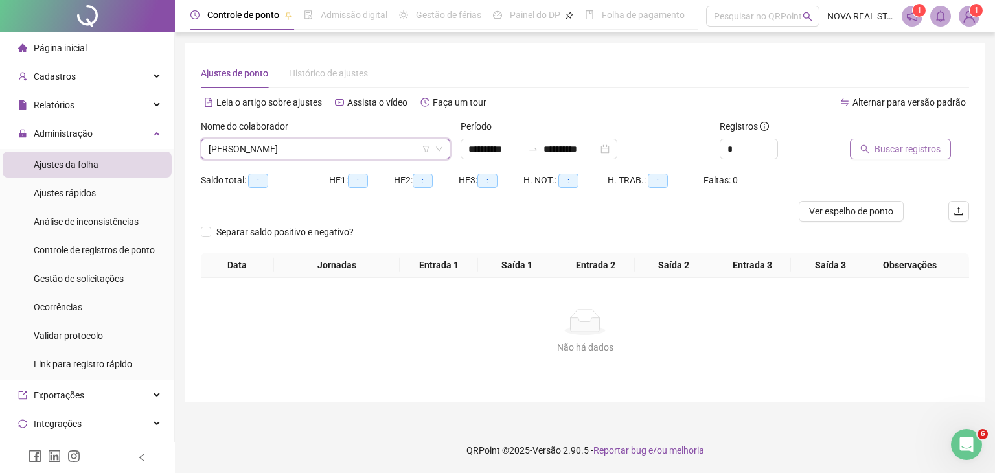
click at [906, 152] on span "Buscar registros" at bounding box center [907, 149] width 66 height 14
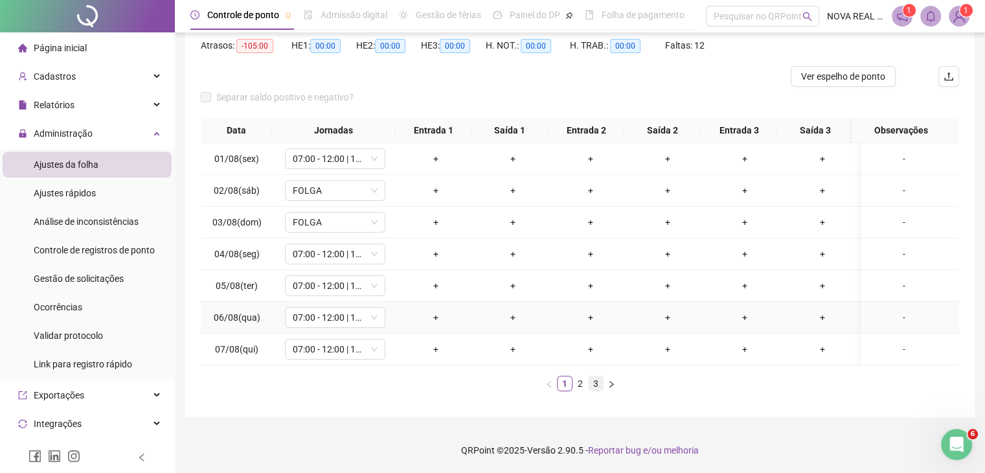
scroll to position [144, 0]
click at [577, 378] on link "2" at bounding box center [580, 383] width 14 height 14
click at [593, 384] on link "3" at bounding box center [596, 383] width 14 height 14
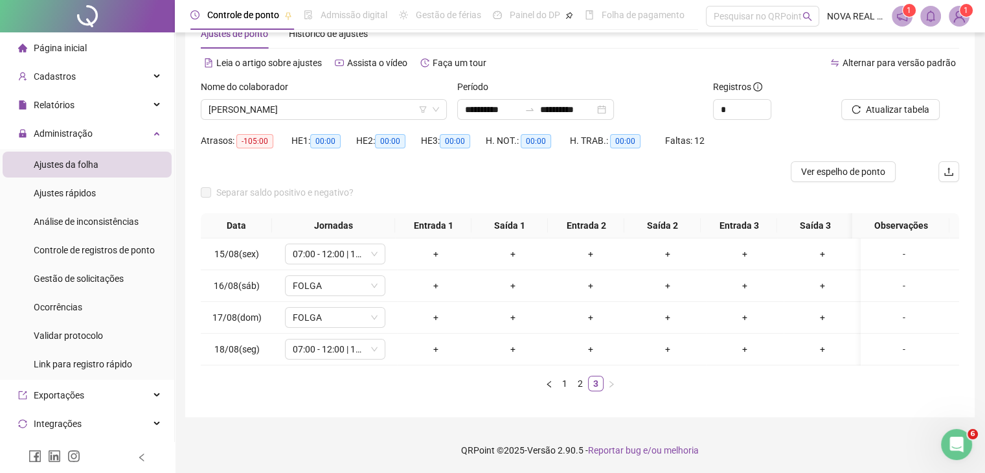
scroll to position [49, 0]
click at [298, 109] on span "[PERSON_NAME]" at bounding box center [324, 109] width 231 height 19
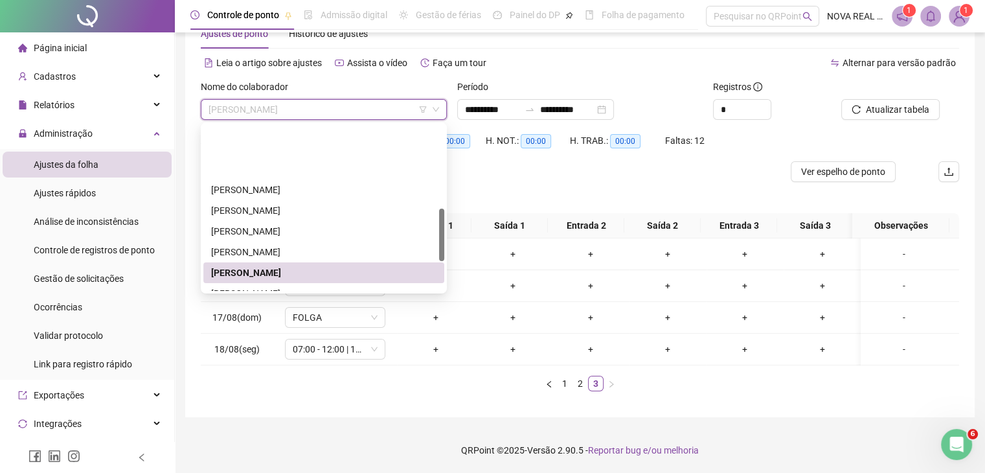
scroll to position [324, 0]
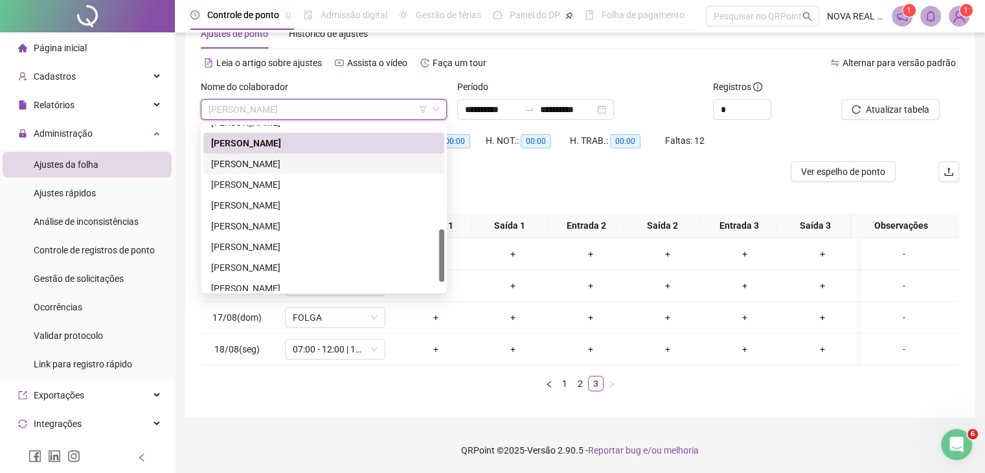
click at [301, 157] on div "[PERSON_NAME]" at bounding box center [323, 164] width 225 height 14
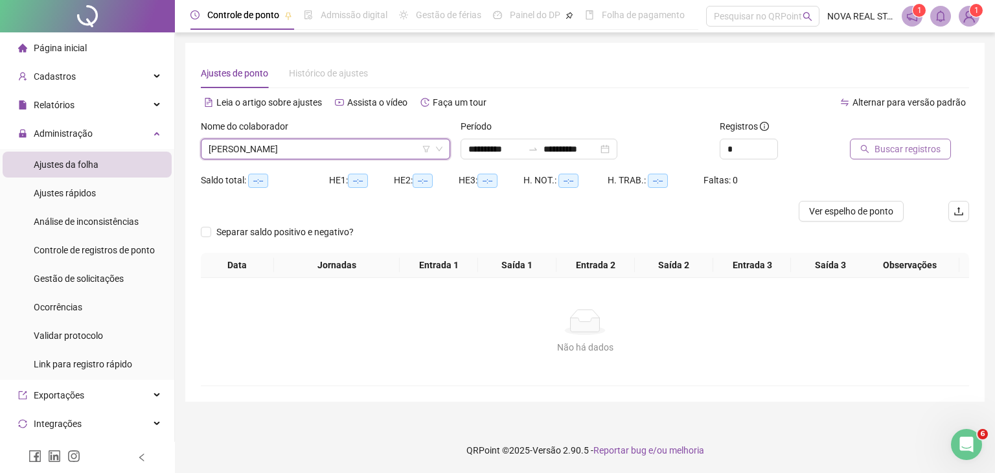
click at [880, 152] on span "Buscar registros" at bounding box center [907, 149] width 66 height 14
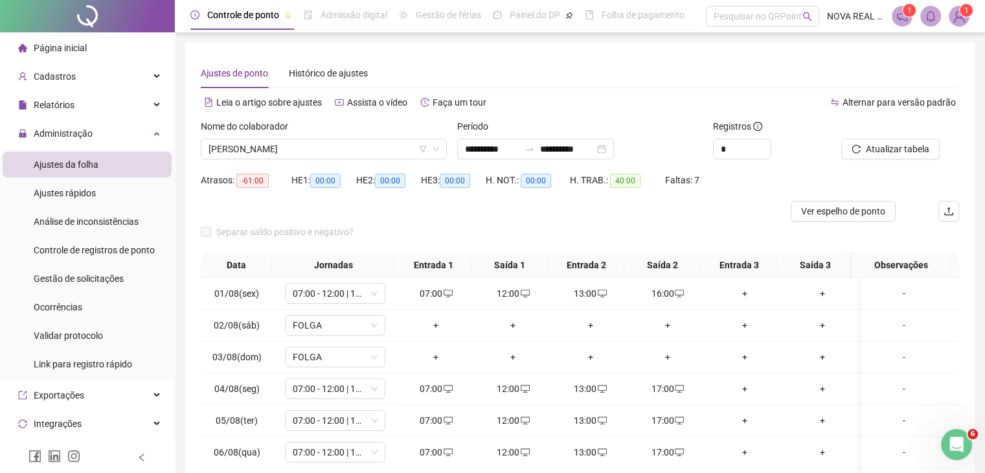
click at [306, 148] on span "[PERSON_NAME]" at bounding box center [324, 148] width 231 height 19
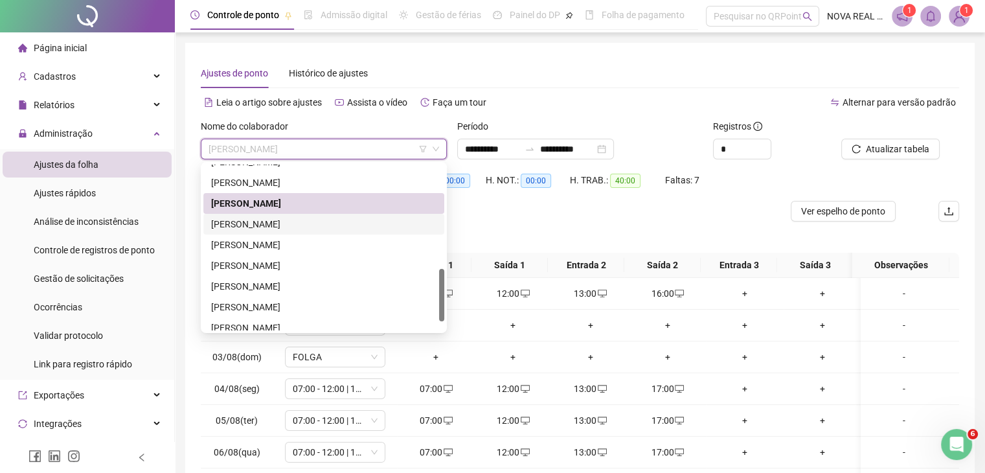
click at [286, 218] on div "[PERSON_NAME]" at bounding box center [323, 224] width 225 height 14
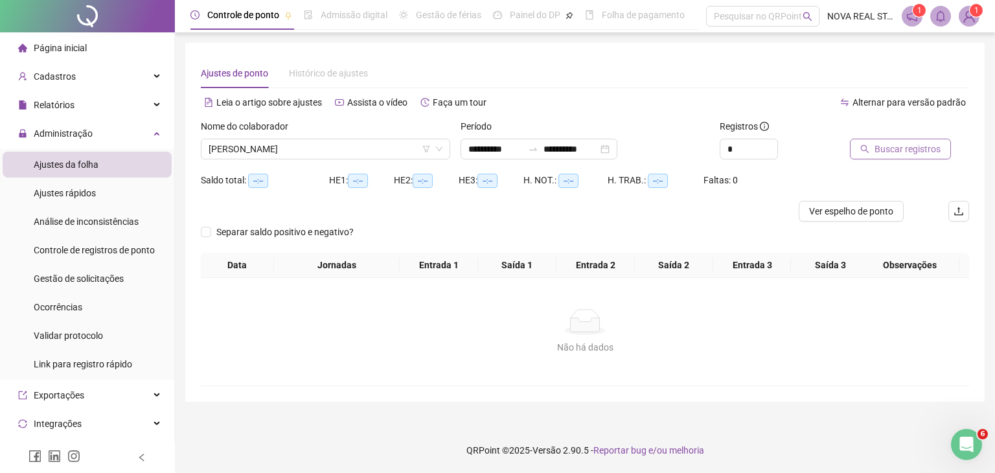
click at [891, 146] on span "Buscar registros" at bounding box center [907, 149] width 66 height 14
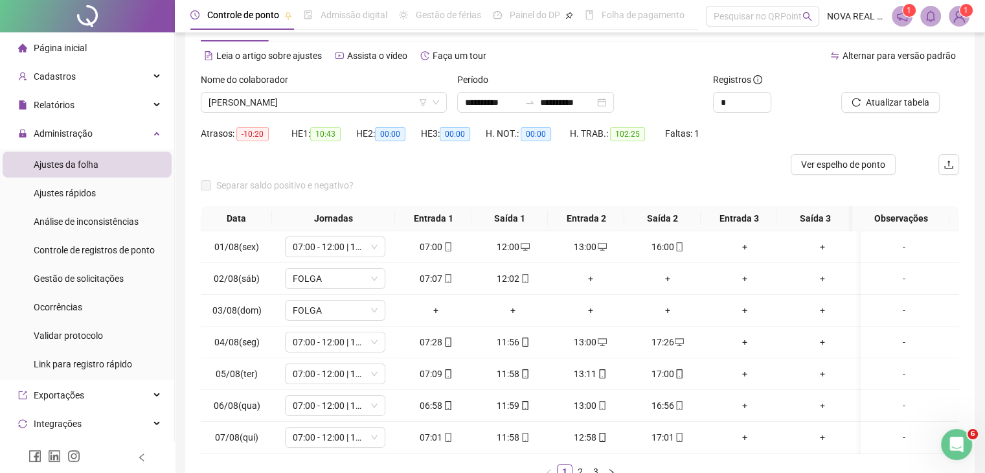
scroll to position [65, 0]
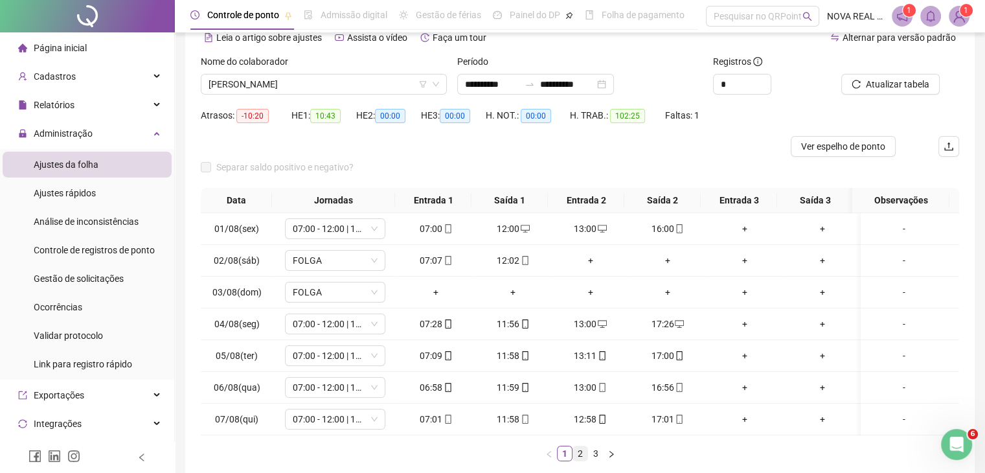
click at [580, 460] on link "2" at bounding box center [580, 453] width 14 height 14
click at [596, 459] on link "3" at bounding box center [596, 453] width 14 height 14
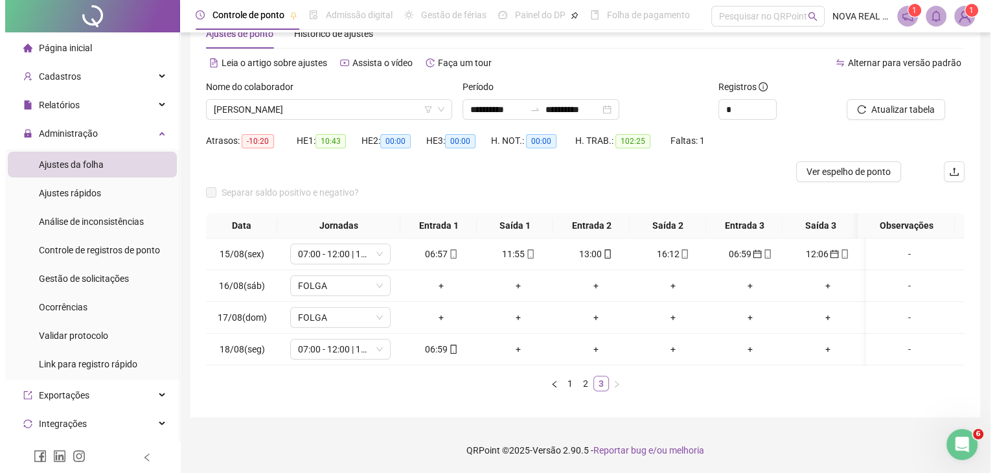
scroll to position [49, 0]
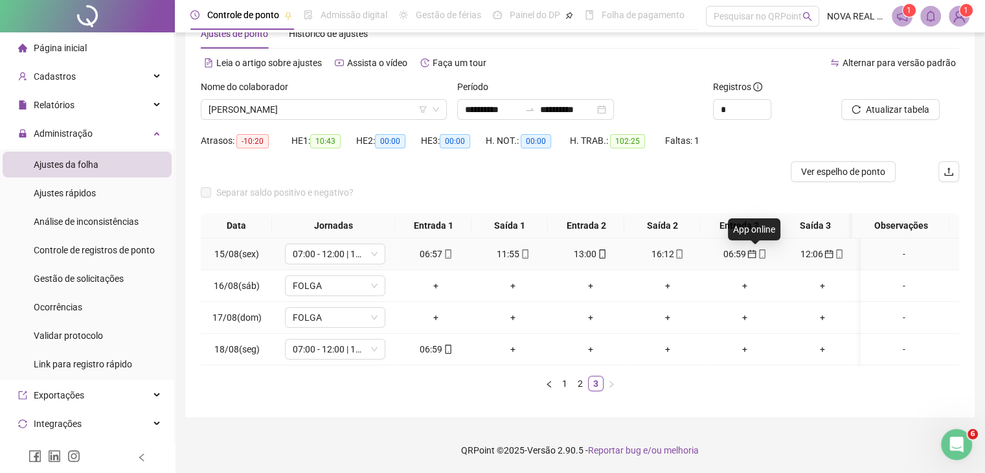
click at [758, 249] on icon "mobile" at bounding box center [762, 253] width 9 height 9
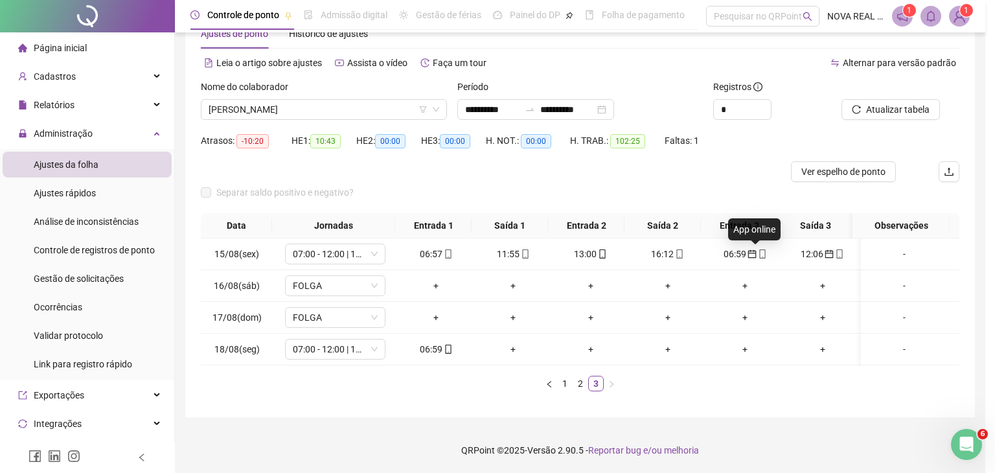
type input "**********"
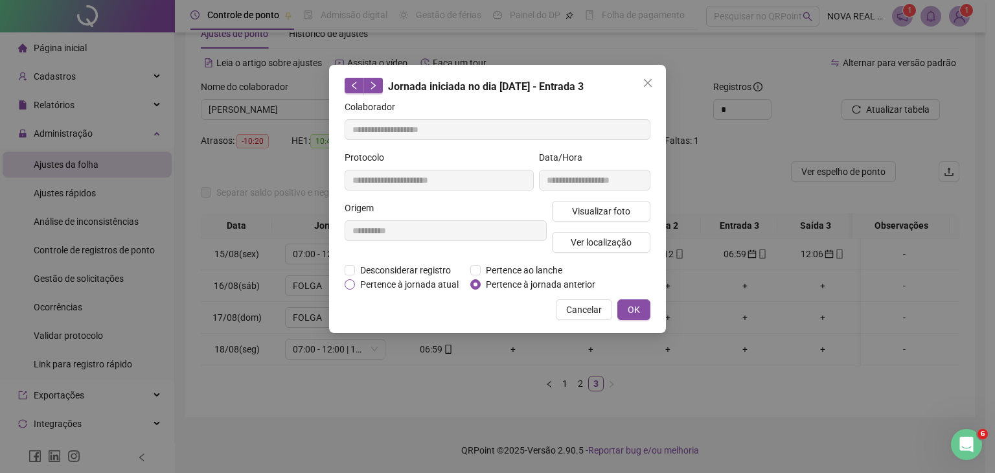
click at [370, 282] on span "Pertence à jornada atual" at bounding box center [409, 284] width 109 height 14
click at [647, 310] on button "OK" at bounding box center [633, 309] width 33 height 21
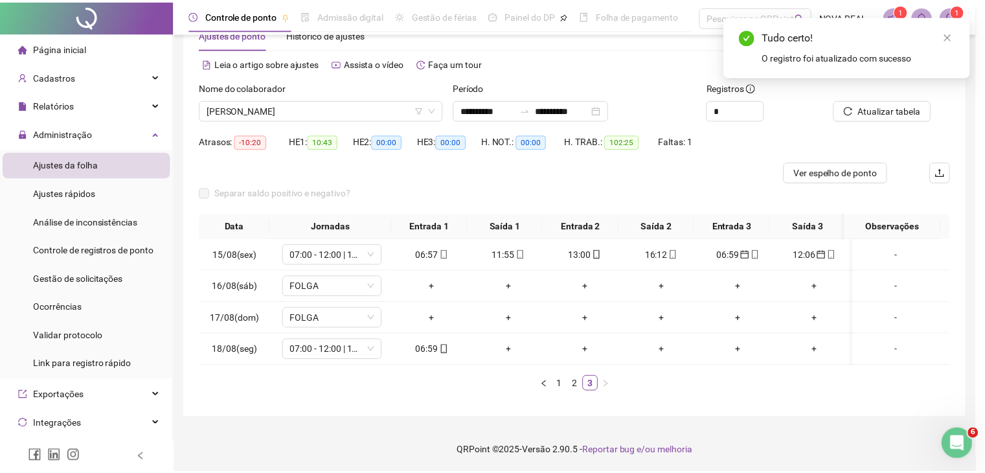
scroll to position [39, 0]
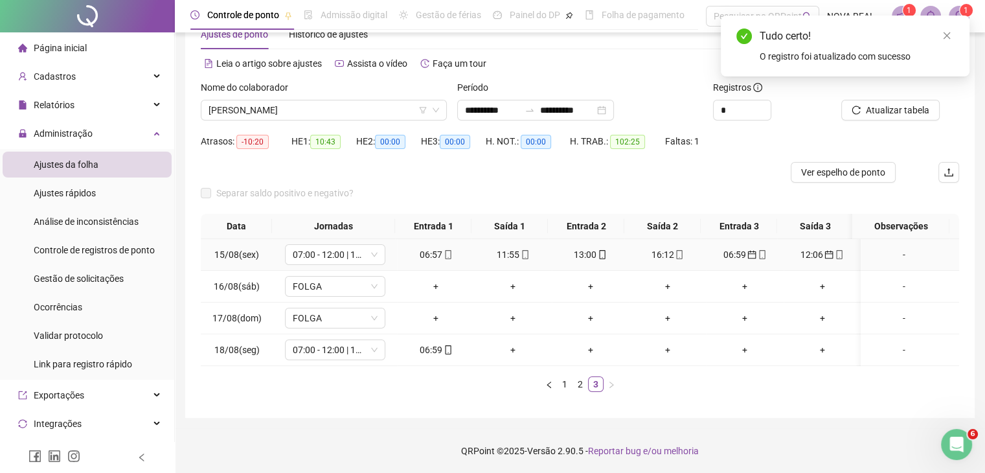
click at [820, 244] on td "12:06" at bounding box center [822, 255] width 77 height 32
click at [825, 252] on icon "calendar" at bounding box center [829, 255] width 8 height 8
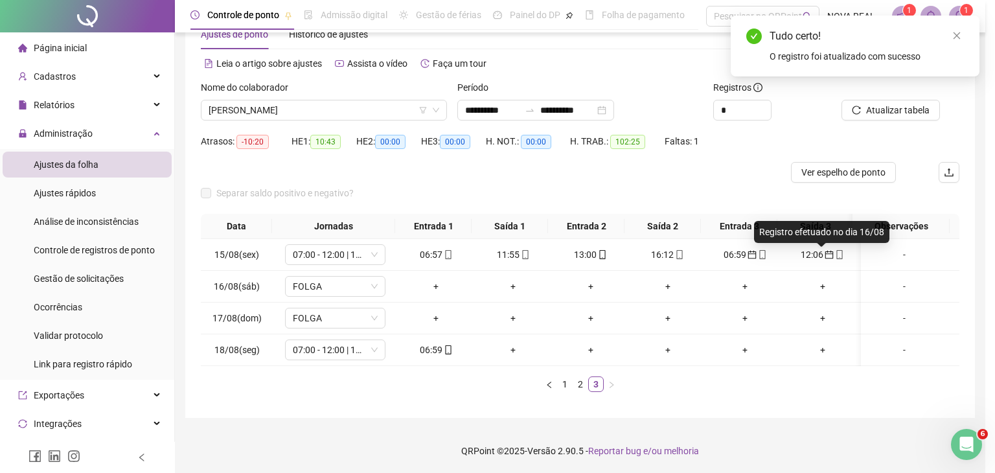
type input "**********"
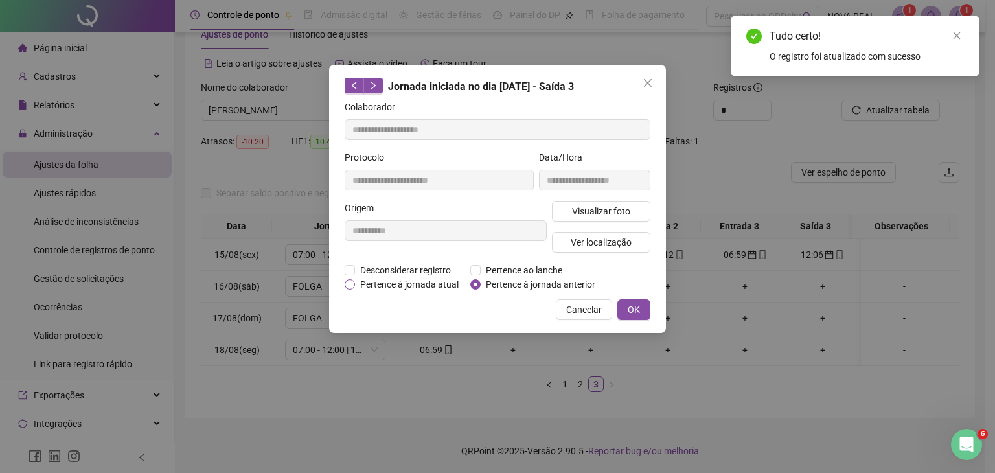
click at [401, 286] on span "Pertence à jornada atual" at bounding box center [409, 284] width 109 height 14
click at [647, 308] on button "OK" at bounding box center [633, 309] width 33 height 21
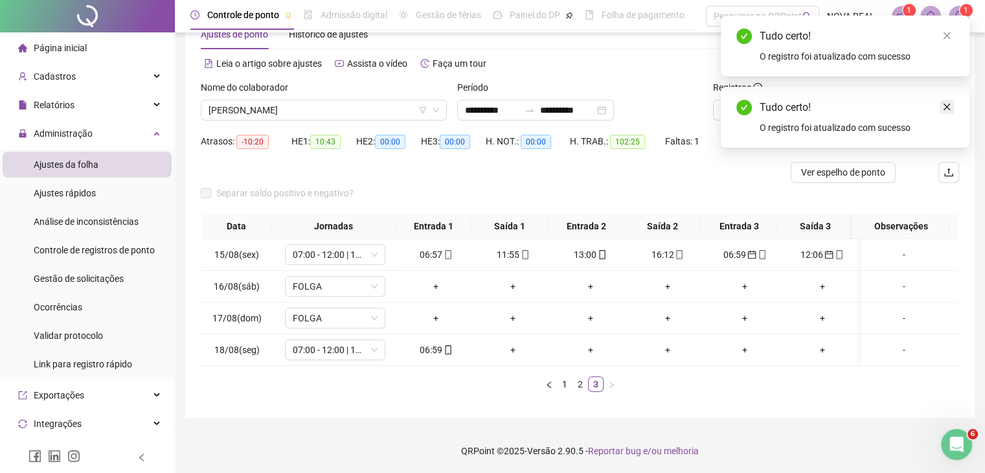
click at [941, 107] on link "Close" at bounding box center [947, 107] width 14 height 14
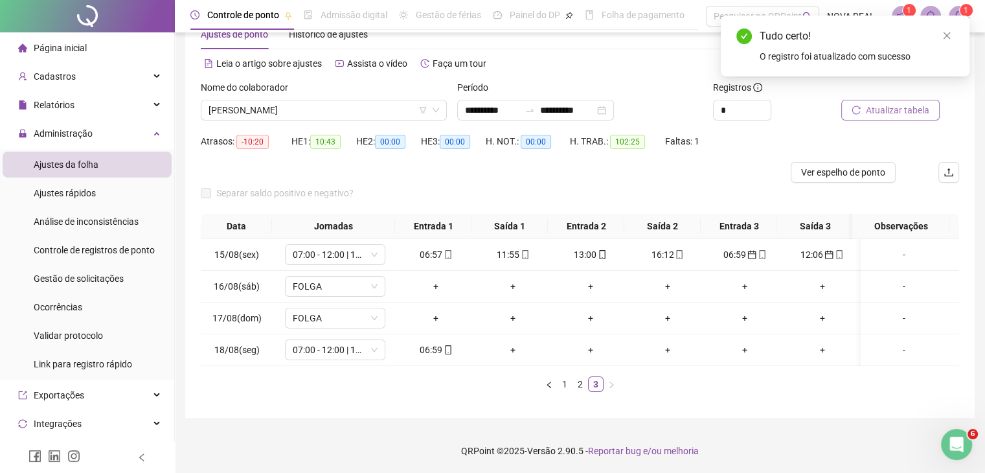
click at [873, 109] on span "Atualizar tabela" at bounding box center [897, 110] width 63 height 14
click at [902, 284] on div "-" at bounding box center [904, 286] width 76 height 14
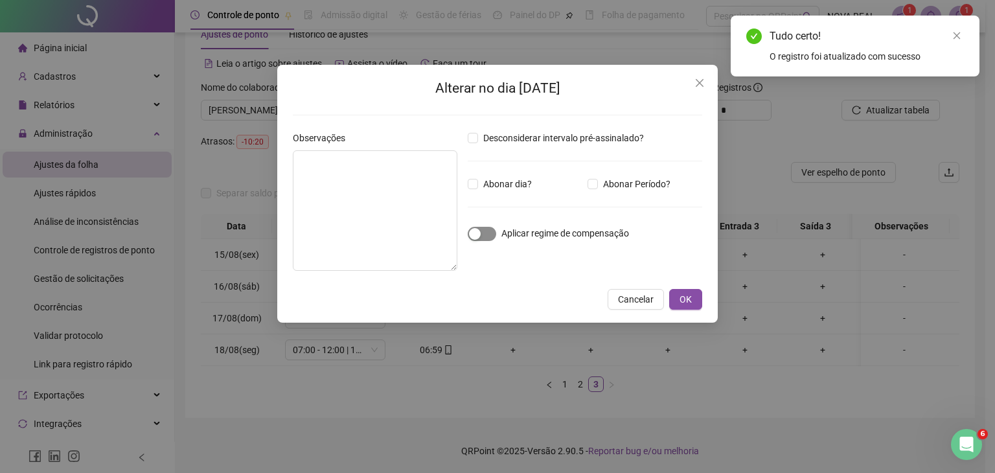
click at [482, 231] on span "button" at bounding box center [482, 234] width 28 height 14
click at [685, 301] on span "OK" at bounding box center [685, 299] width 12 height 14
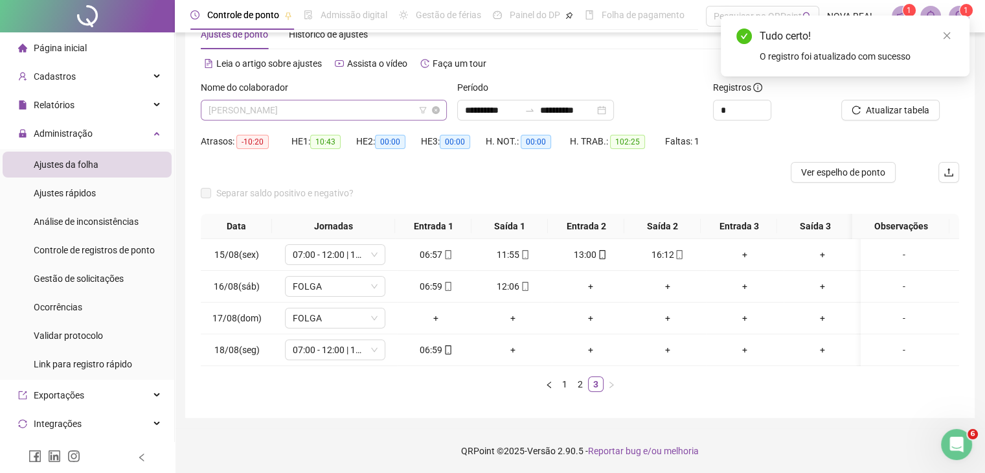
click at [275, 118] on span "[PERSON_NAME]" at bounding box center [324, 109] width 231 height 19
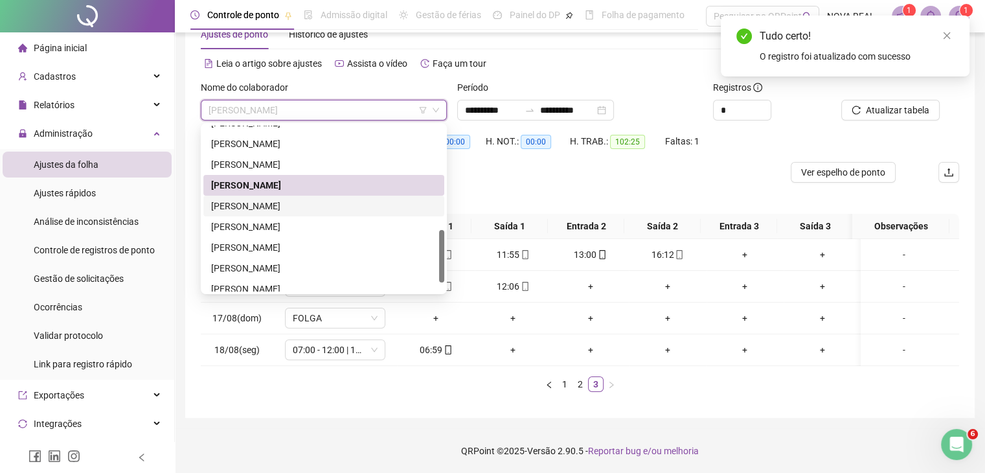
click at [282, 202] on div "[PERSON_NAME]" at bounding box center [323, 206] width 225 height 14
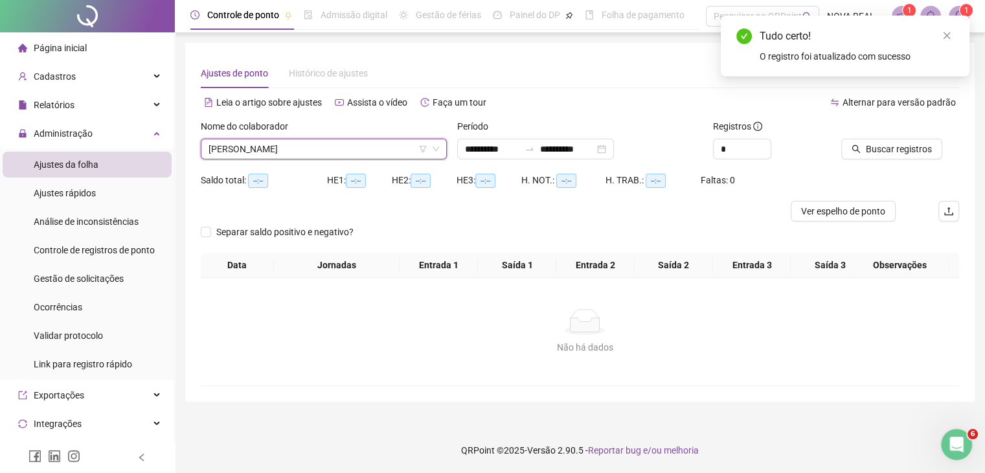
scroll to position [0, 0]
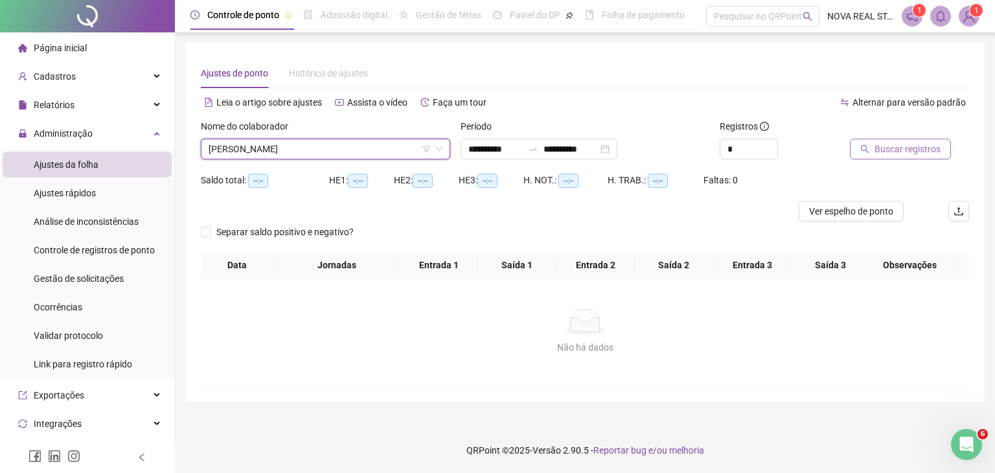
click at [907, 155] on span "Buscar registros" at bounding box center [907, 149] width 66 height 14
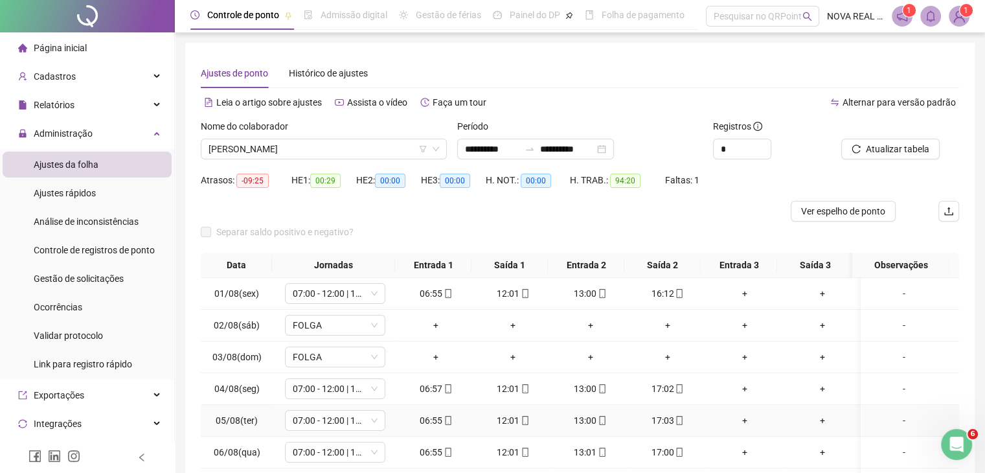
scroll to position [65, 0]
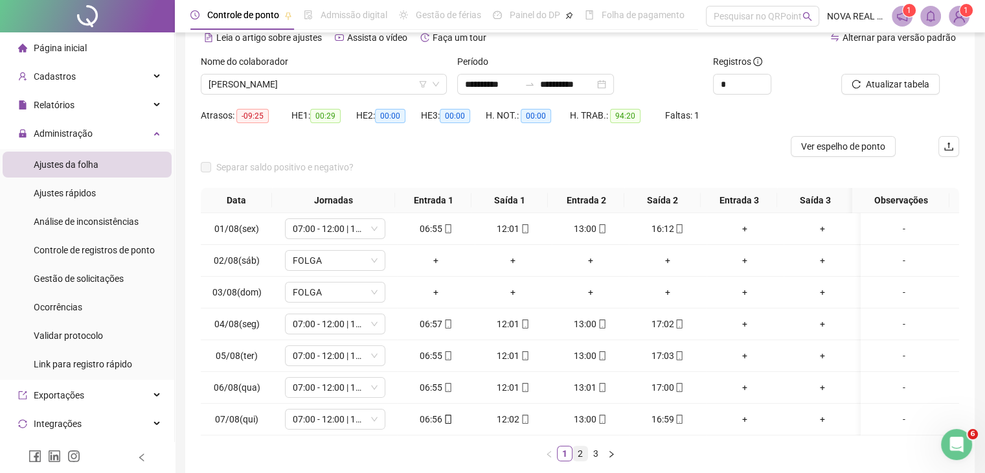
click at [580, 460] on link "2" at bounding box center [580, 453] width 14 height 14
click at [590, 460] on link "3" at bounding box center [596, 453] width 14 height 14
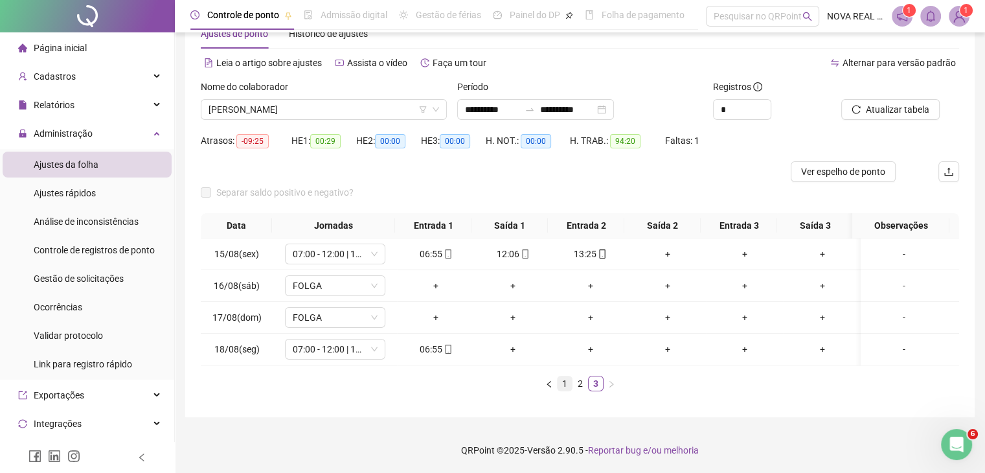
click at [567, 387] on link "1" at bounding box center [565, 383] width 14 height 14
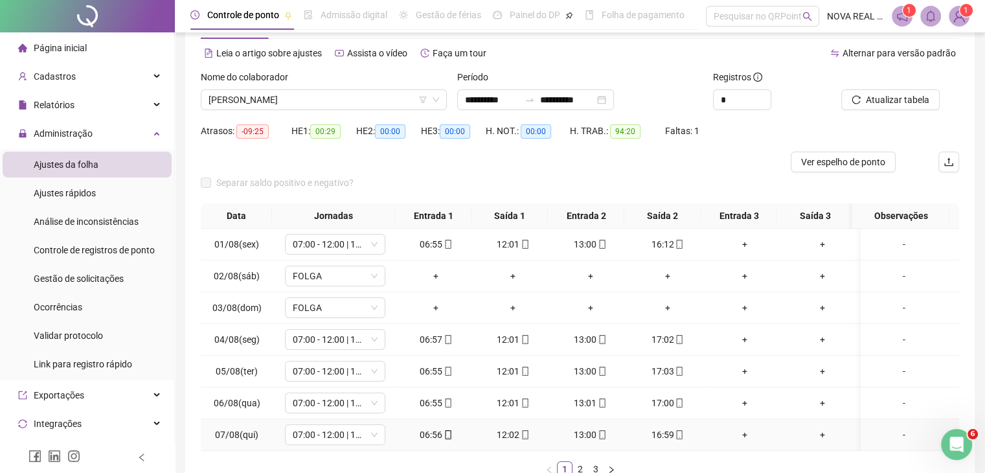
scroll to position [114, 0]
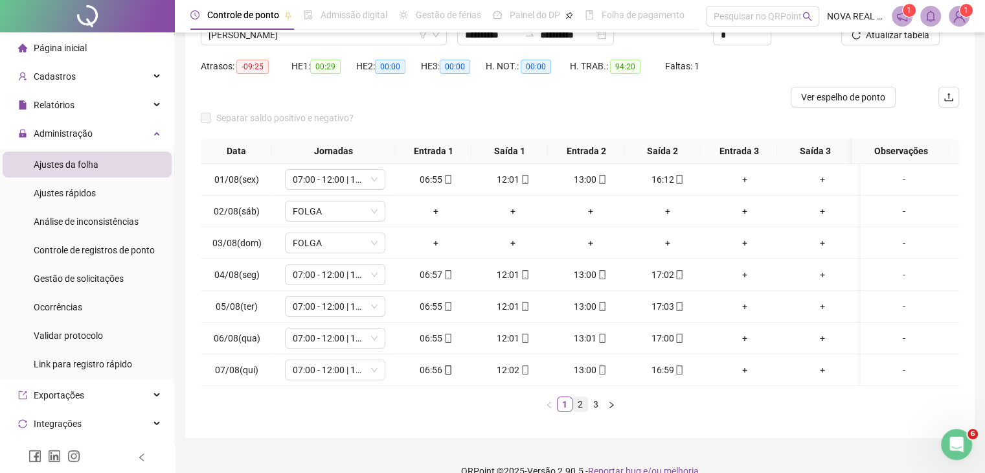
click at [580, 411] on link "2" at bounding box center [580, 404] width 14 height 14
click at [596, 411] on link "3" at bounding box center [596, 404] width 14 height 14
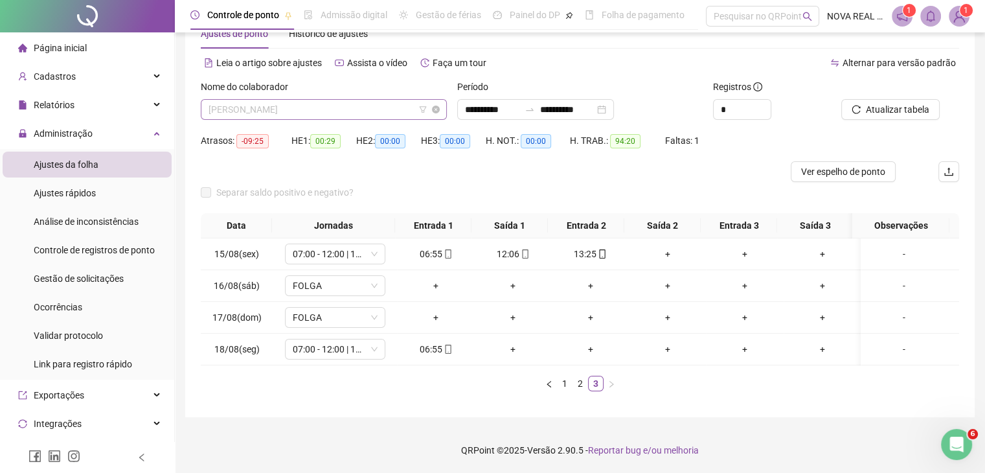
click at [331, 100] on span "[PERSON_NAME]" at bounding box center [324, 109] width 231 height 19
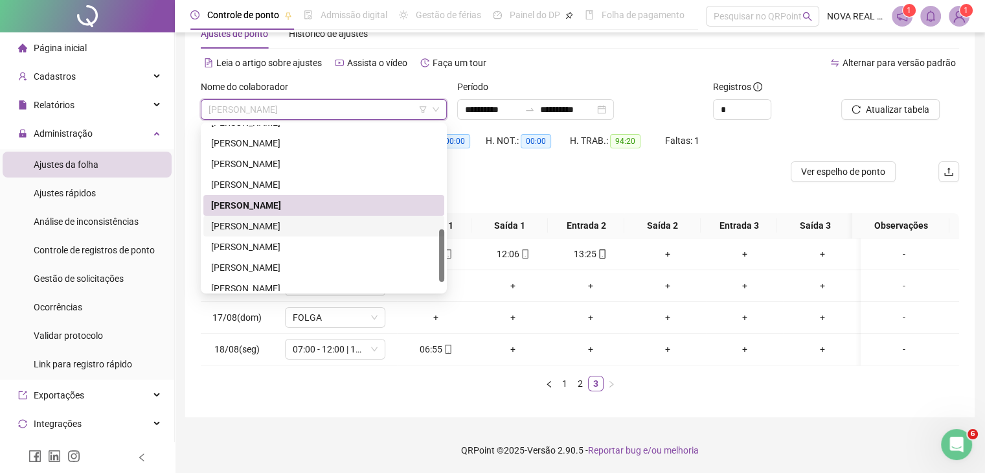
click at [291, 221] on div "[PERSON_NAME]" at bounding box center [323, 226] width 225 height 14
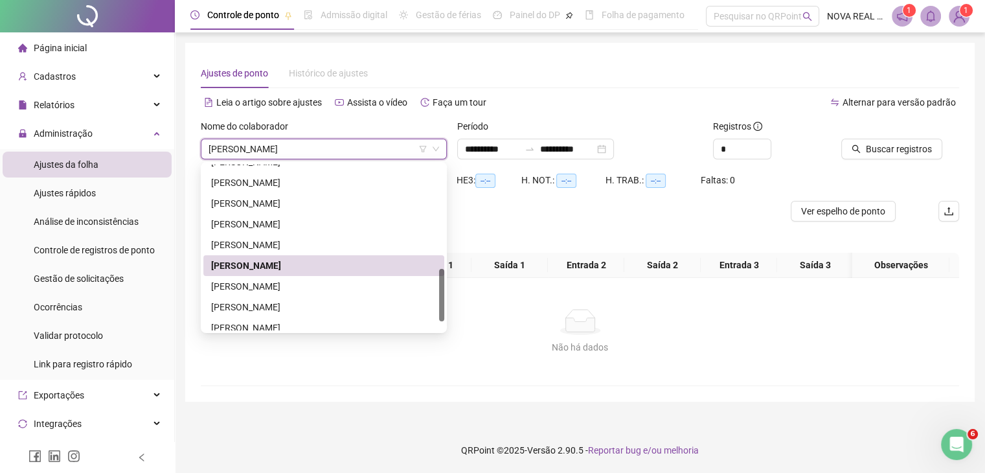
scroll to position [0, 0]
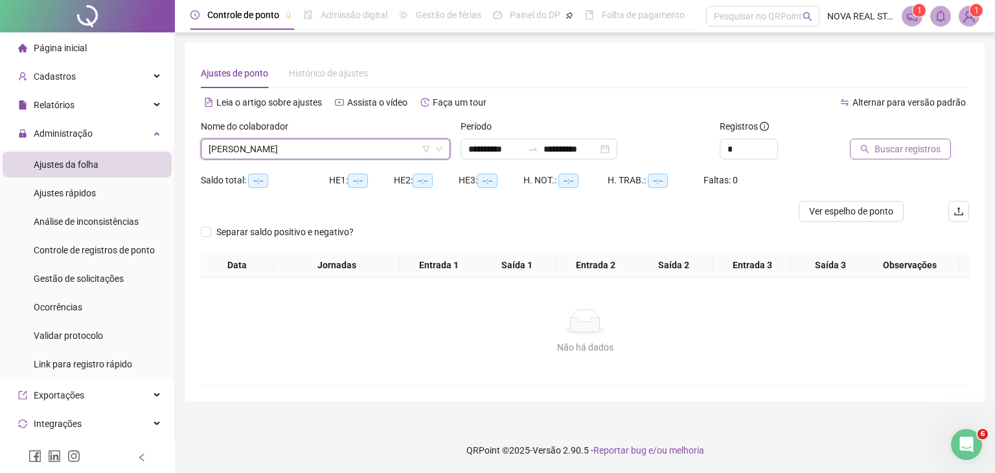
click at [914, 146] on span "Buscar registros" at bounding box center [907, 149] width 66 height 14
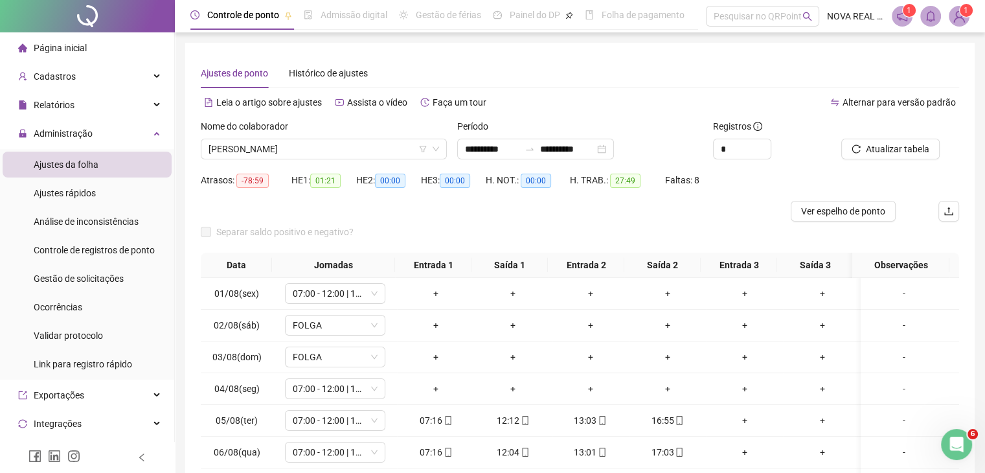
scroll to position [65, 0]
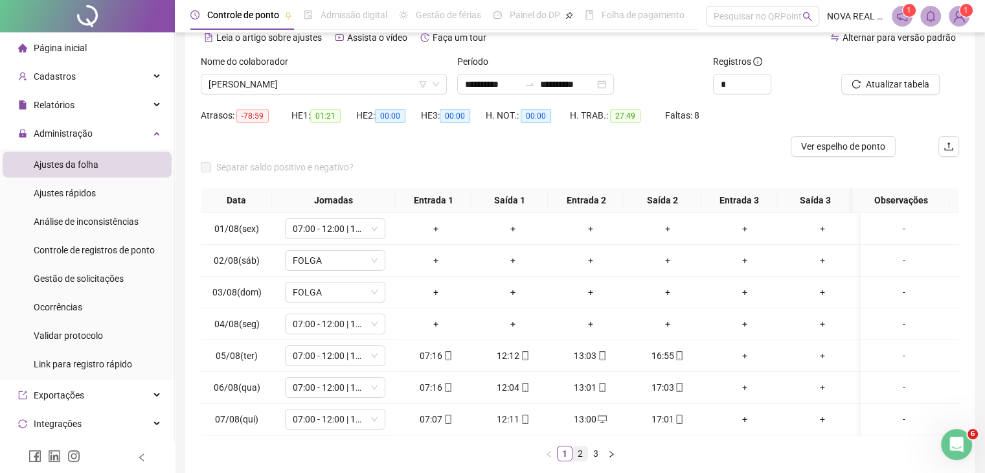
click at [580, 458] on link "2" at bounding box center [580, 453] width 14 height 14
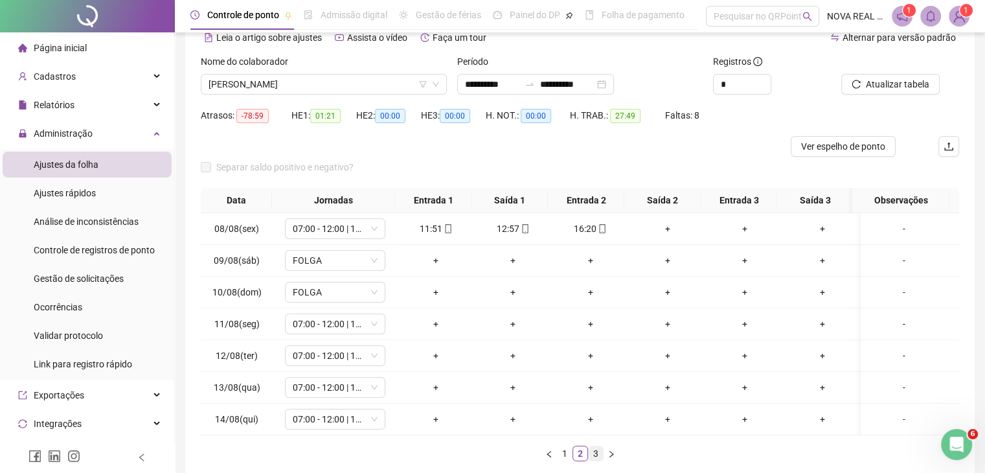
click at [591, 459] on link "3" at bounding box center [596, 453] width 14 height 14
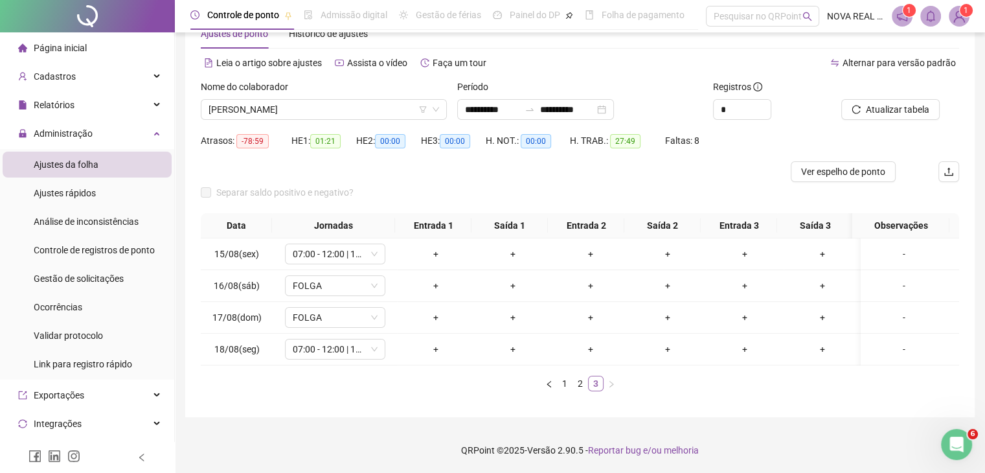
scroll to position [49, 0]
click at [332, 100] on span "[PERSON_NAME]" at bounding box center [324, 109] width 231 height 19
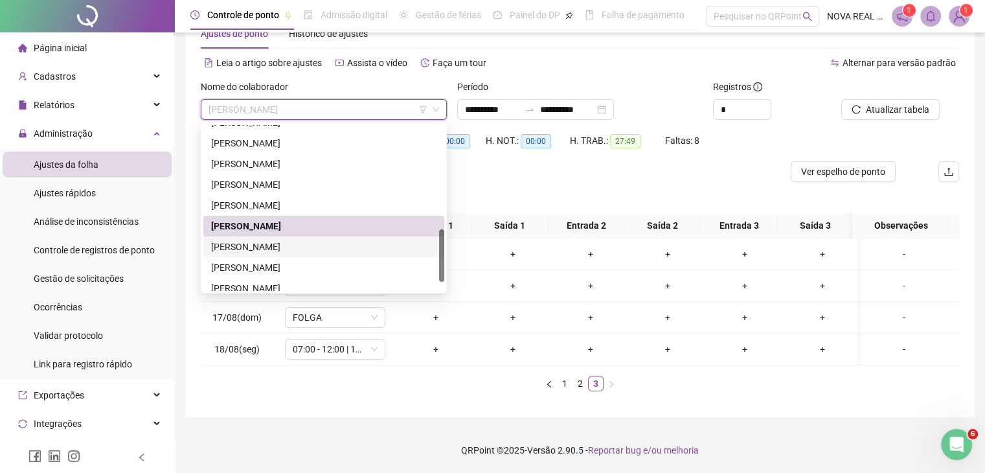
click at [276, 240] on div "[PERSON_NAME]" at bounding box center [323, 247] width 225 height 14
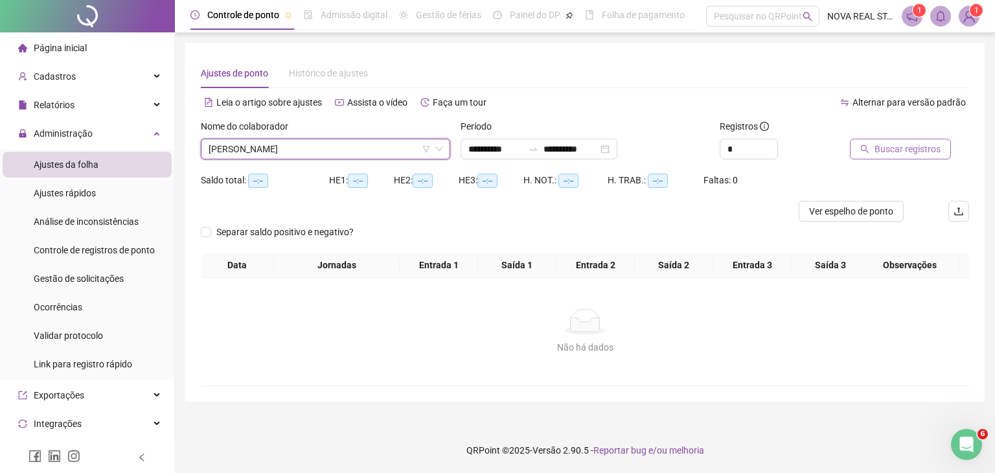
click at [893, 157] on button "Buscar registros" at bounding box center [900, 149] width 101 height 21
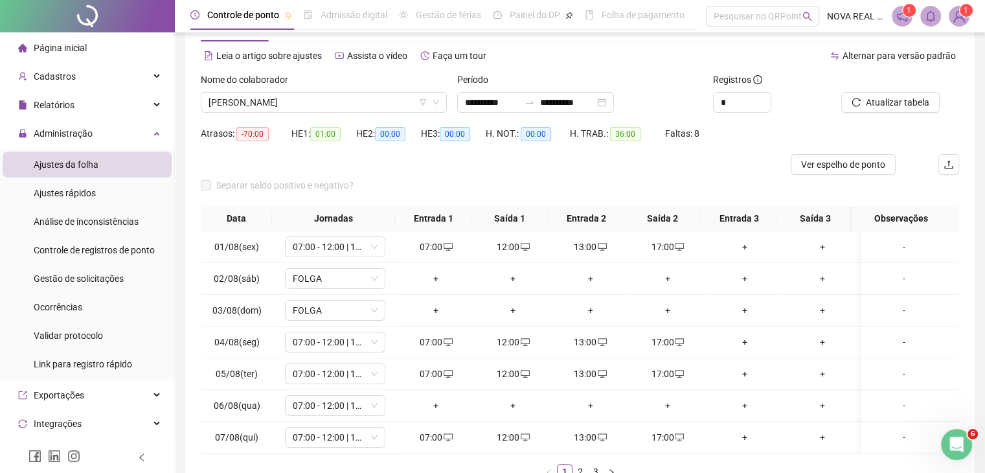
scroll to position [65, 0]
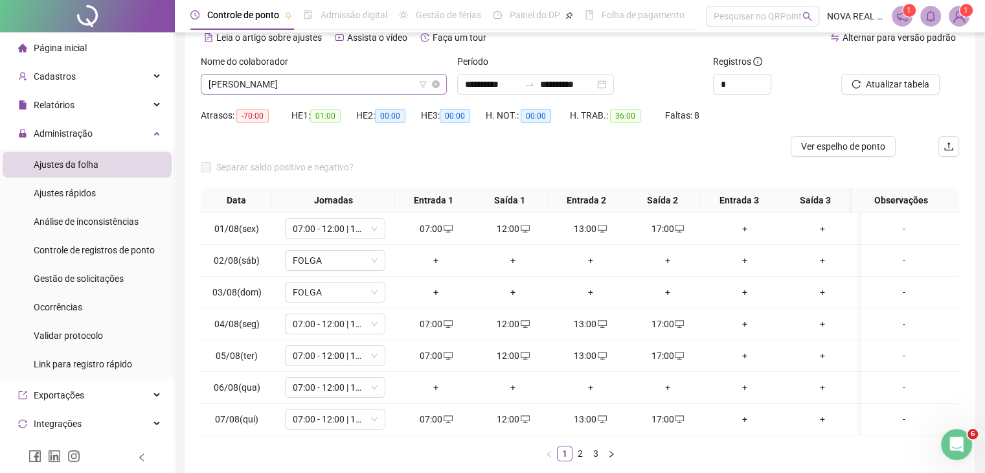
click at [337, 92] on span "[PERSON_NAME]" at bounding box center [324, 83] width 231 height 19
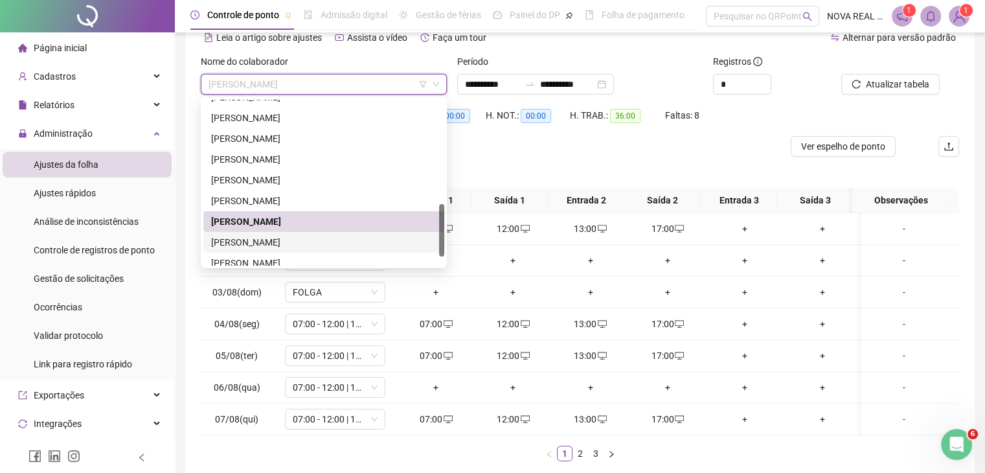
click at [295, 240] on div "[PERSON_NAME]" at bounding box center [323, 242] width 225 height 14
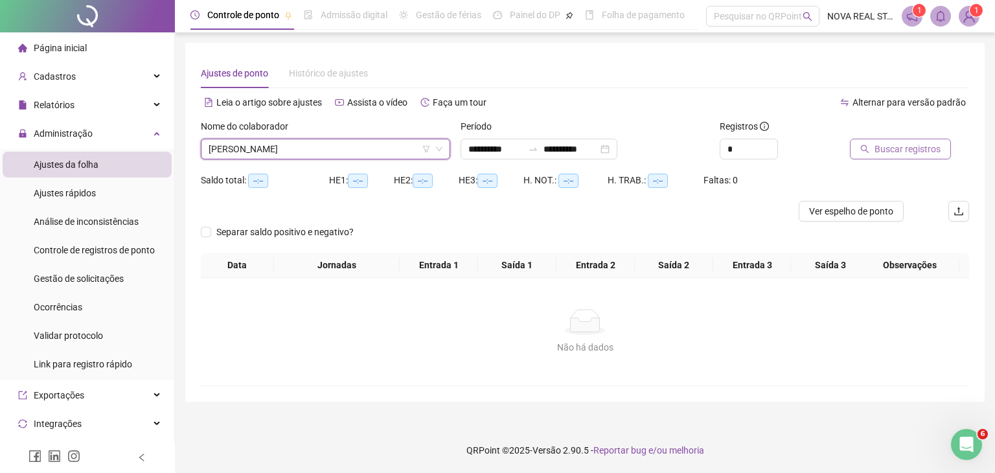
click at [898, 144] on span "Buscar registros" at bounding box center [907, 149] width 66 height 14
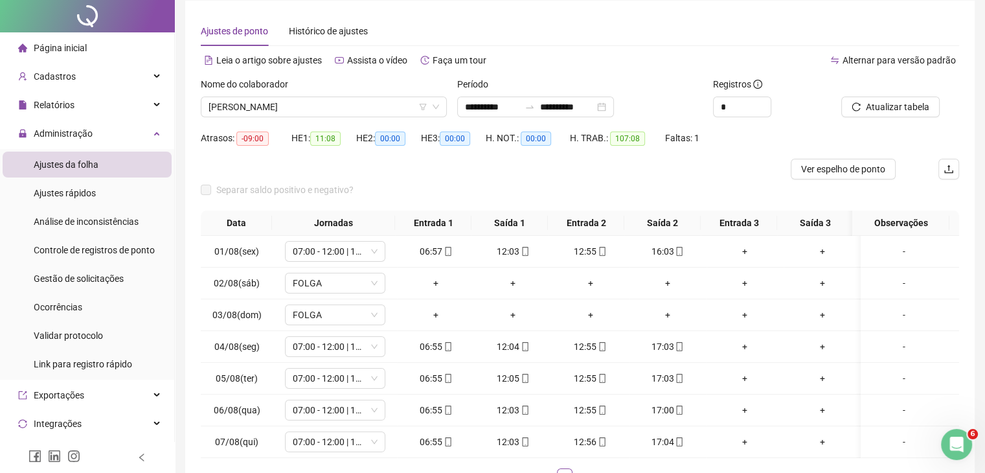
scroll to position [65, 0]
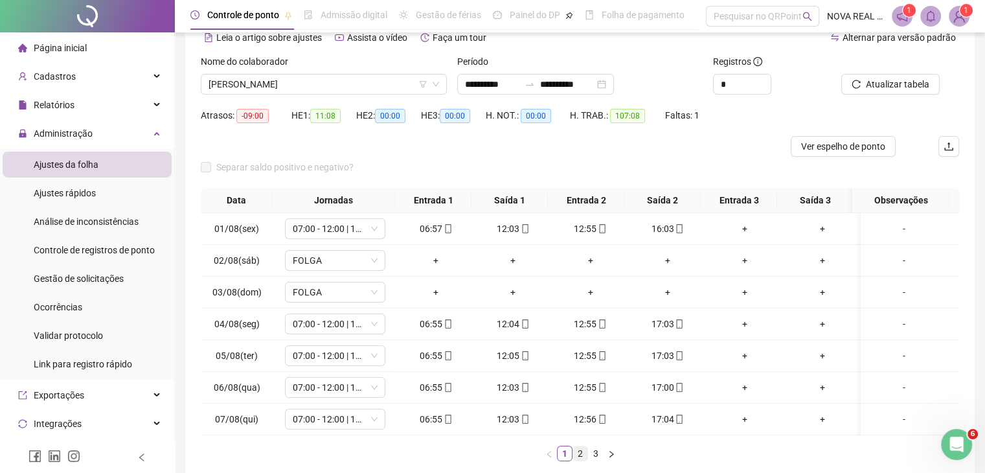
click at [578, 460] on link "2" at bounding box center [580, 453] width 14 height 14
click at [562, 460] on link "1" at bounding box center [565, 453] width 14 height 14
click at [576, 460] on link "2" at bounding box center [580, 453] width 14 height 14
click at [907, 257] on div "-" at bounding box center [904, 260] width 76 height 14
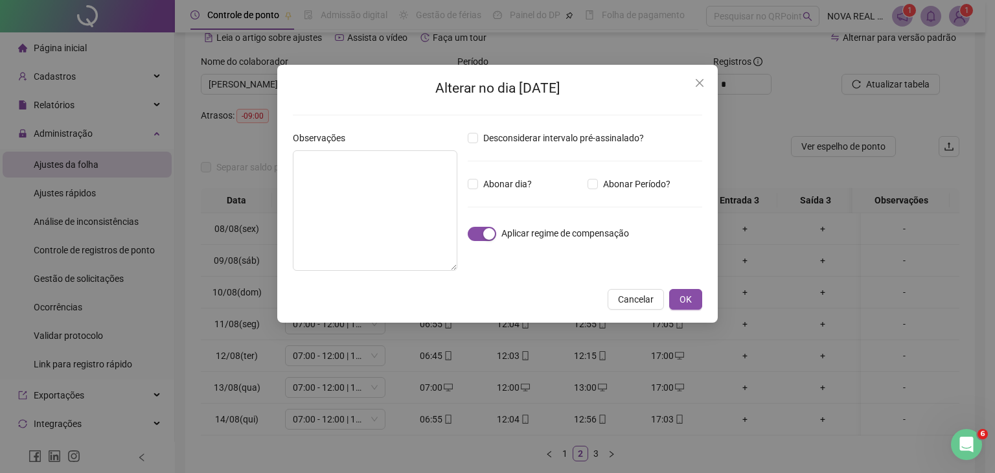
drag, startPoint x: 674, startPoint y: 299, endPoint x: 604, endPoint y: 460, distance: 175.2
click at [675, 299] on button "OK" at bounding box center [685, 299] width 33 height 21
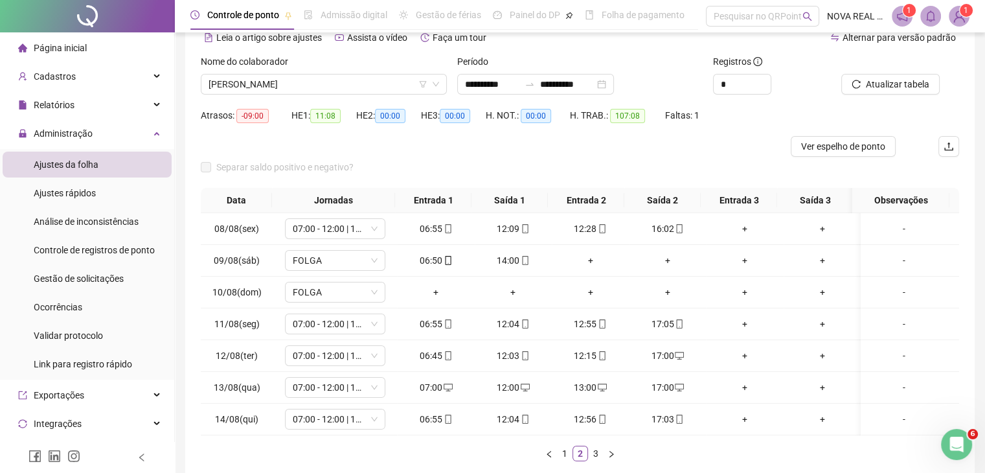
click at [595, 462] on div "Data Jornadas Entrada 1 Saída 1 Entrada 2 Saída 2 Entrada 3 Saída 3 Observações…" at bounding box center [580, 330] width 758 height 284
click at [596, 451] on link "3" at bounding box center [596, 453] width 14 height 14
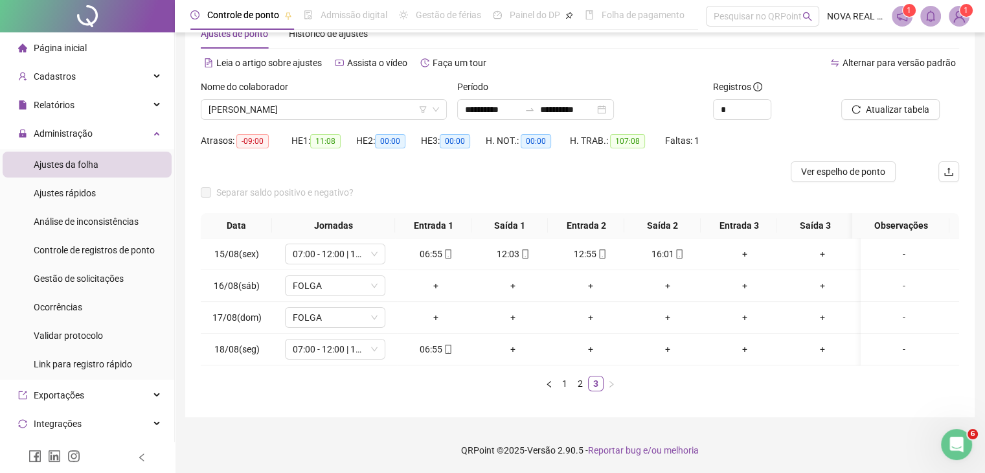
scroll to position [49, 0]
click at [279, 100] on span "[PERSON_NAME]" at bounding box center [324, 109] width 231 height 19
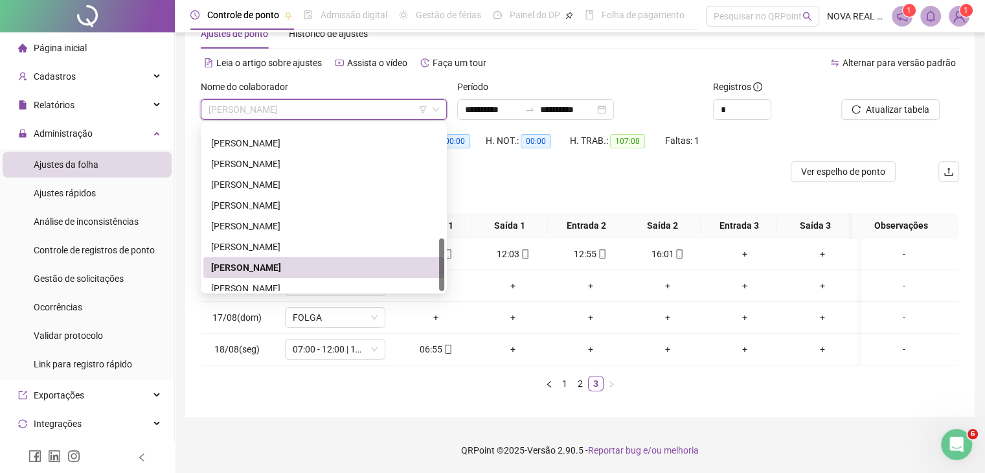
scroll to position [352, 0]
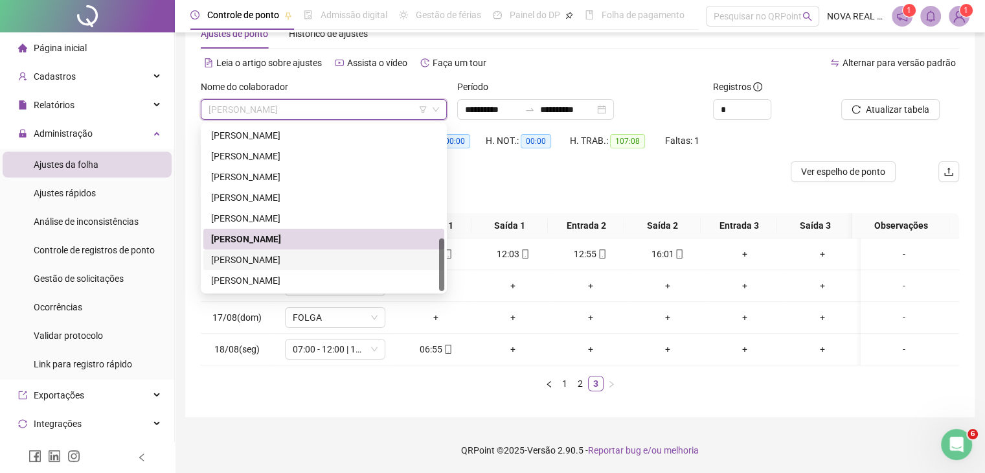
click at [319, 253] on div "[PERSON_NAME]" at bounding box center [323, 260] width 225 height 14
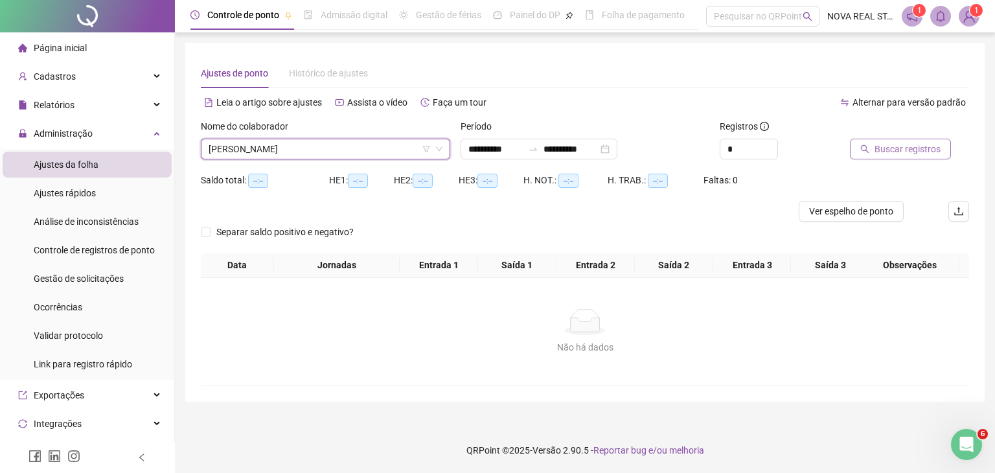
click at [883, 154] on span "Buscar registros" at bounding box center [907, 149] width 66 height 14
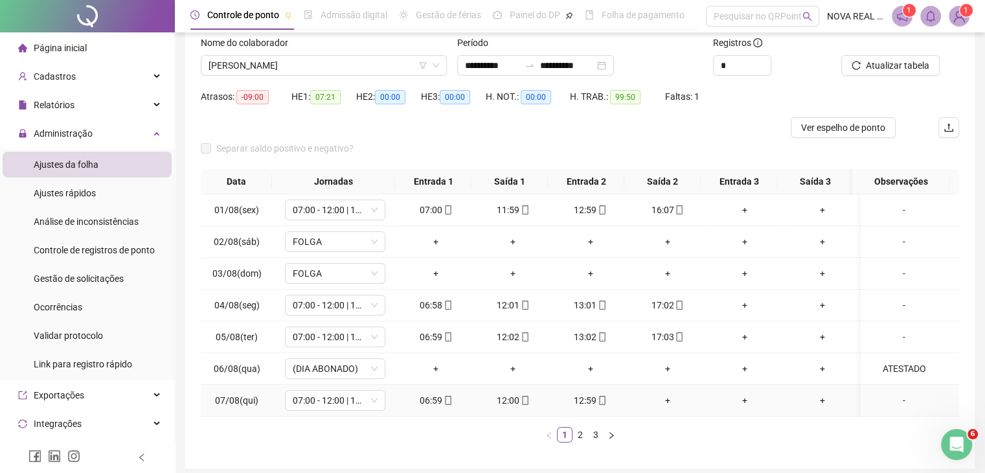
scroll to position [65, 0]
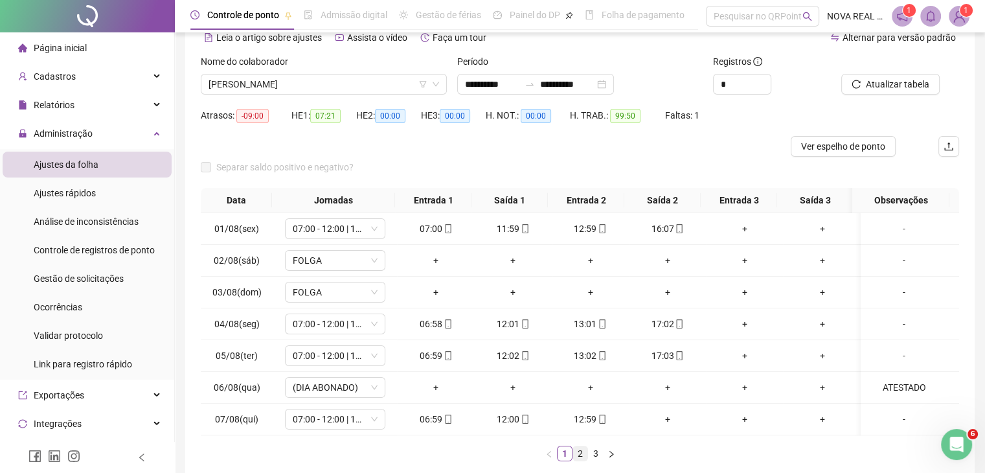
click at [575, 455] on link "2" at bounding box center [580, 453] width 14 height 14
click at [596, 457] on link "3" at bounding box center [596, 453] width 14 height 14
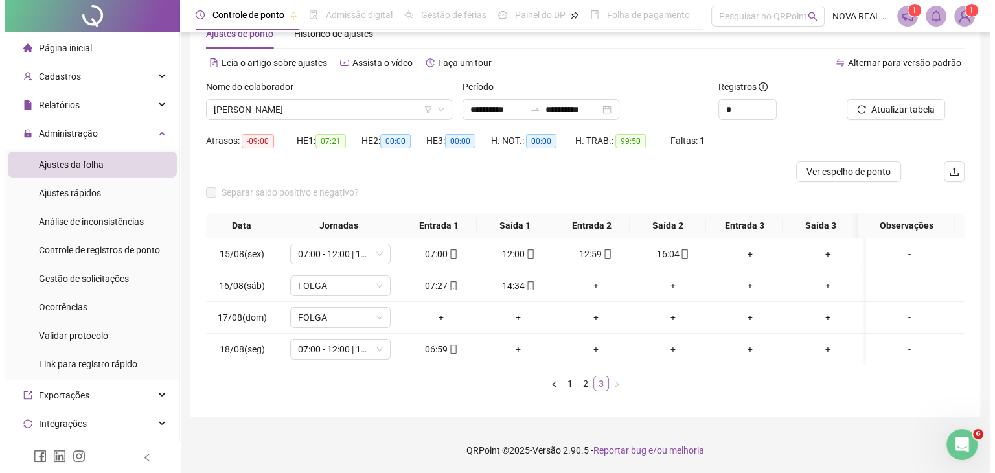
scroll to position [49, 0]
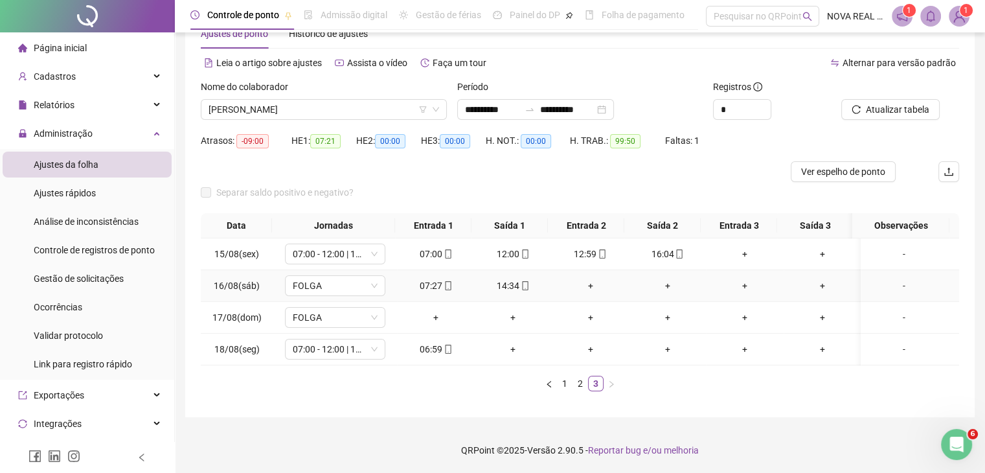
click at [887, 278] on div "-" at bounding box center [904, 285] width 76 height 14
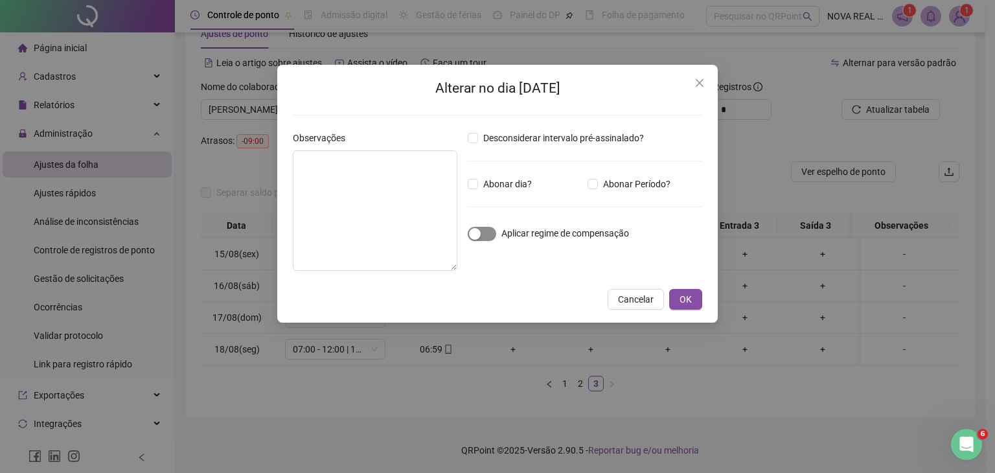
click at [490, 234] on span "button" at bounding box center [482, 234] width 28 height 14
click at [692, 299] on button "OK" at bounding box center [685, 299] width 33 height 21
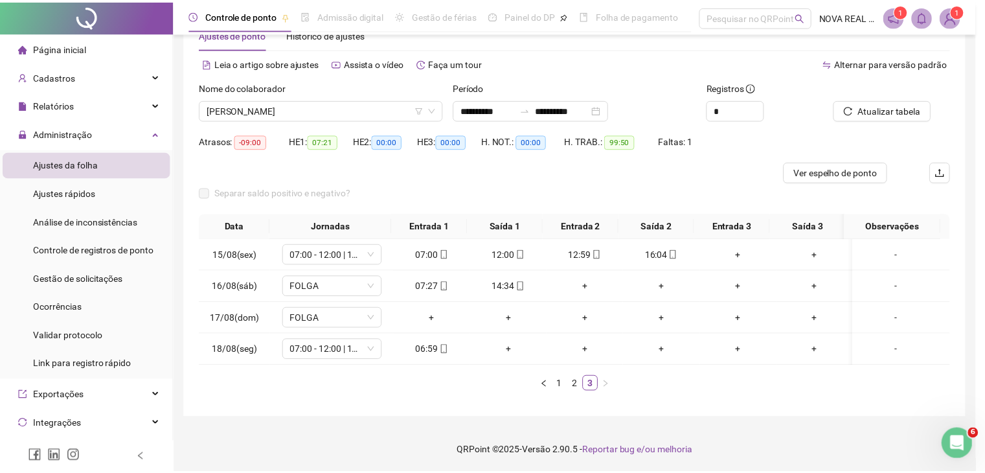
scroll to position [39, 0]
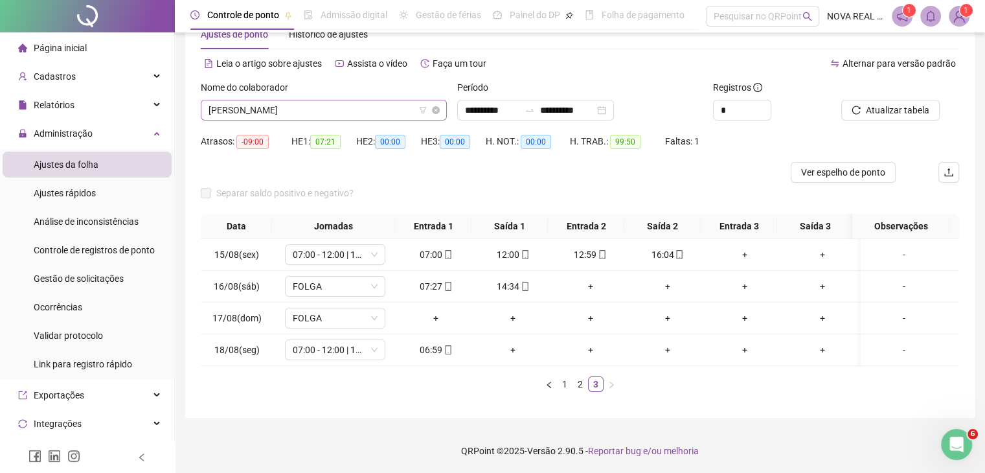
click at [313, 106] on span "[PERSON_NAME]" at bounding box center [324, 109] width 231 height 19
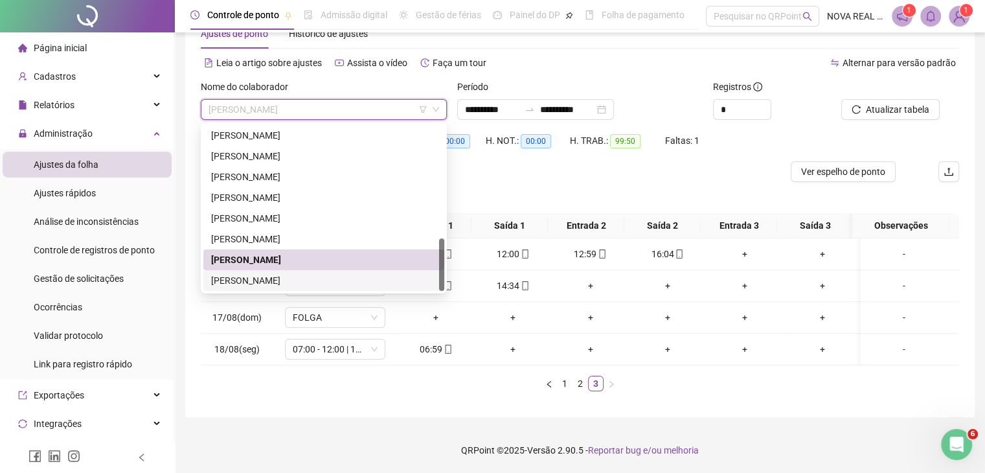
scroll to position [49, 0]
click at [280, 273] on div "[PERSON_NAME]" at bounding box center [323, 280] width 225 height 14
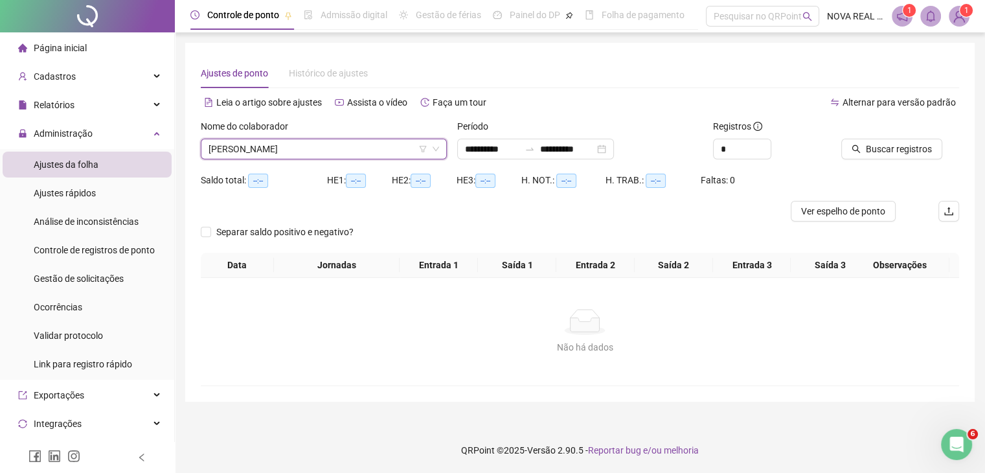
scroll to position [0, 0]
click at [870, 153] on button "Buscar registros" at bounding box center [900, 149] width 101 height 21
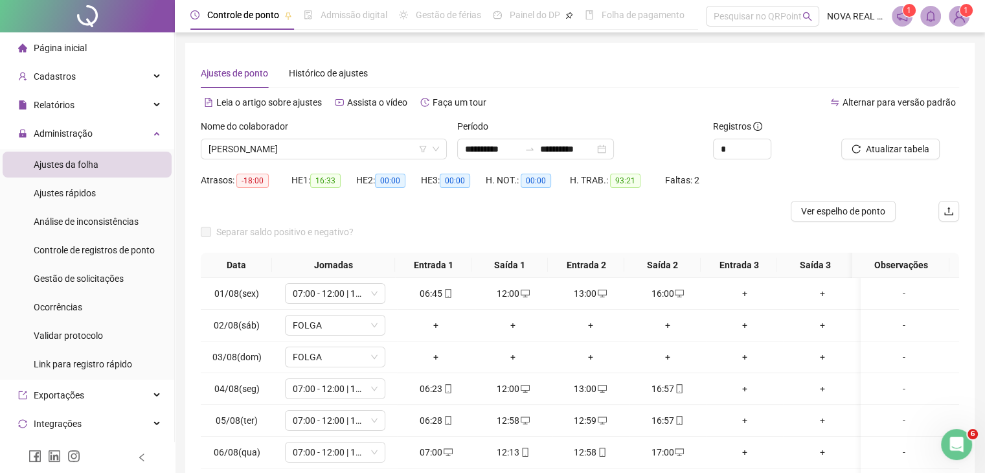
scroll to position [65, 0]
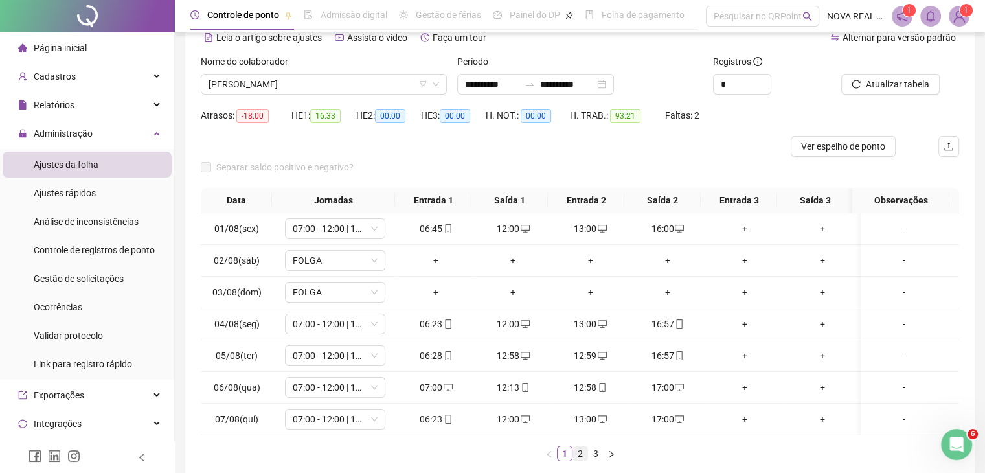
click at [582, 456] on link "2" at bounding box center [580, 453] width 14 height 14
click at [594, 457] on link "3" at bounding box center [596, 453] width 14 height 14
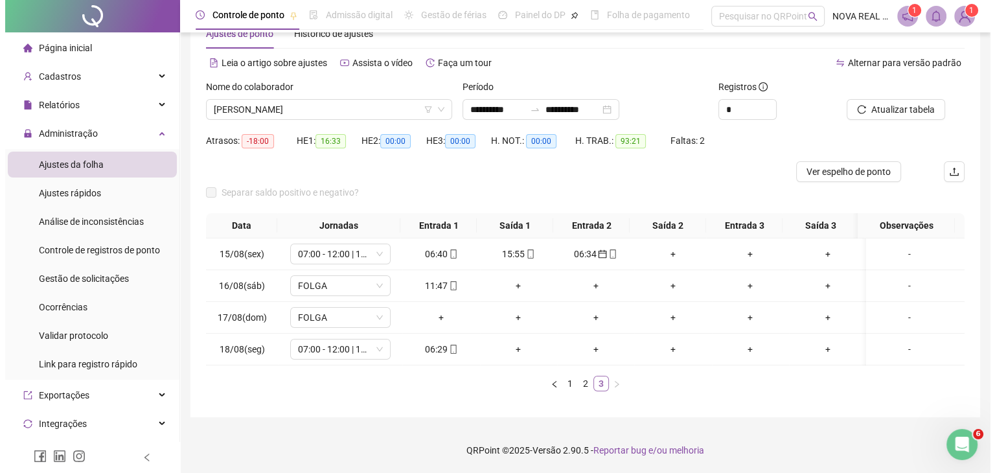
scroll to position [49, 0]
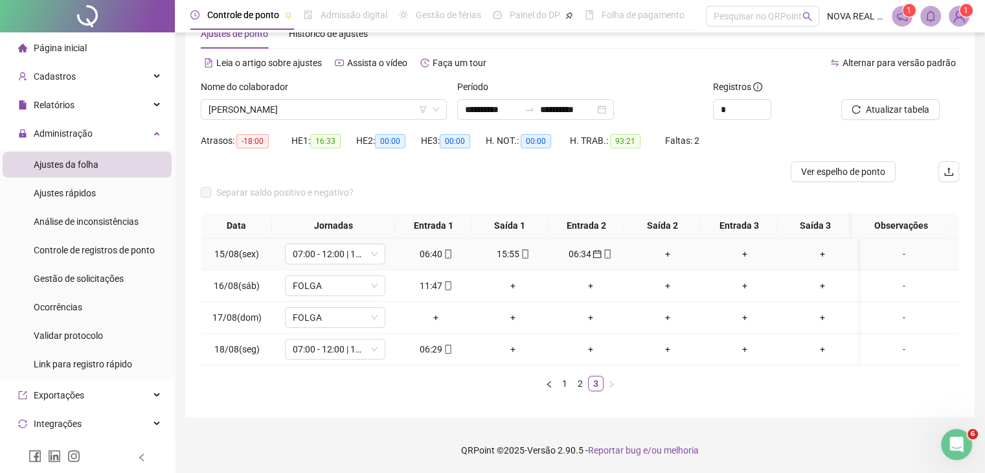
click at [603, 249] on icon "mobile" at bounding box center [607, 253] width 9 height 9
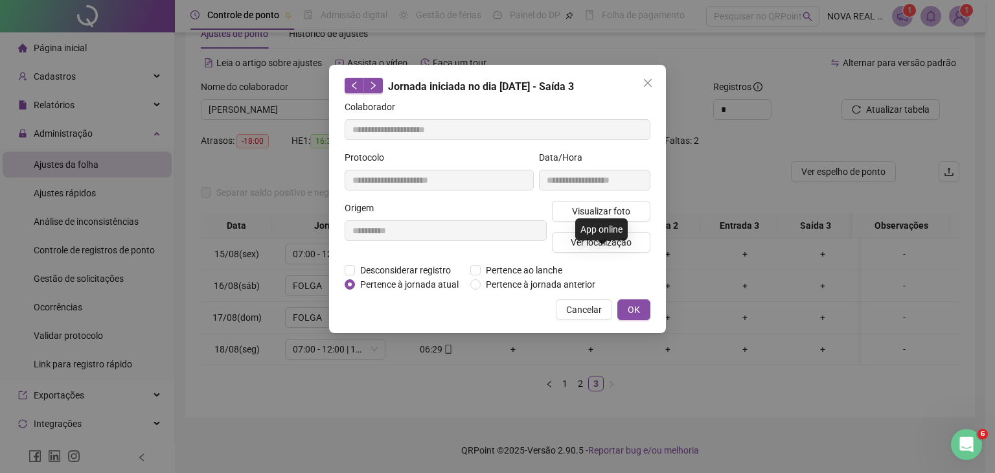
type input "**********"
drag, startPoint x: 359, startPoint y: 283, endPoint x: 400, endPoint y: 283, distance: 40.8
click at [360, 283] on span "Pertence à jornada atual" at bounding box center [409, 284] width 109 height 14
click at [628, 312] on span "OK" at bounding box center [634, 309] width 12 height 14
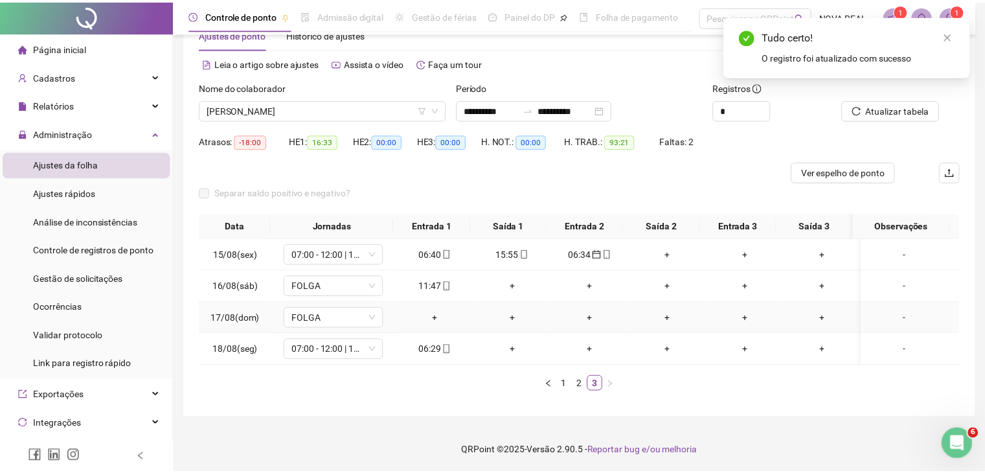
scroll to position [39, 0]
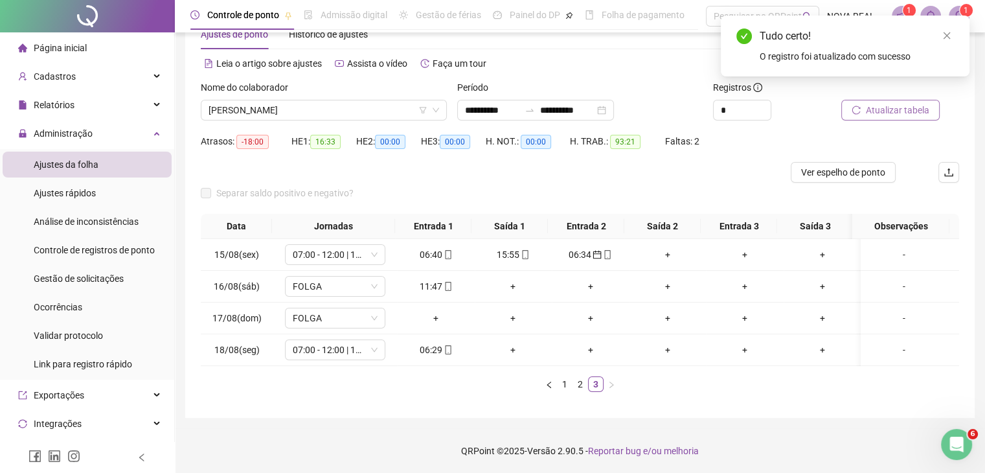
click at [869, 106] on span "Atualizar tabela" at bounding box center [897, 110] width 63 height 14
click at [591, 253] on div "+" at bounding box center [590, 254] width 67 height 14
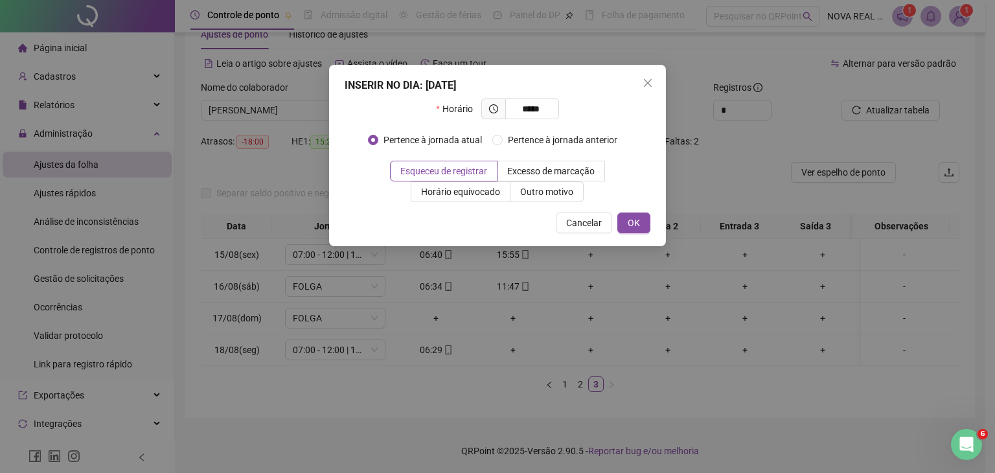
type input "*****"
click at [654, 220] on div "INSERIR NO DIA : [DATE] Horário ***** Pertence à jornada atual Pertence à jorna…" at bounding box center [497, 155] width 337 height 181
click at [644, 224] on button "OK" at bounding box center [633, 222] width 33 height 21
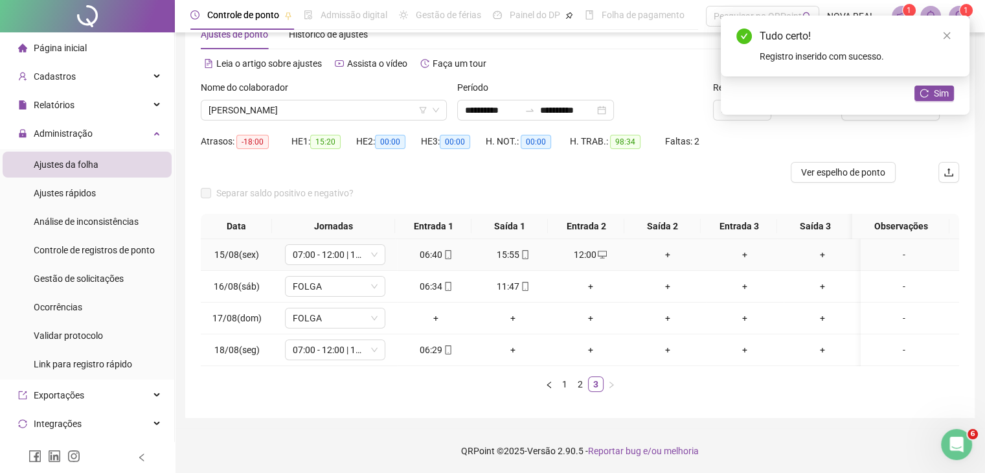
click at [665, 257] on div "+" at bounding box center [667, 254] width 67 height 14
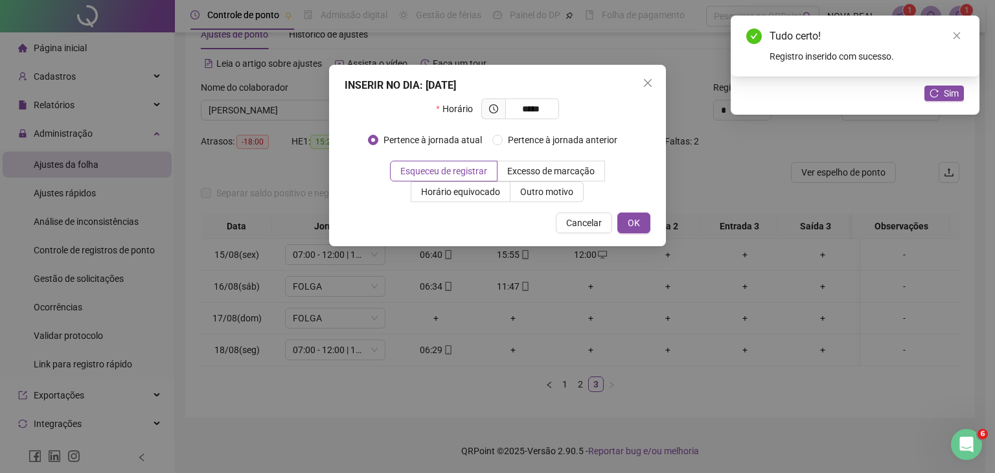
type input "*****"
drag, startPoint x: 644, startPoint y: 207, endPoint x: 642, endPoint y: 218, distance: 11.8
click at [644, 213] on div "INSERIR NO DIA : [DATE] Horário ***** Pertence à jornada atual Pertence à jorna…" at bounding box center [497, 155] width 337 height 181
click at [642, 218] on button "OK" at bounding box center [633, 222] width 33 height 21
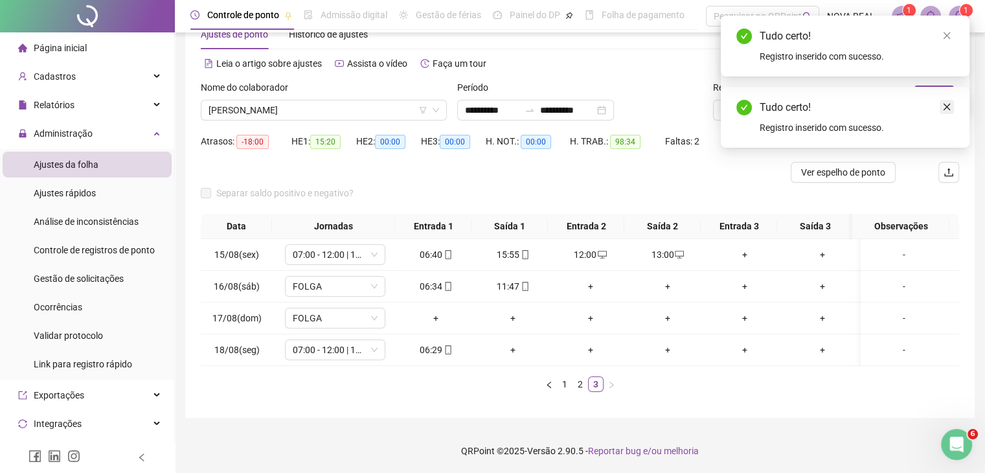
click at [951, 105] on link "Close" at bounding box center [947, 107] width 14 height 14
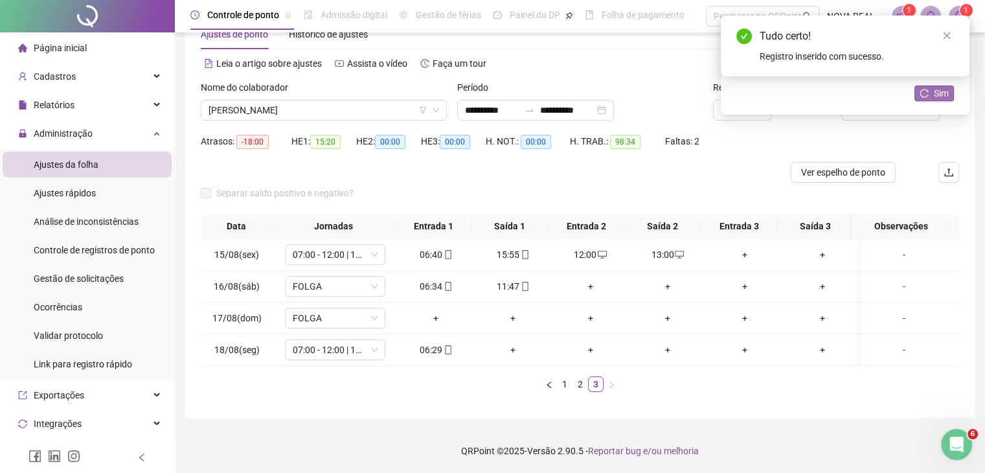
click at [939, 94] on span "Sim" at bounding box center [941, 93] width 15 height 14
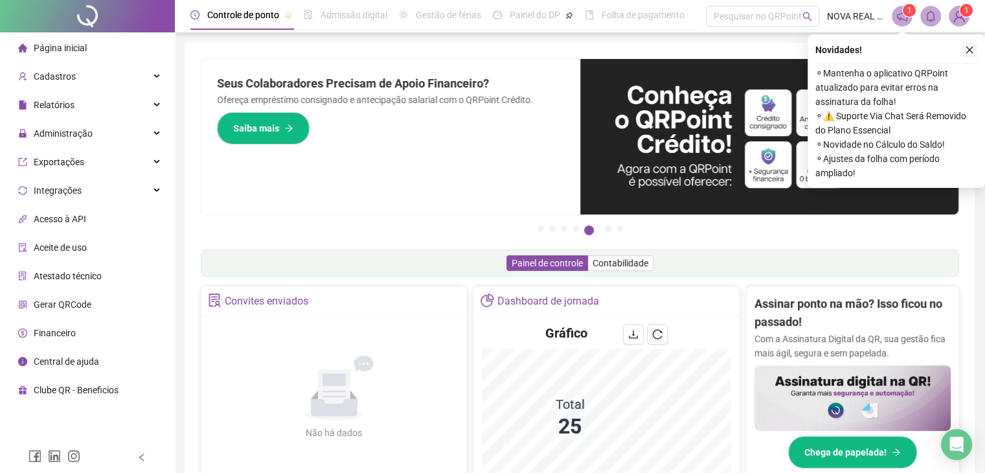
click at [967, 48] on icon "close" at bounding box center [969, 49] width 9 height 9
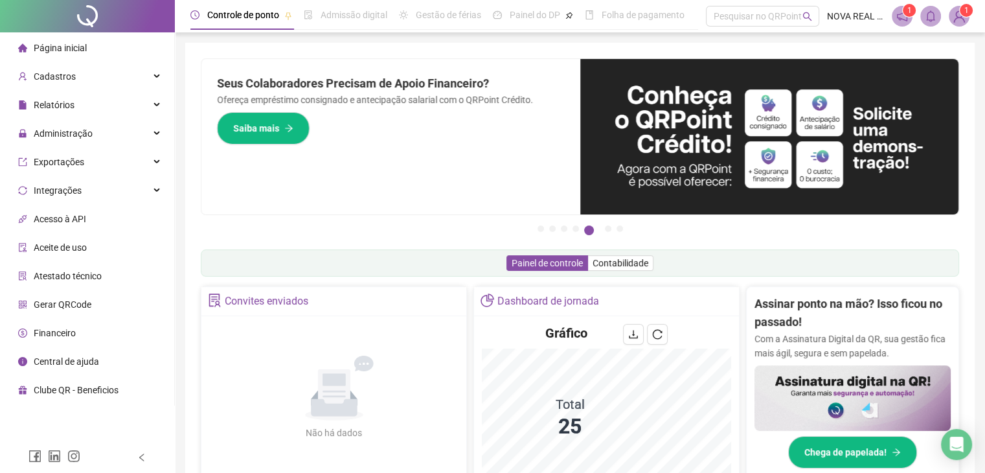
click at [955, 19] on img at bounding box center [958, 15] width 19 height 19
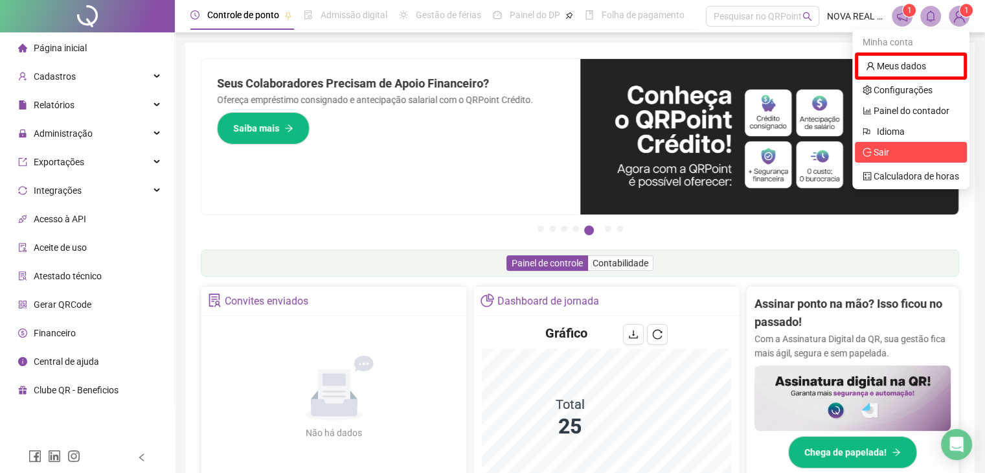
click at [920, 142] on li "Sair" at bounding box center [911, 152] width 112 height 21
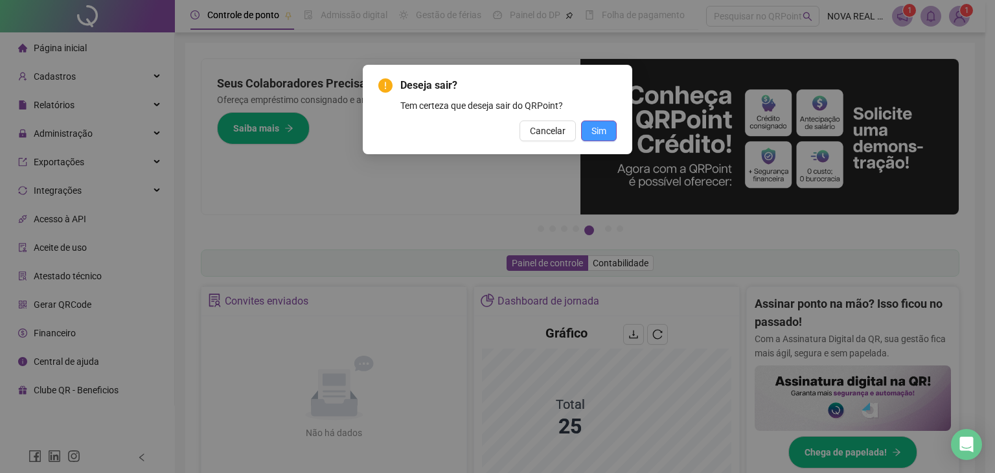
click at [604, 128] on span "Sim" at bounding box center [598, 131] width 15 height 14
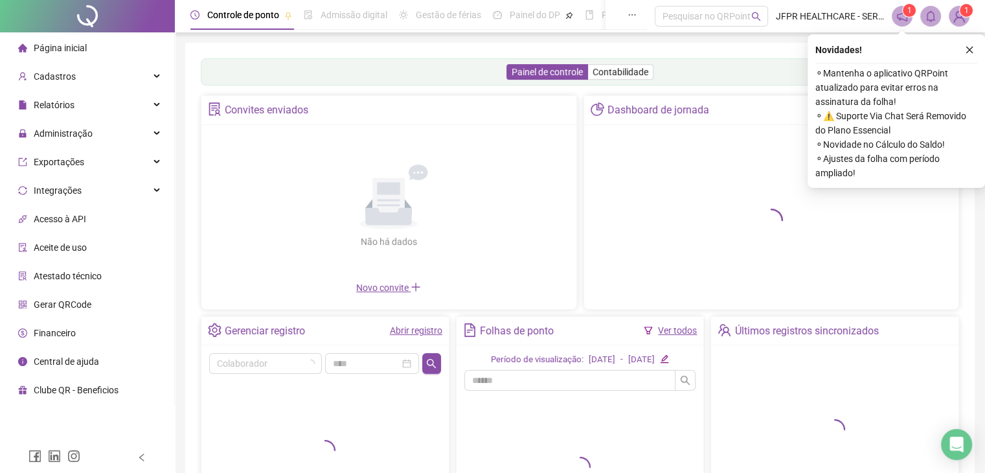
click at [966, 52] on icon "close" at bounding box center [969, 49] width 9 height 9
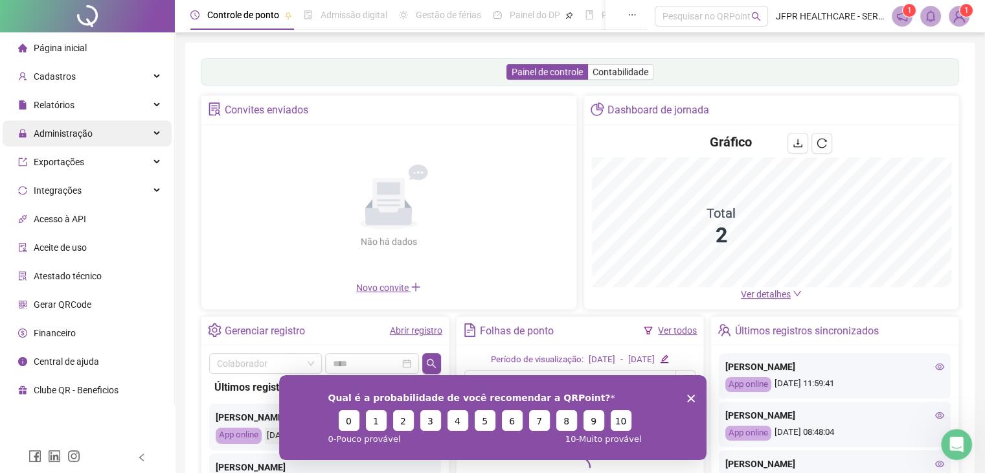
click at [91, 134] on div "Administração" at bounding box center [87, 133] width 169 height 26
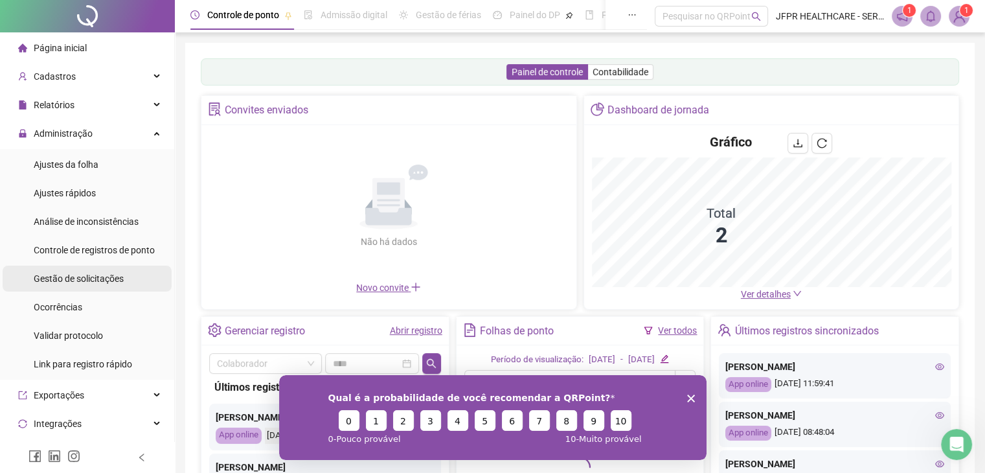
drag, startPoint x: 116, startPoint y: 288, endPoint x: 114, endPoint y: 280, distance: 7.4
click at [116, 287] on div "Gestão de solicitações" at bounding box center [79, 279] width 90 height 26
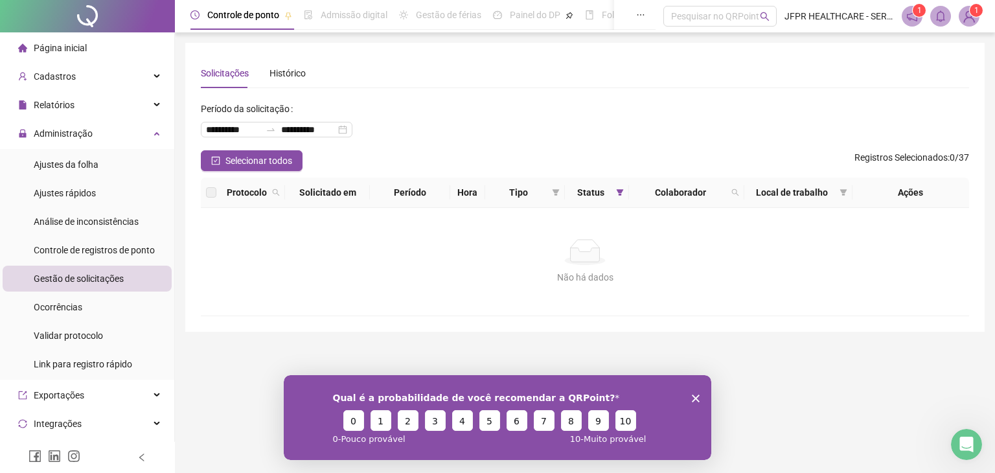
click at [693, 398] on icon "Encerrar pesquisa" at bounding box center [696, 398] width 8 height 8
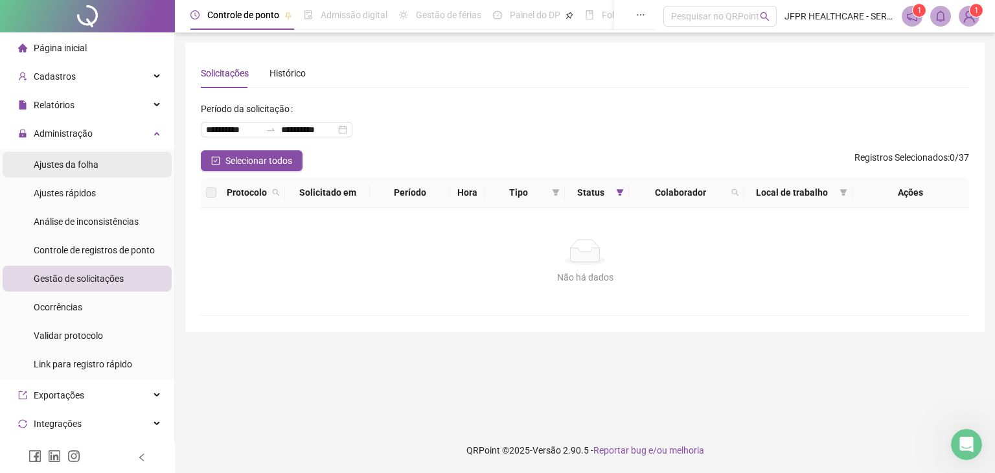
click at [110, 157] on li "Ajustes da folha" at bounding box center [87, 165] width 169 height 26
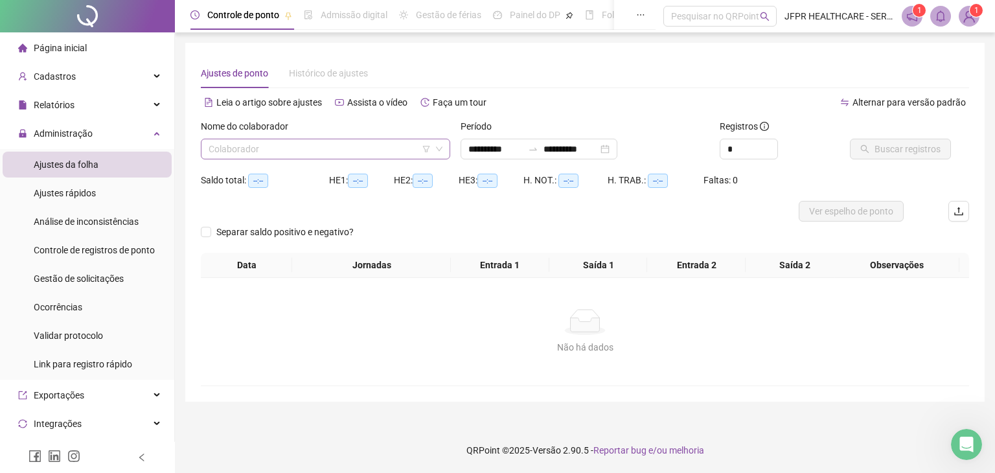
click at [249, 150] on input "search" at bounding box center [320, 148] width 222 height 19
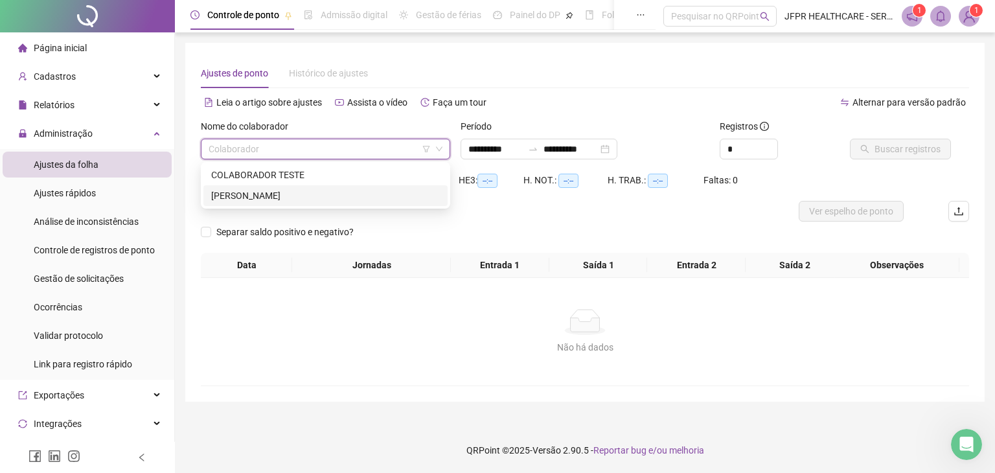
click at [267, 198] on div "ISABELA DOS SANTOS OLIVEIRA" at bounding box center [325, 195] width 229 height 14
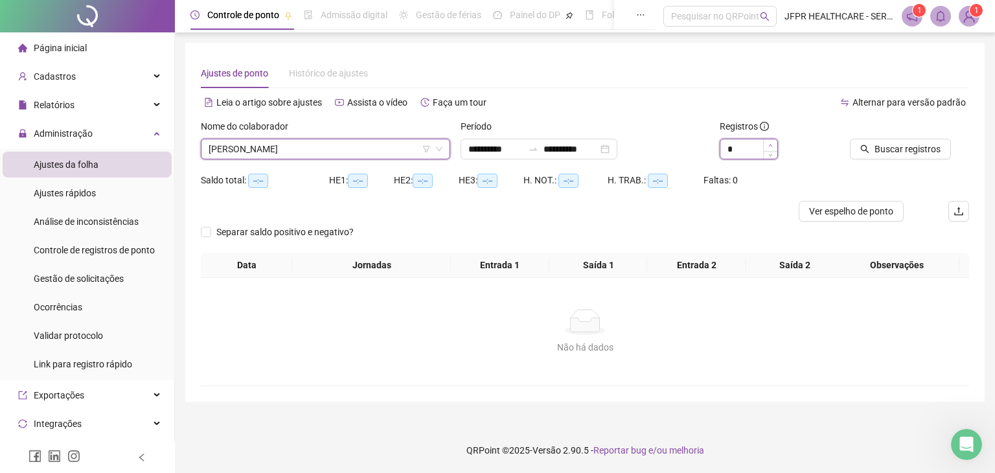
type input "*"
click at [773, 145] on span "Increase Value" at bounding box center [770, 145] width 14 height 12
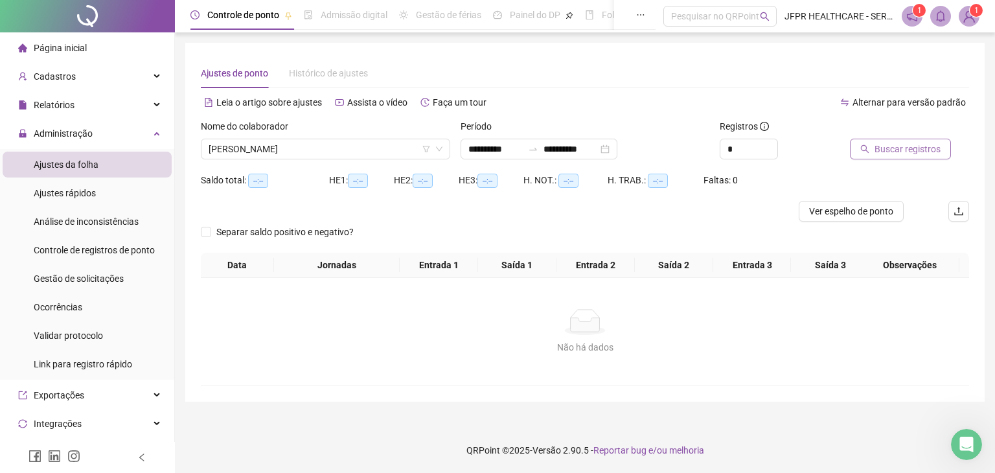
click at [887, 145] on span "Buscar registros" at bounding box center [907, 149] width 66 height 14
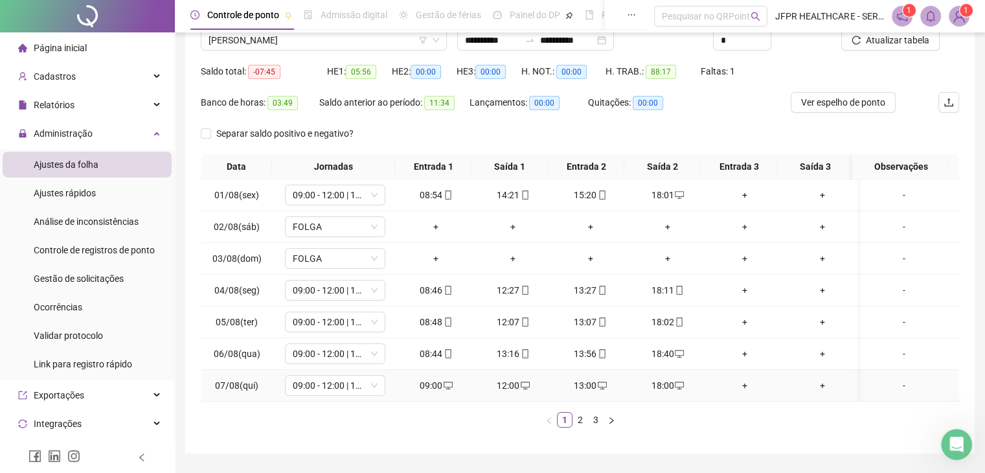
scroll to position [130, 0]
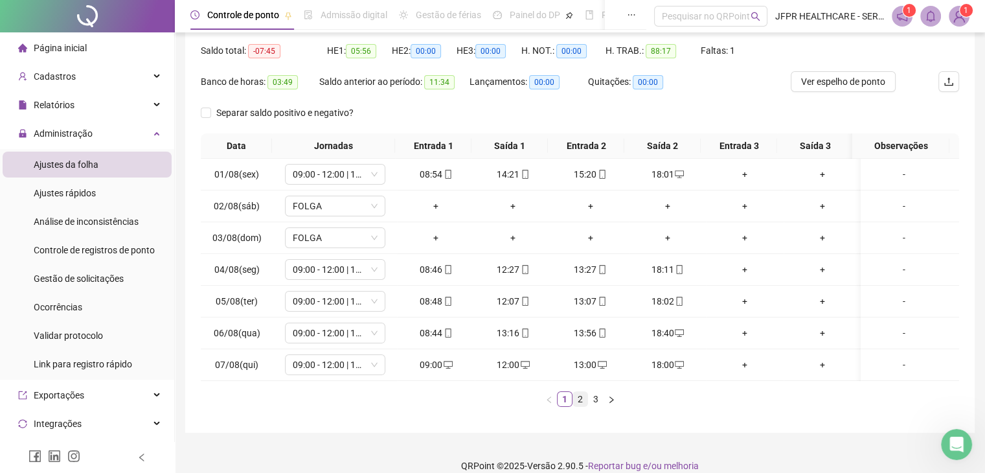
click at [582, 406] on link "2" at bounding box center [580, 399] width 14 height 14
click at [598, 406] on link "3" at bounding box center [596, 399] width 14 height 14
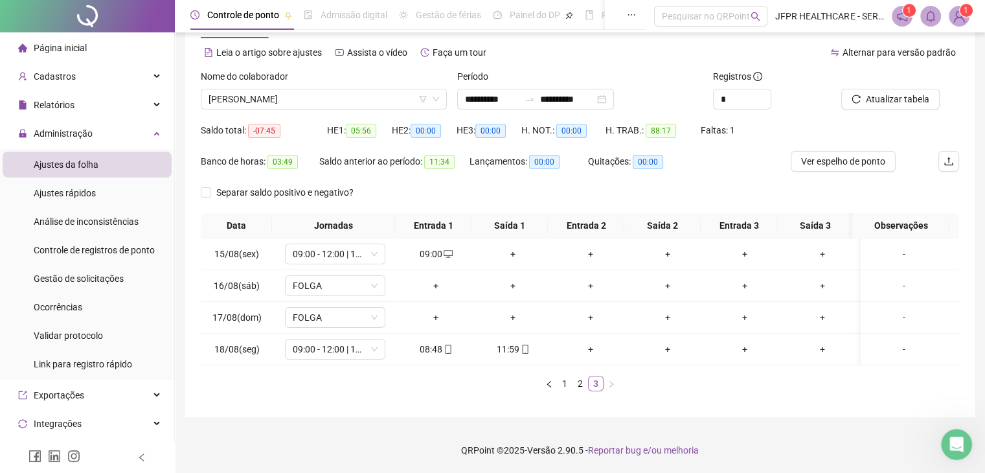
scroll to position [60, 0]
click at [584, 379] on link "2" at bounding box center [580, 383] width 14 height 14
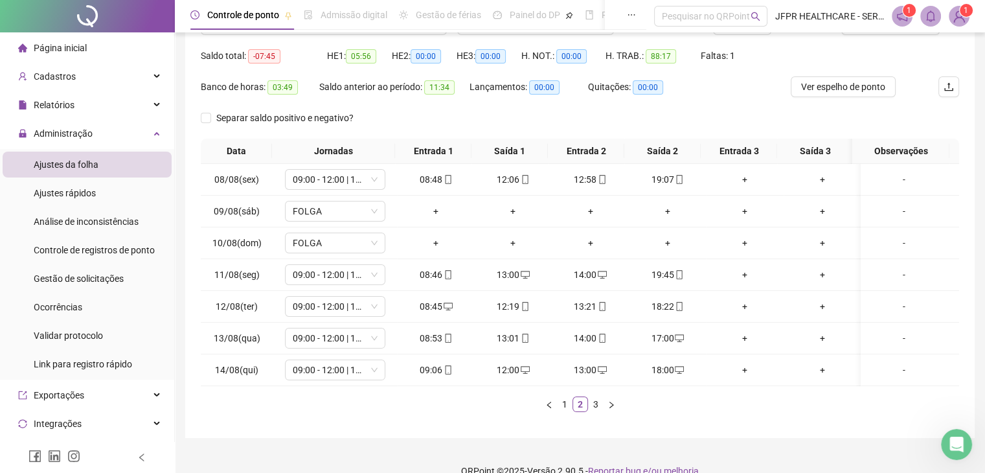
drag, startPoint x: 595, startPoint y: 412, endPoint x: 617, endPoint y: 423, distance: 24.0
click at [595, 411] on link "3" at bounding box center [596, 404] width 14 height 14
